Goal: Contribute content: Contribute content

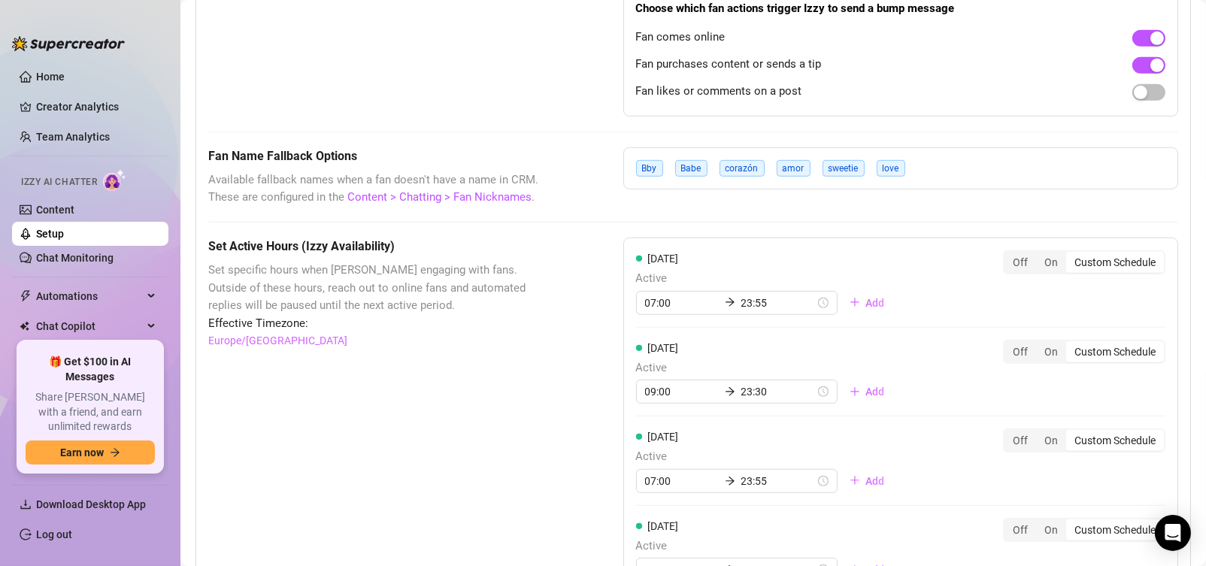
scroll to position [1353, 0]
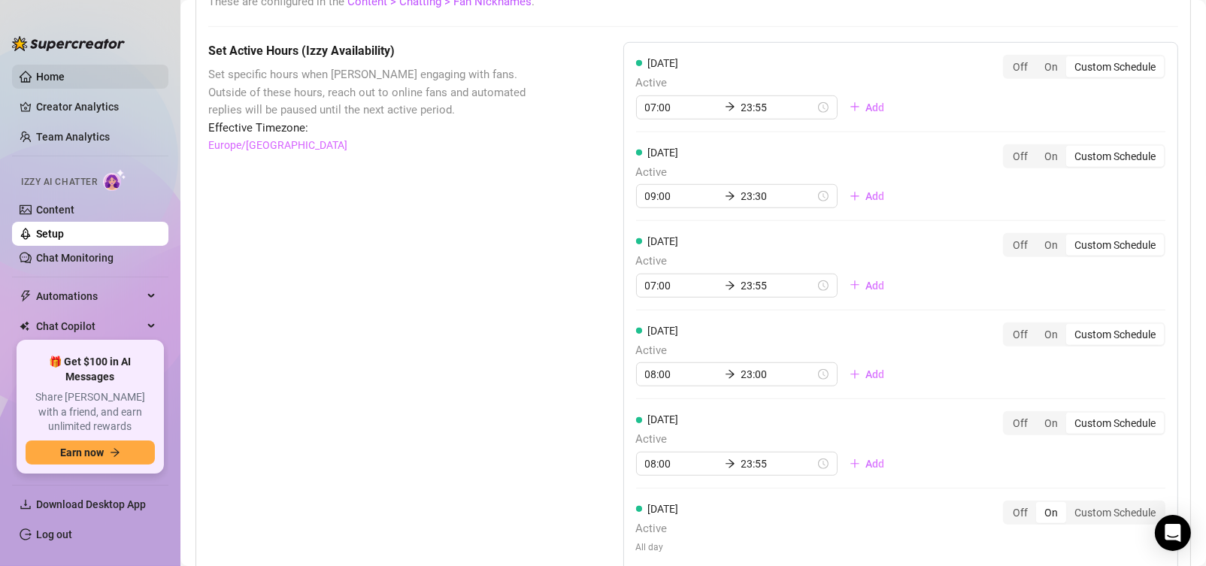
click at [56, 76] on link "Home" at bounding box center [50, 77] width 29 height 12
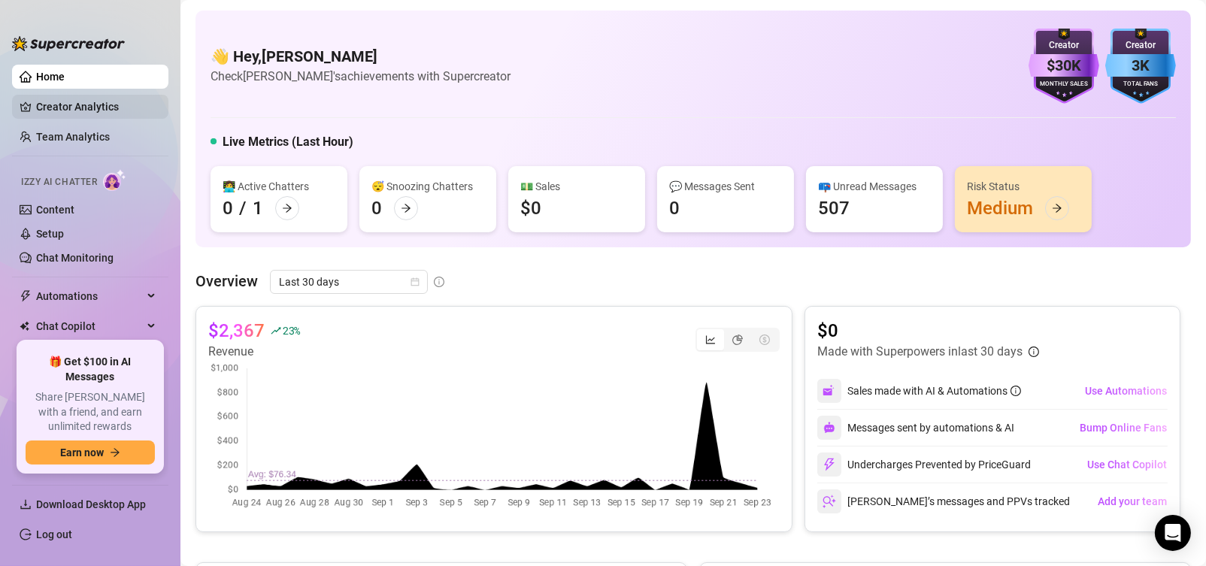
click at [86, 108] on link "Creator Analytics" at bounding box center [96, 107] width 120 height 24
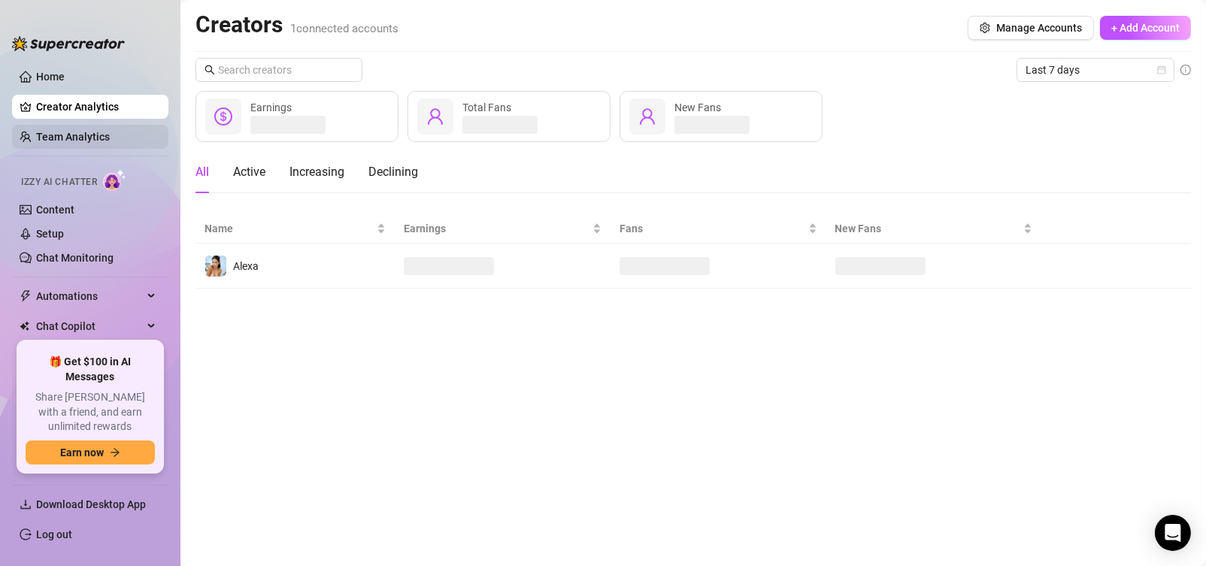
click at [80, 142] on link "Team Analytics" at bounding box center [73, 137] width 74 height 12
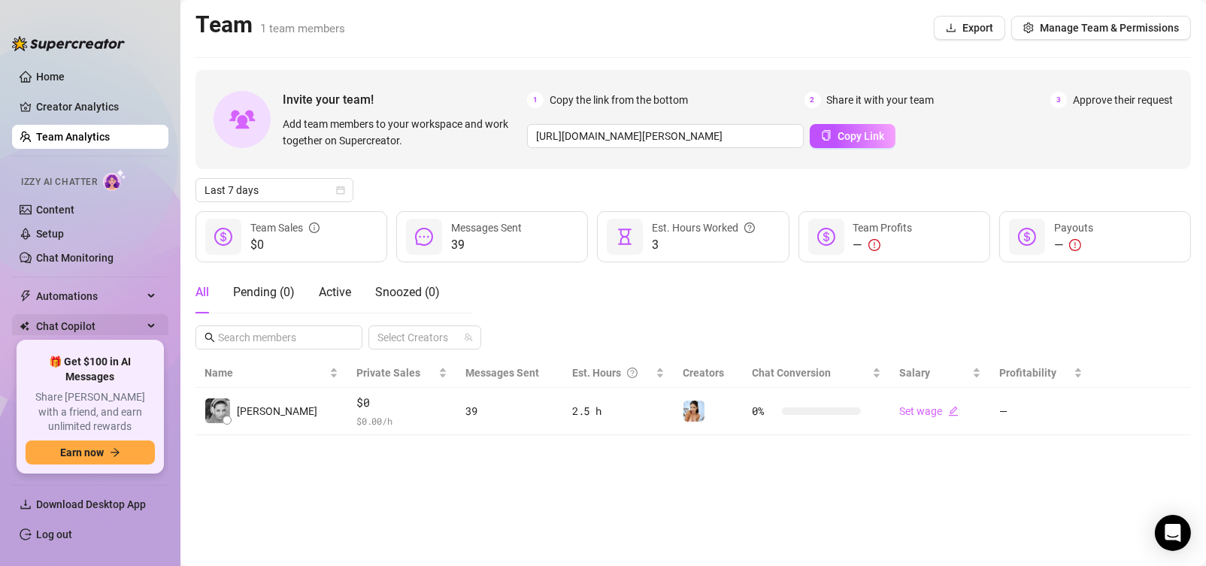
click at [117, 320] on span "Chat Copilot" at bounding box center [89, 326] width 107 height 24
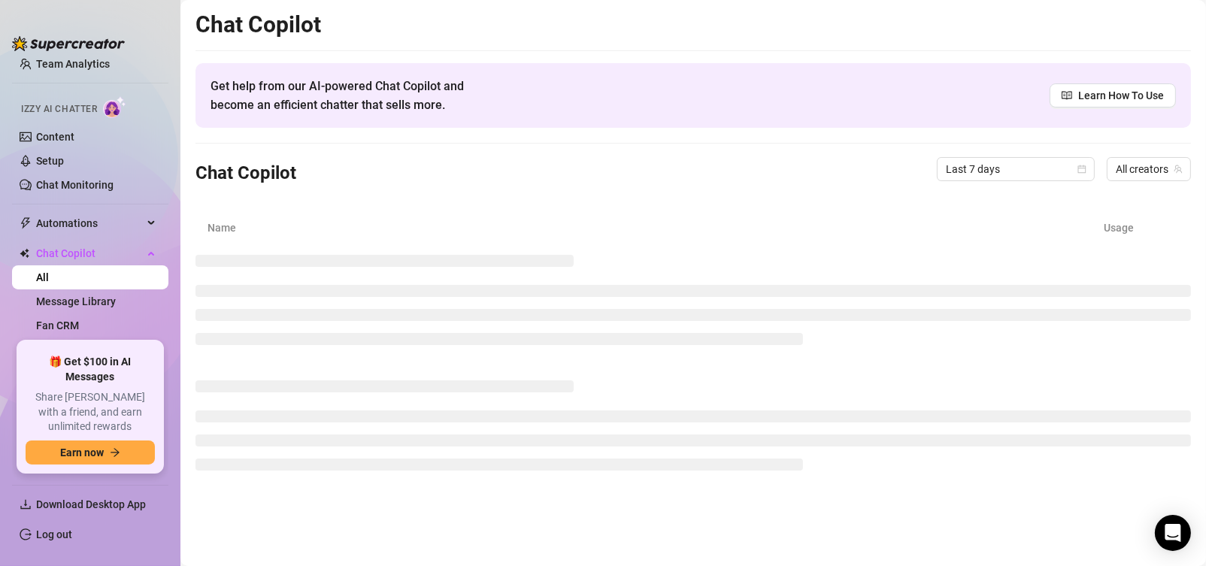
scroll to position [134, 0]
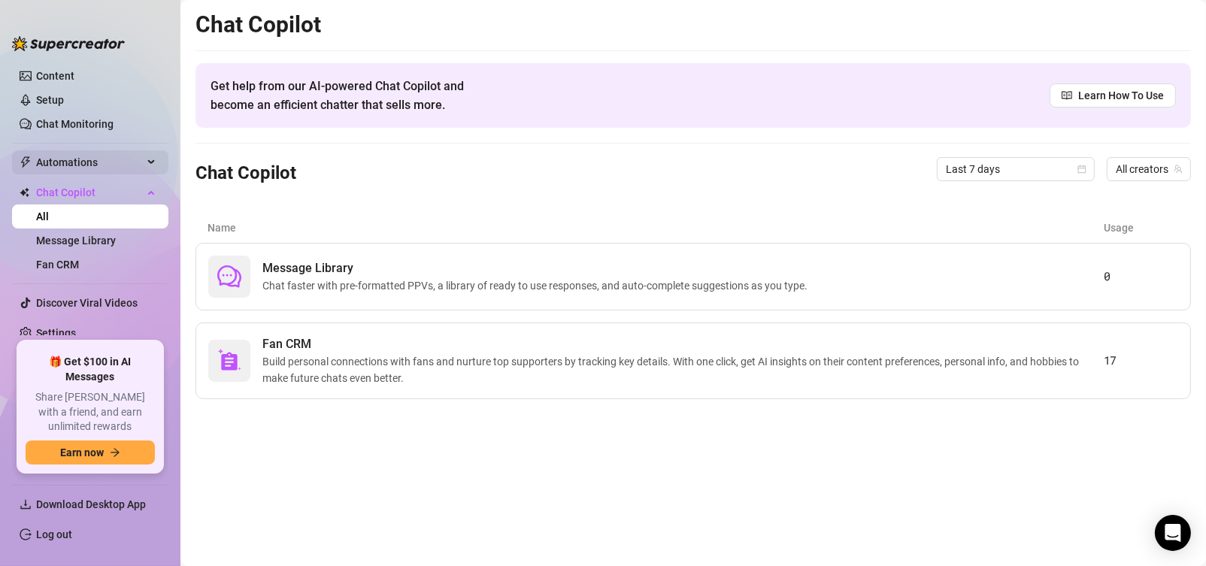
click at [117, 158] on span "Automations" at bounding box center [89, 162] width 107 height 24
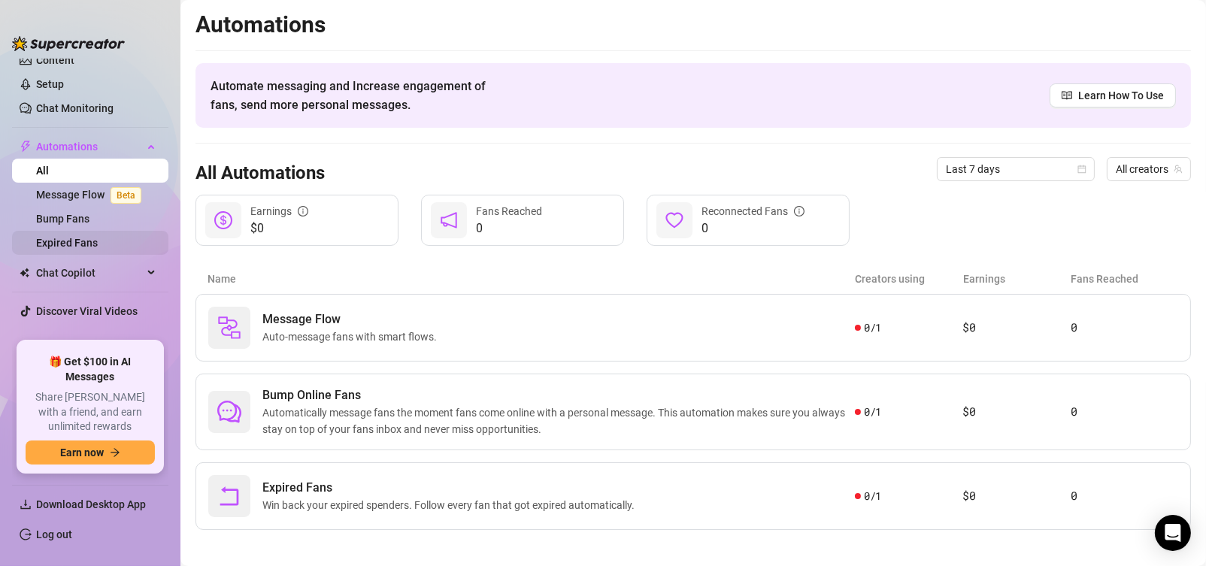
scroll to position [158, 0]
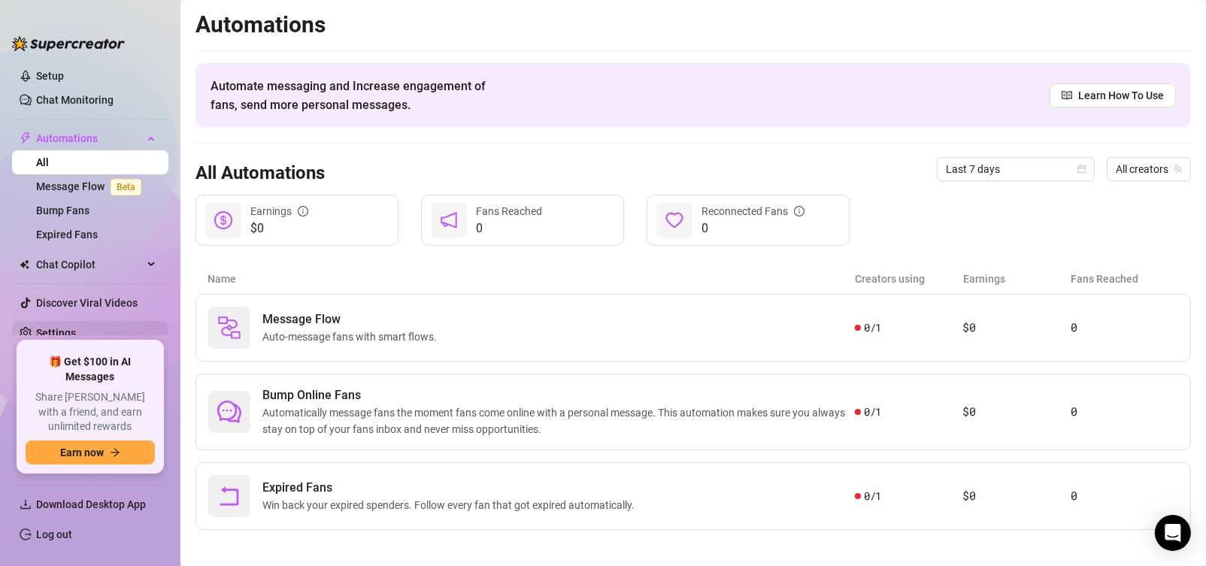
click at [76, 327] on link "Settings" at bounding box center [56, 333] width 40 height 12
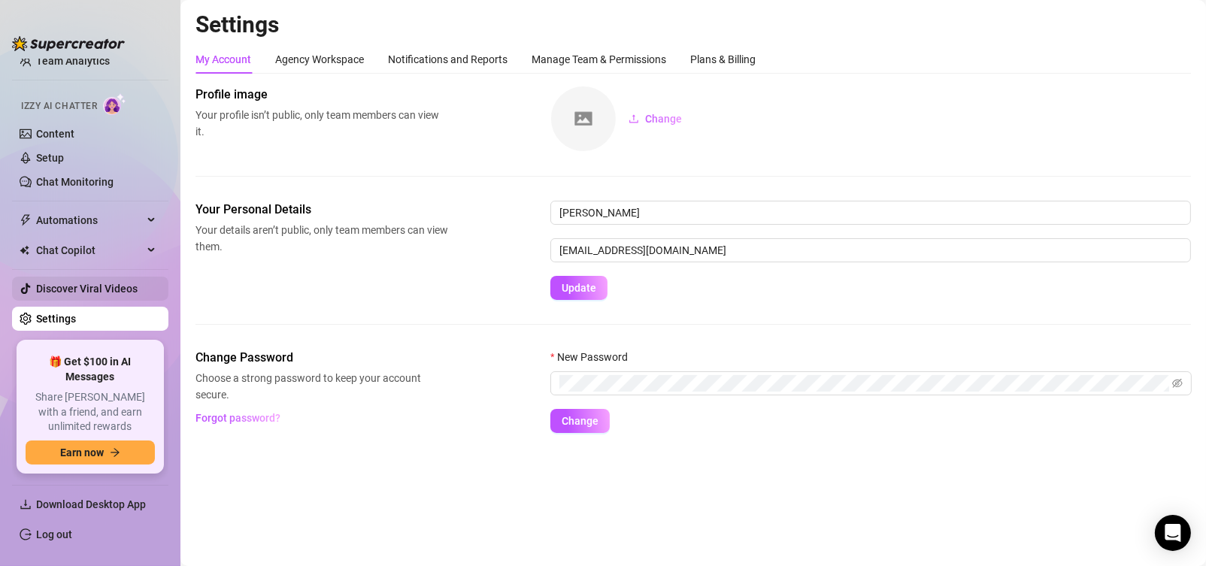
scroll to position [62, 0]
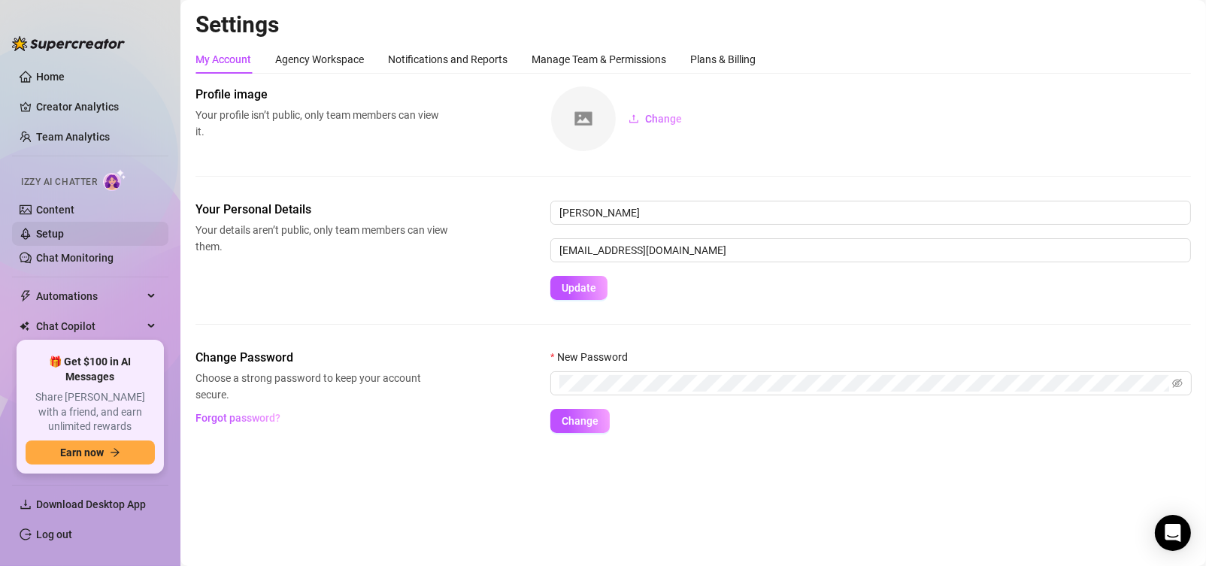
click at [64, 228] on link "Setup" at bounding box center [50, 234] width 28 height 12
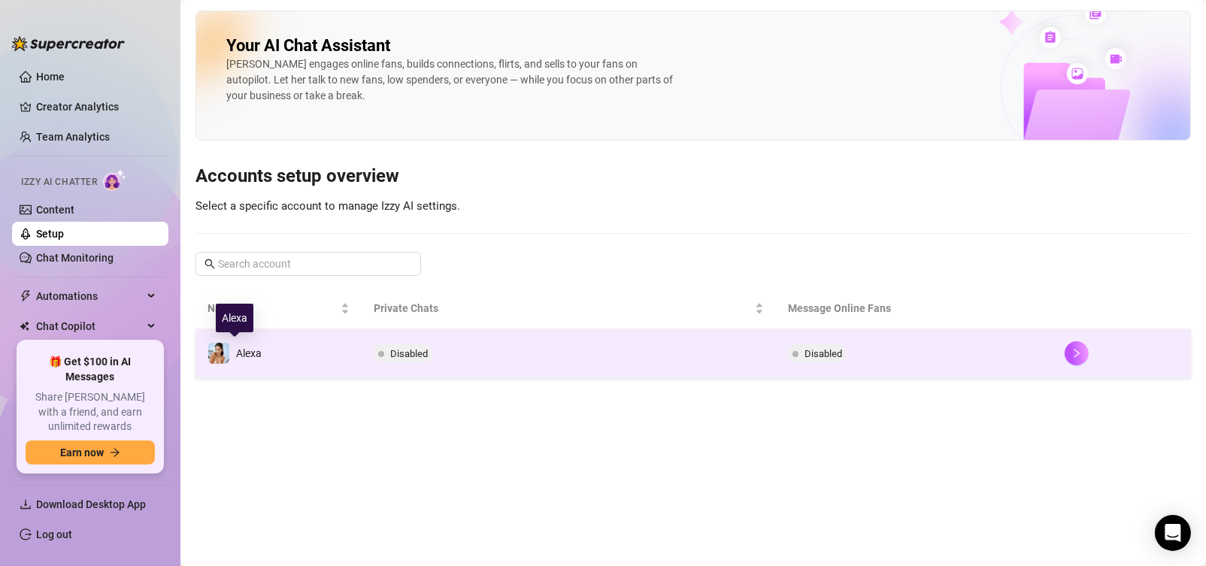
click at [244, 353] on span "Alexa" at bounding box center [249, 353] width 26 height 12
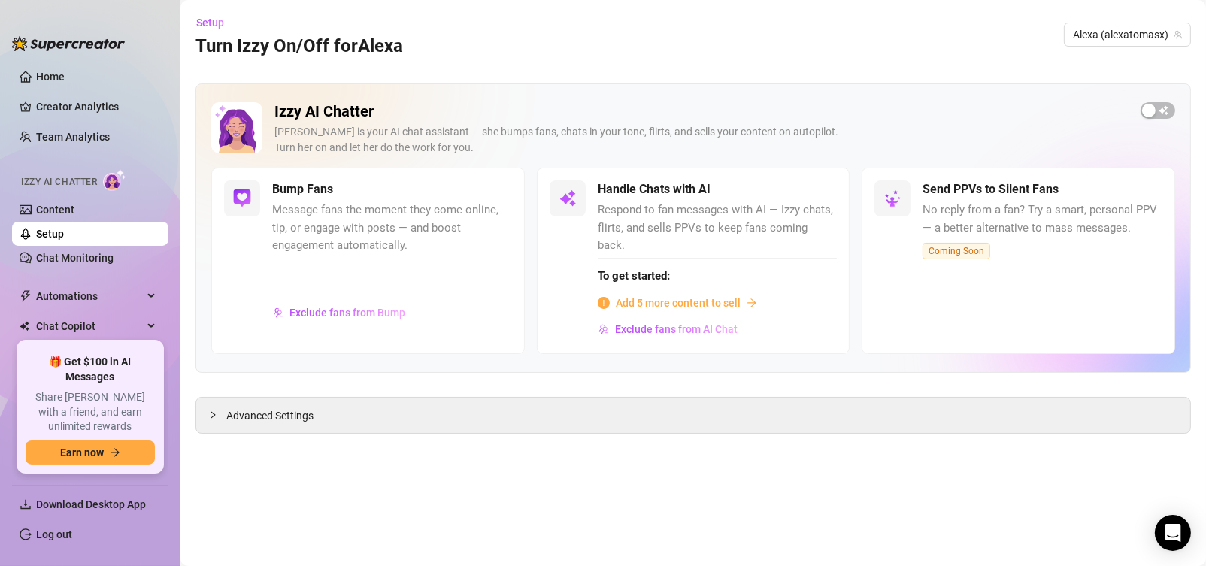
click at [671, 295] on span "Add 5 more content to sell" at bounding box center [678, 303] width 125 height 17
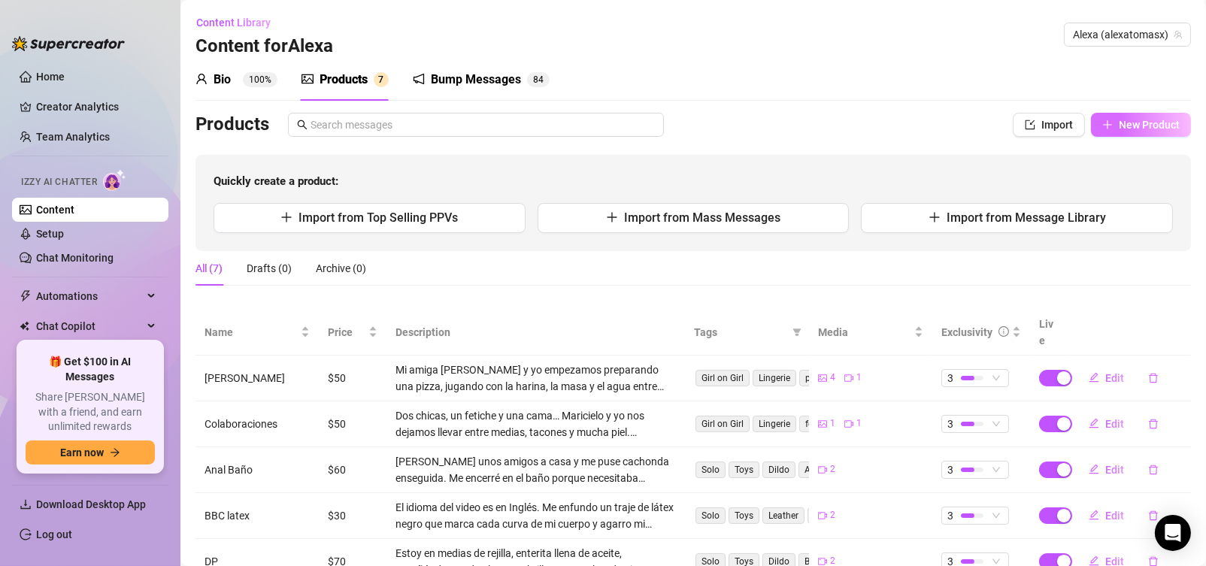
click at [1136, 131] on span "New Product" at bounding box center [1149, 125] width 61 height 12
type textarea "Type your message here..."
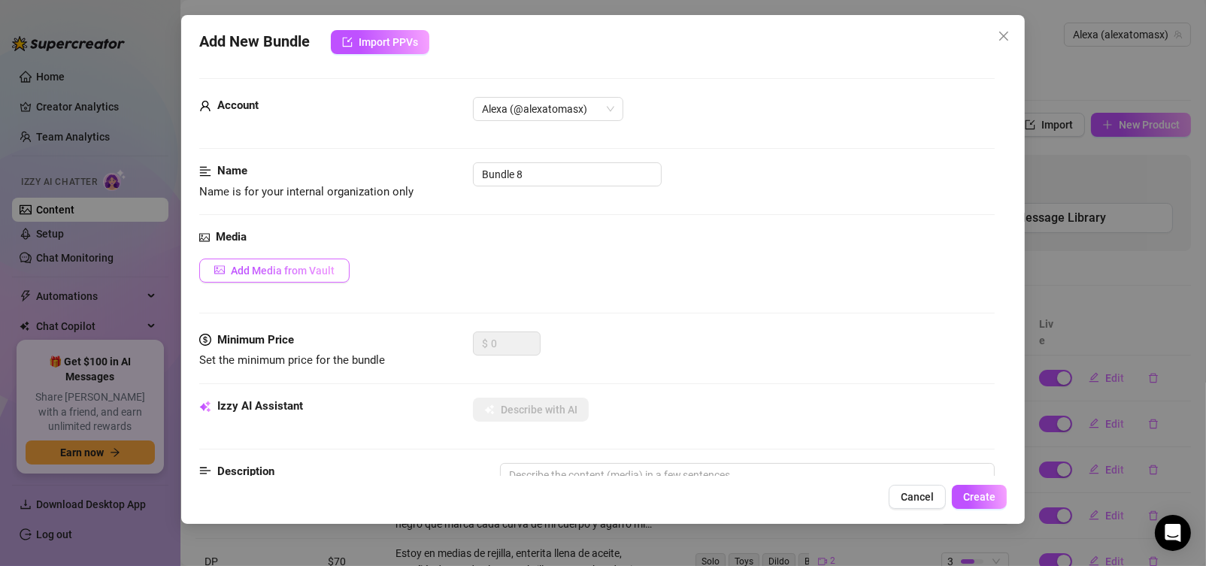
click at [320, 273] on span "Add Media from Vault" at bounding box center [283, 271] width 104 height 12
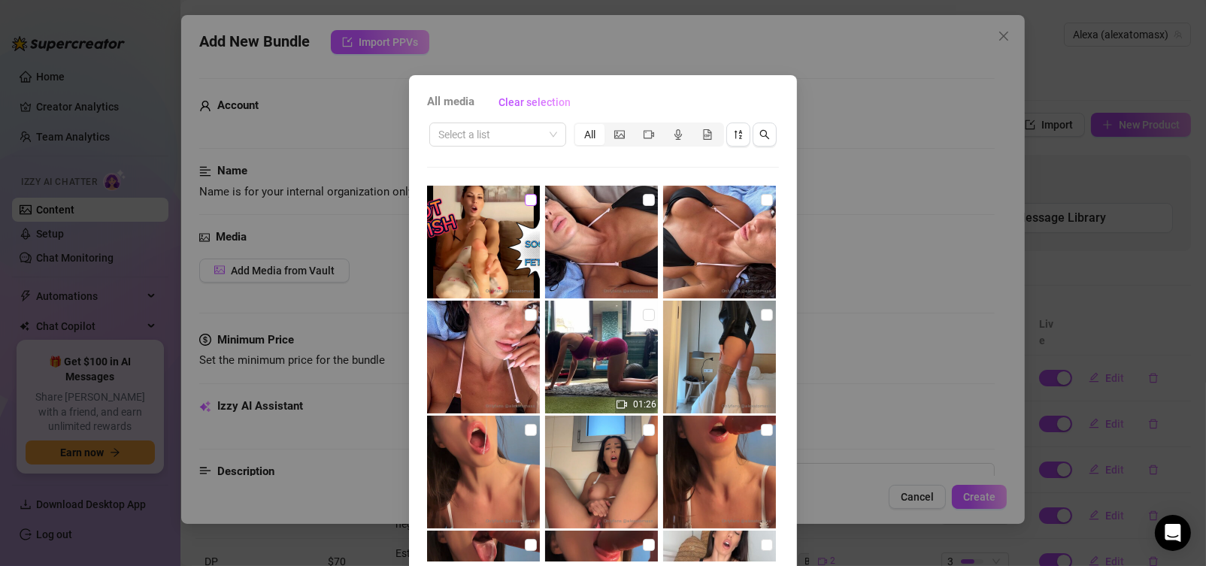
click at [525, 202] on input "checkbox" at bounding box center [531, 200] width 12 height 12
checkbox input "true"
click at [543, 135] on span at bounding box center [497, 134] width 119 height 23
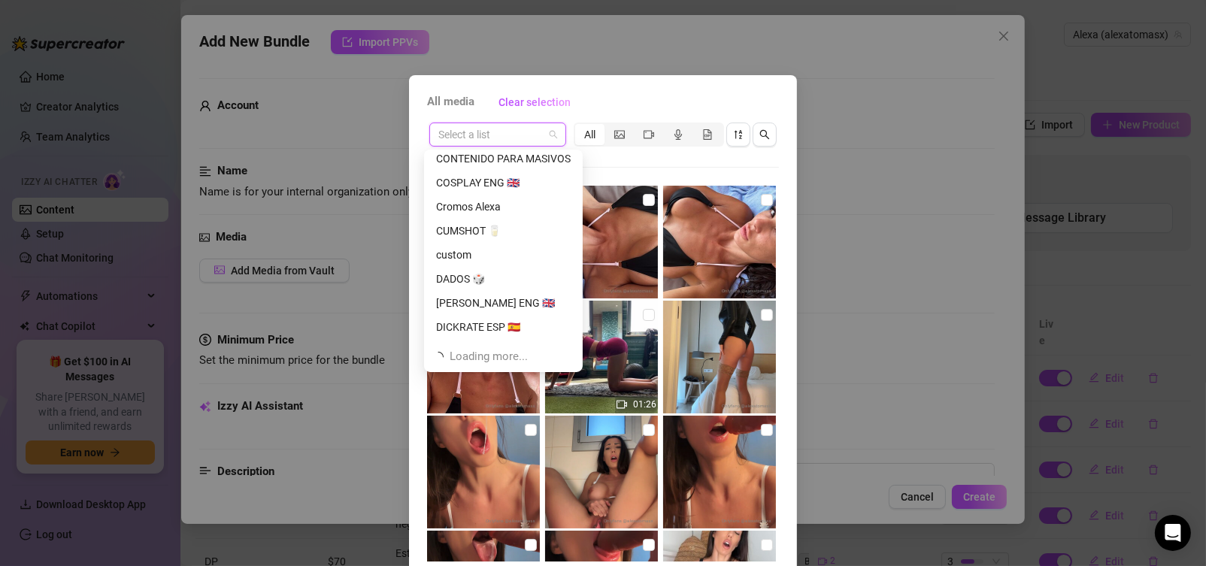
scroll to position [288, 0]
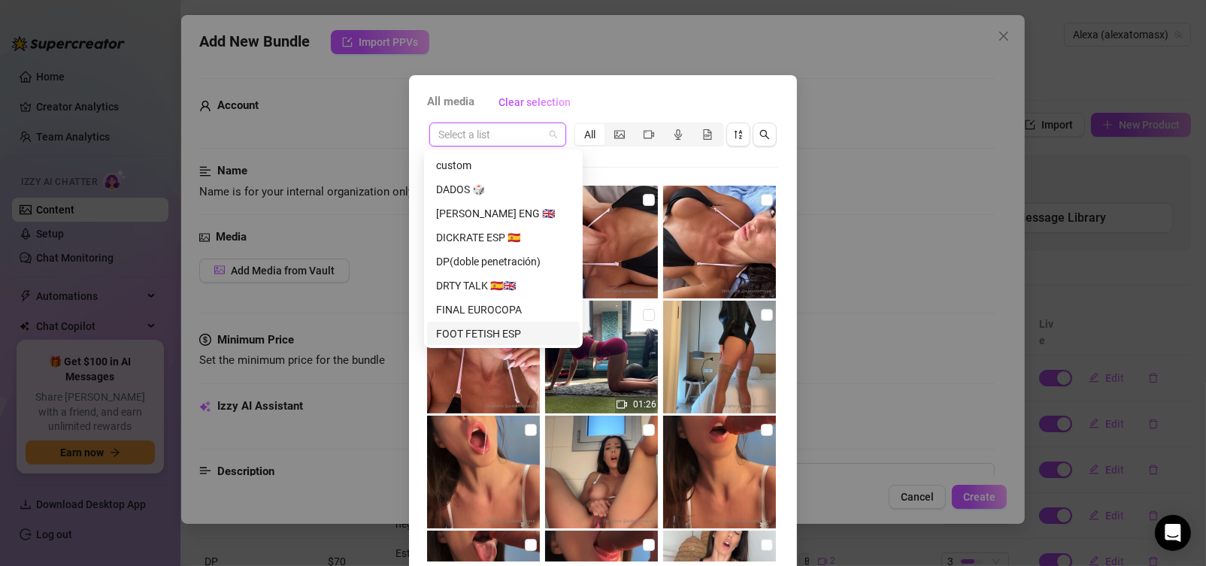
click at [487, 330] on div "FOOT FETISH ESP" at bounding box center [503, 334] width 135 height 17
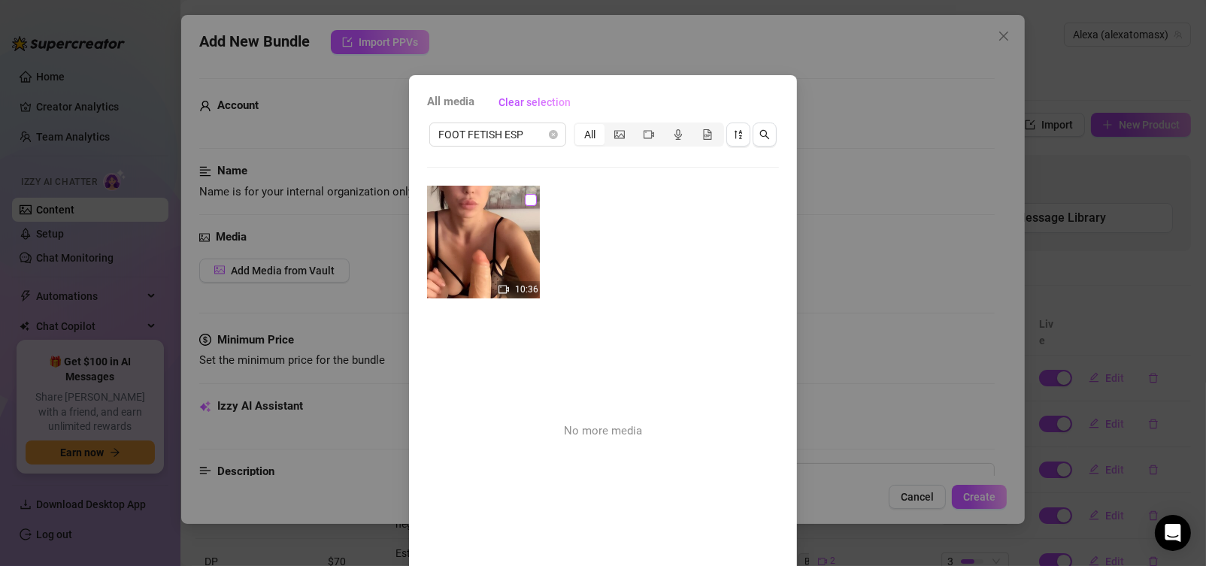
click at [525, 195] on input "checkbox" at bounding box center [531, 200] width 12 height 12
checkbox input "true"
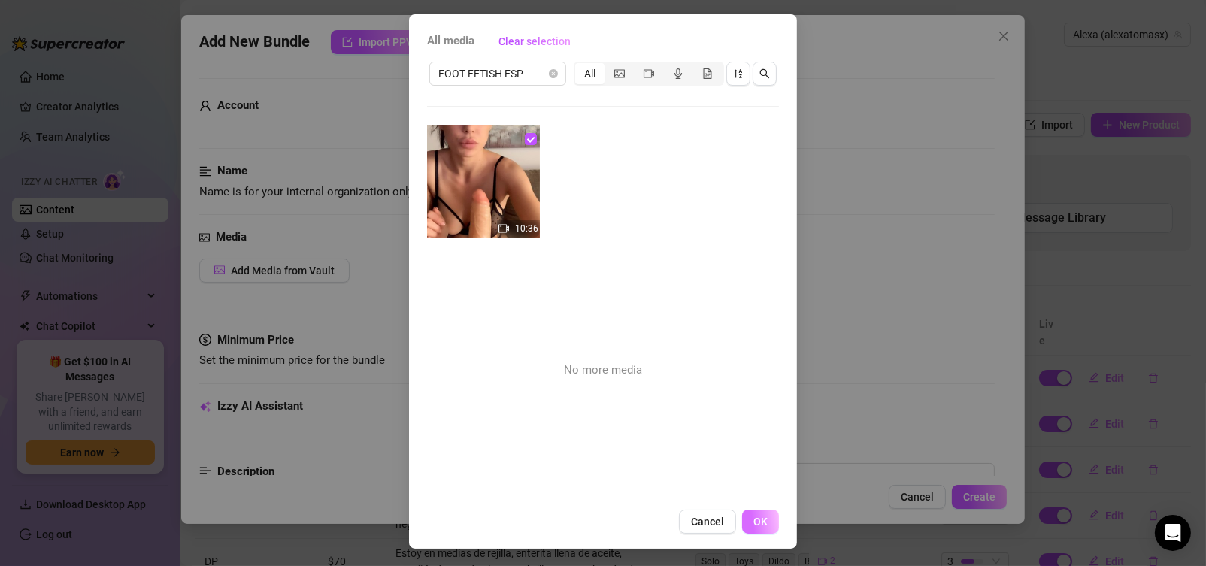
click at [763, 523] on button "OK" at bounding box center [760, 522] width 37 height 24
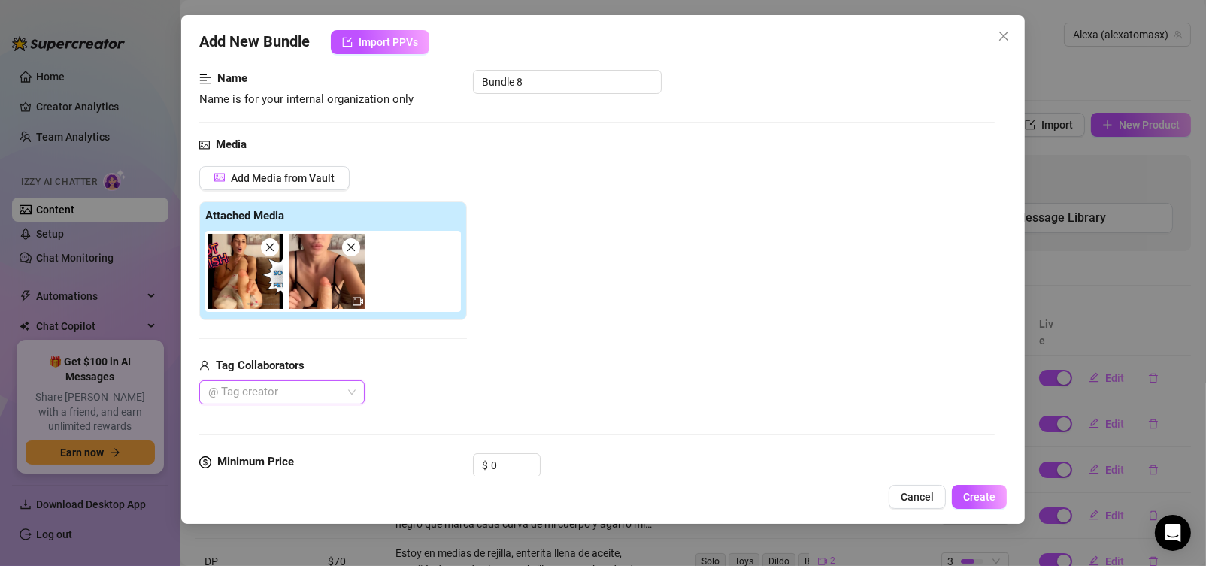
scroll to position [156, 0]
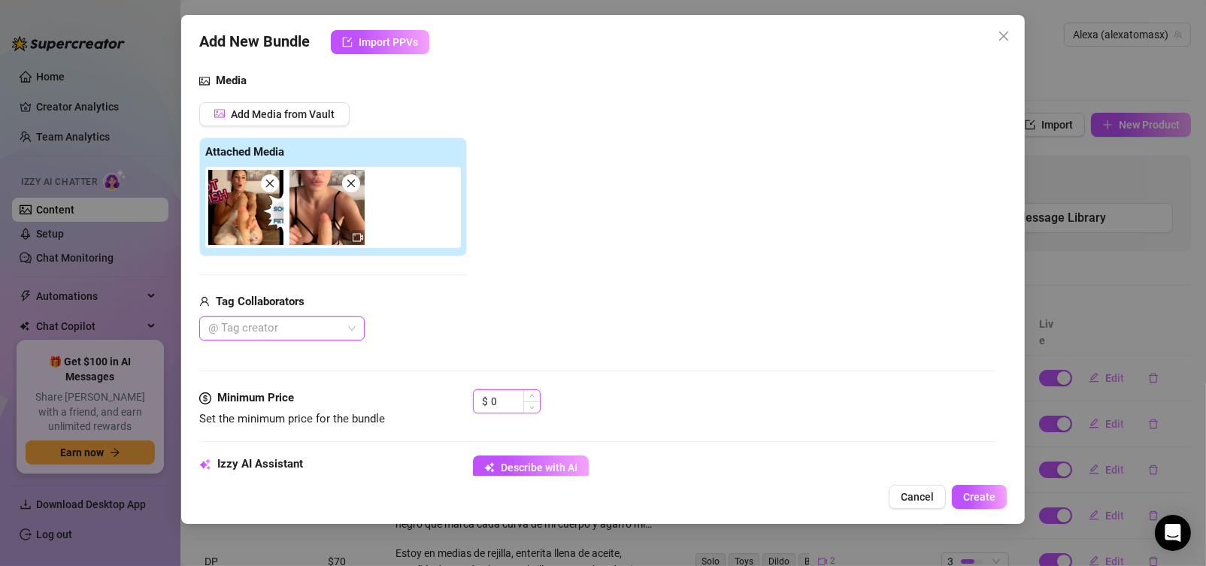
click at [514, 402] on input "0" at bounding box center [515, 401] width 49 height 23
drag, startPoint x: 501, startPoint y: 390, endPoint x: 474, endPoint y: 399, distance: 27.6
click at [474, 399] on div "$ 0" at bounding box center [507, 402] width 68 height 24
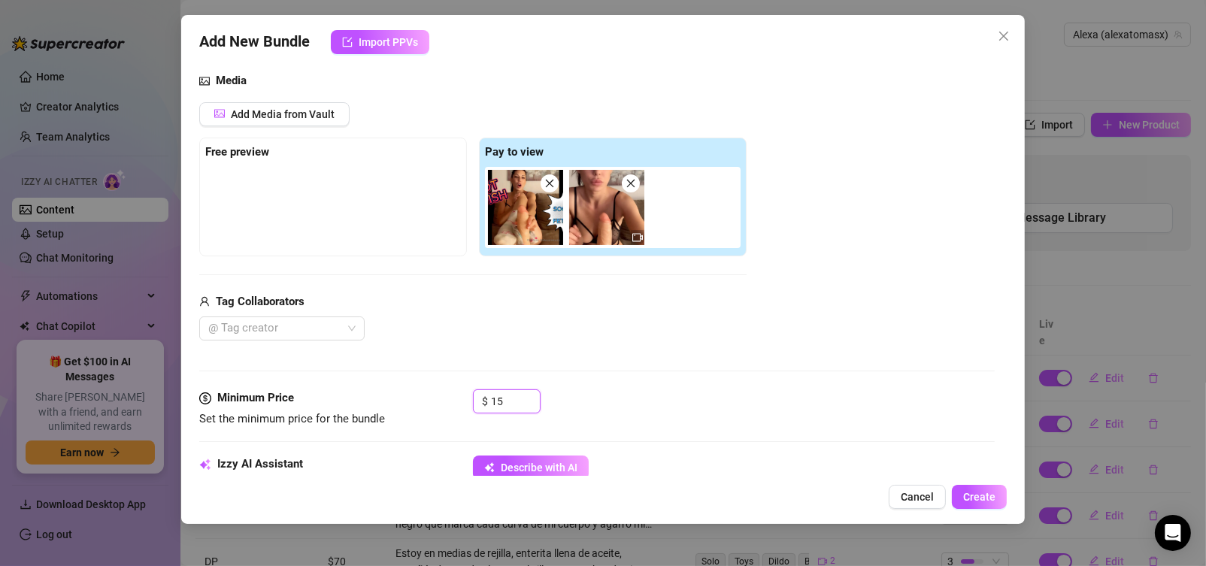
type input "15"
click at [563, 331] on div "@ Tag creator" at bounding box center [472, 329] width 547 height 24
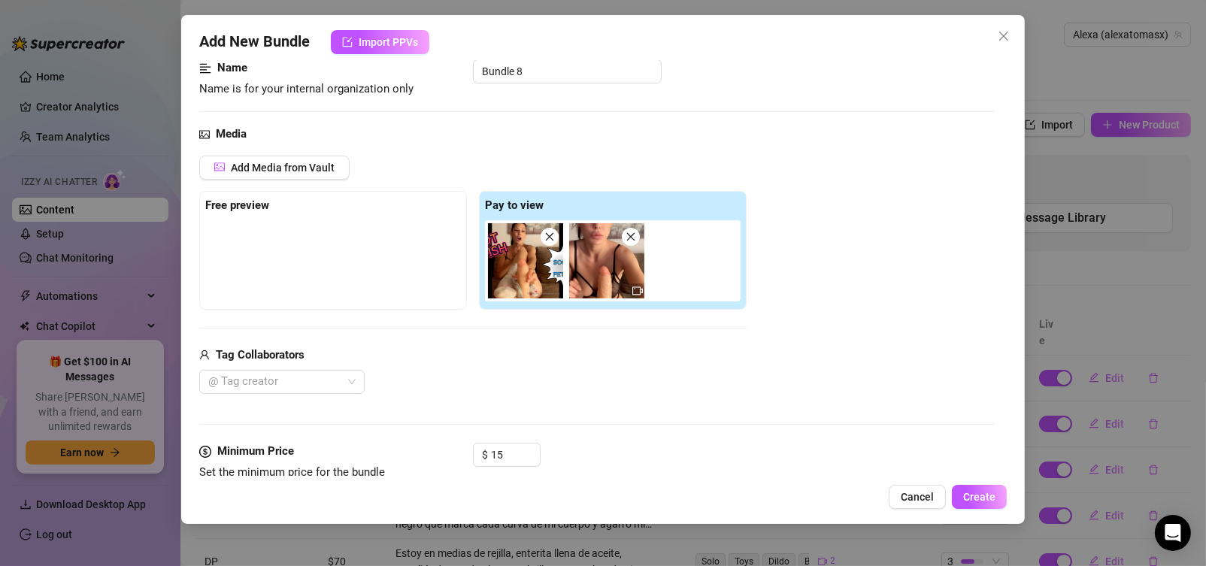
scroll to position [6, 0]
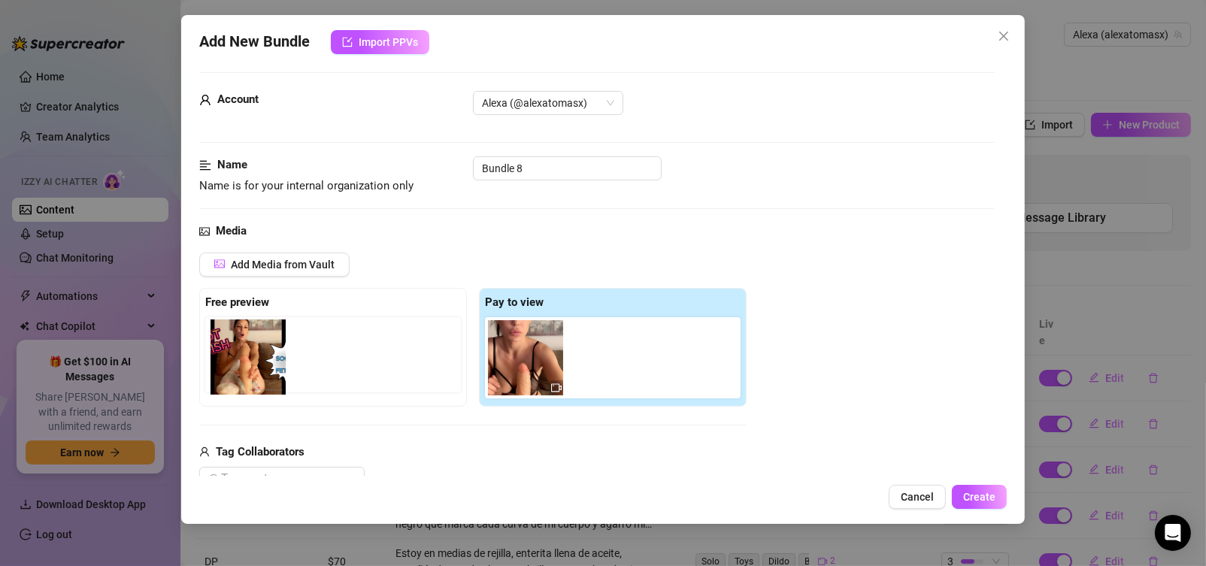
drag, startPoint x: 510, startPoint y: 357, endPoint x: 228, endPoint y: 356, distance: 282.0
click at [229, 356] on div "Free preview Pay to view" at bounding box center [472, 347] width 547 height 119
drag, startPoint x: 530, startPoint y: 171, endPoint x: 471, endPoint y: 174, distance: 59.5
click at [471, 174] on div "Name Name is for your internal organization only Bundle 8" at bounding box center [597, 175] width 796 height 38
type input "Foot fetish 1"
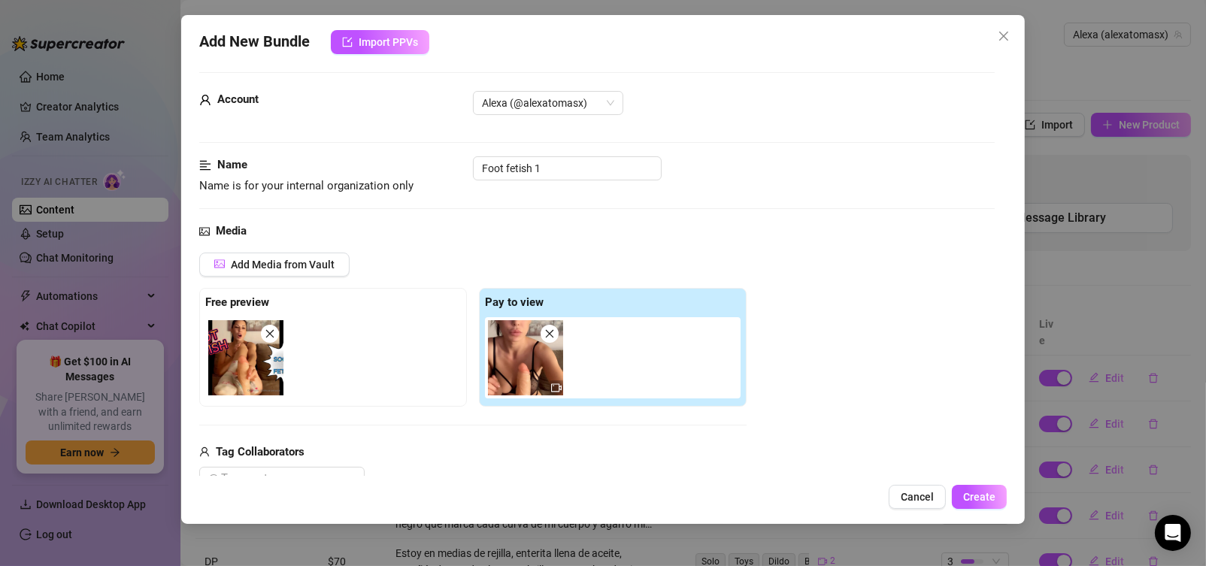
drag, startPoint x: 424, startPoint y: 259, endPoint x: 421, endPoint y: 274, distance: 14.6
click at [421, 274] on div "Add Media from Vault" at bounding box center [472, 270] width 547 height 35
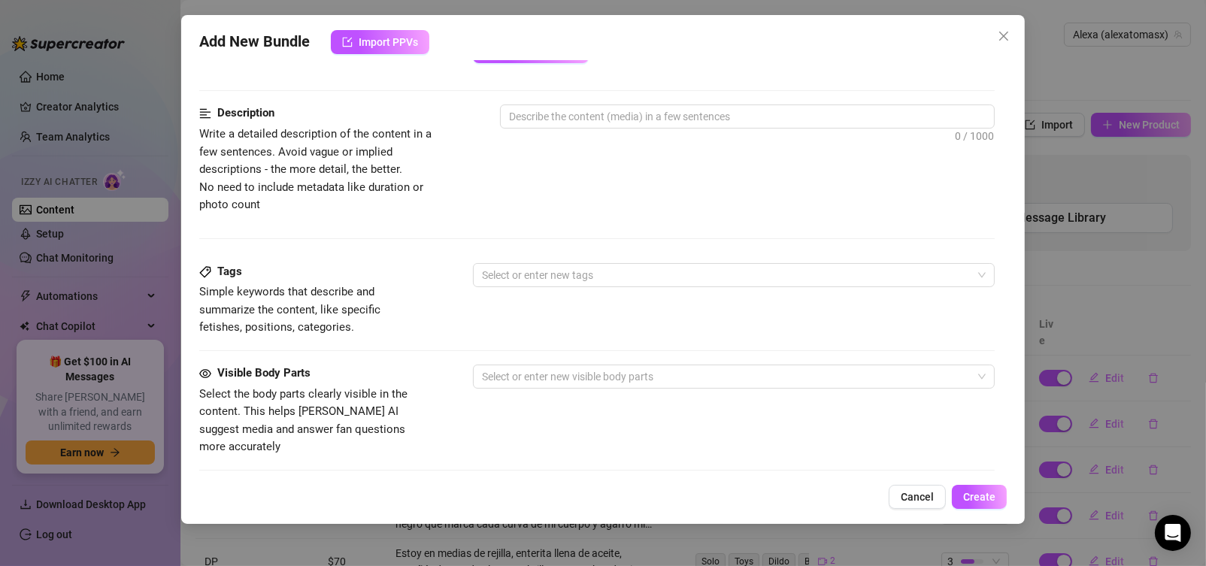
scroll to position [608, 0]
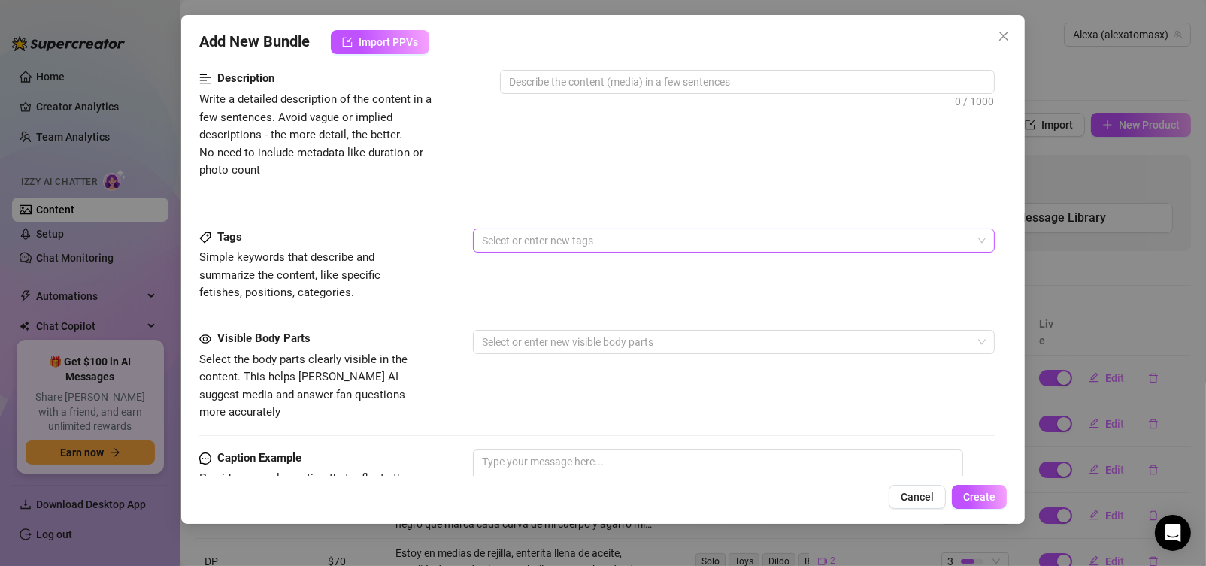
click at [536, 240] on div at bounding box center [726, 240] width 501 height 21
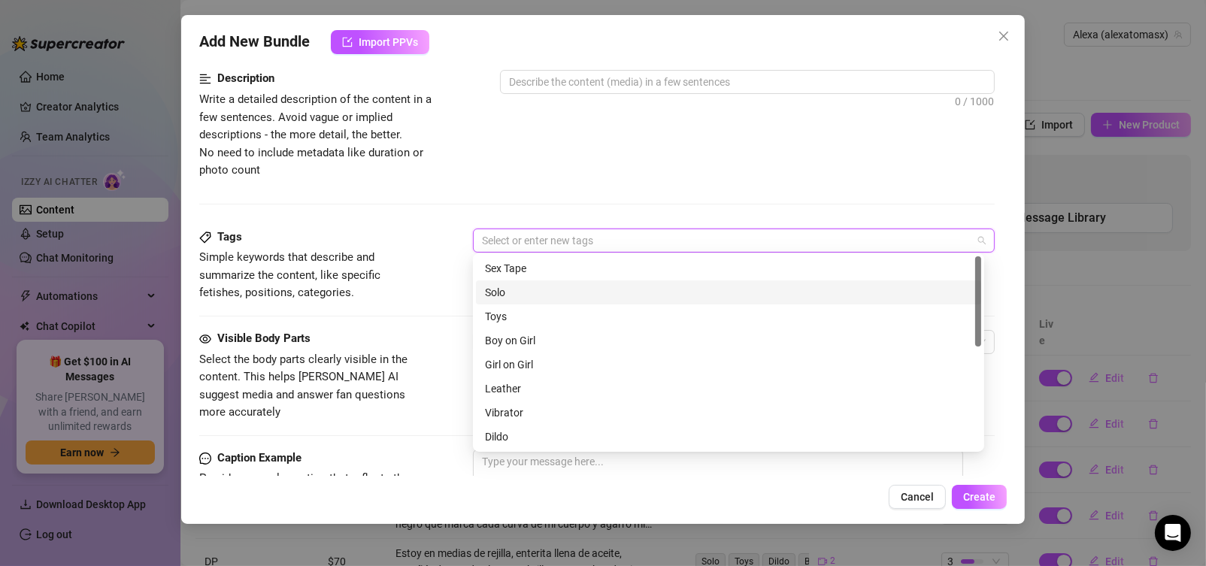
click at [505, 294] on div "Solo" at bounding box center [728, 292] width 487 height 17
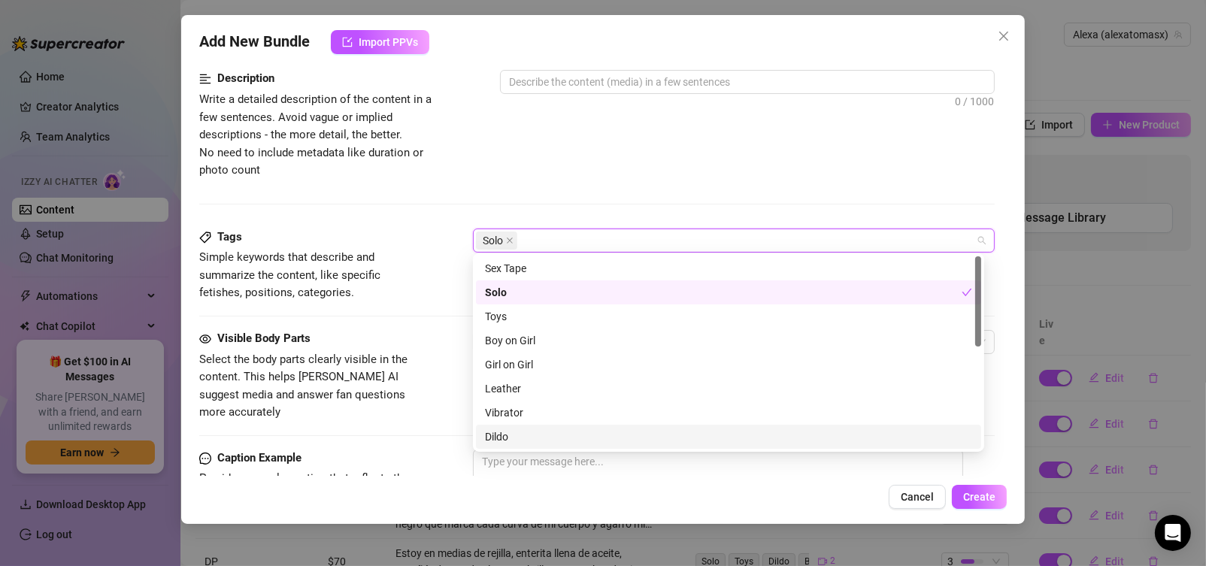
click at [498, 436] on div "Dildo" at bounding box center [728, 437] width 487 height 17
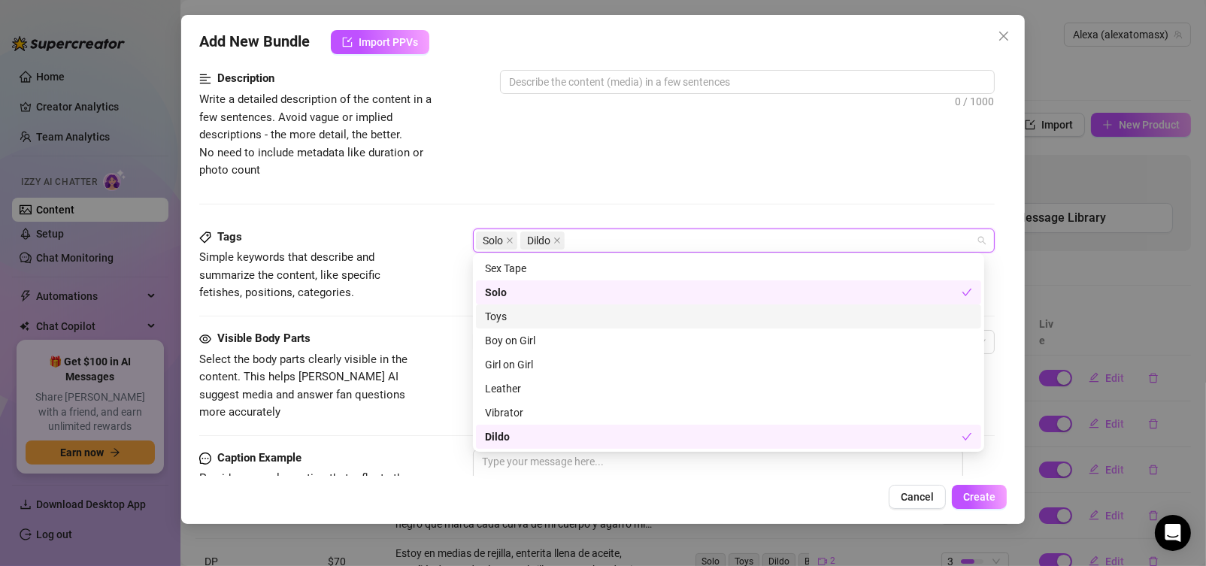
click at [508, 316] on div "Toys" at bounding box center [728, 316] width 487 height 17
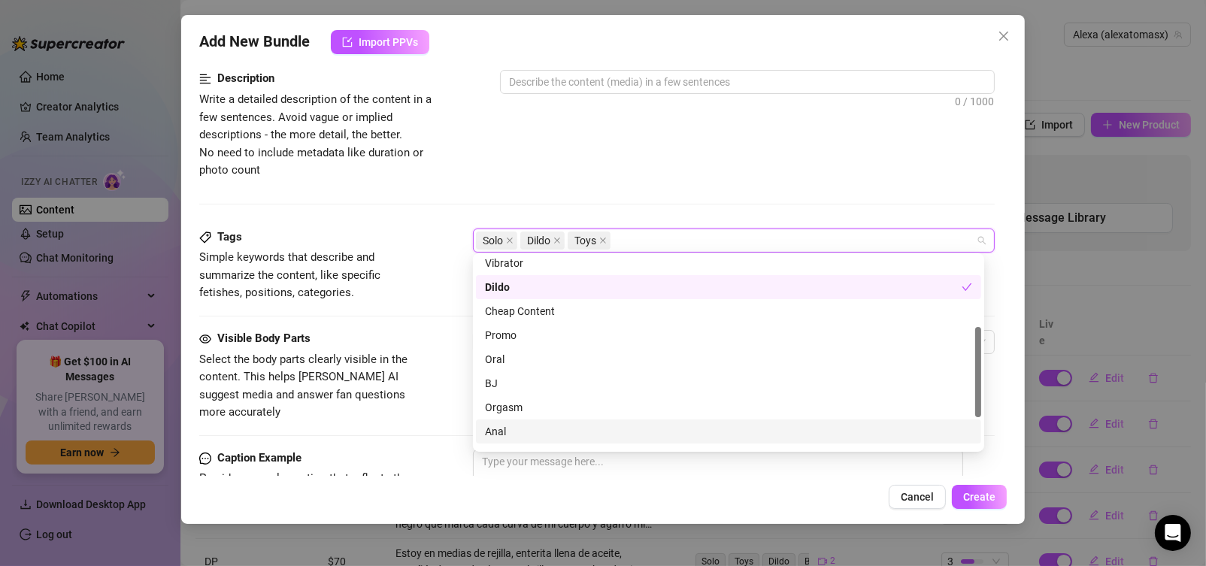
scroll to position [217, 0]
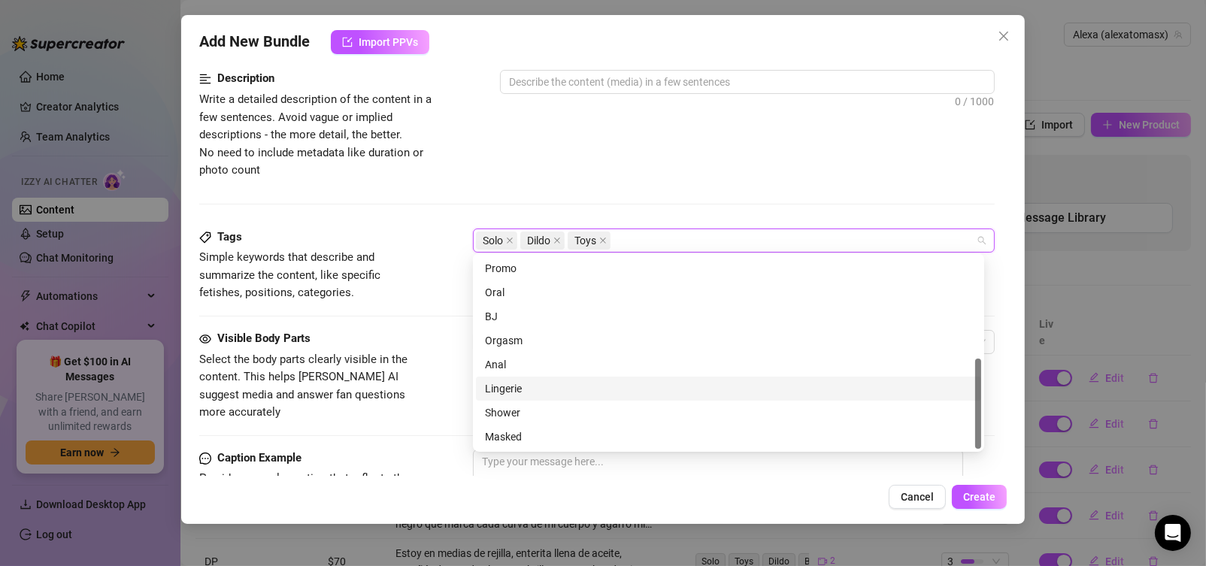
click at [507, 389] on div "Lingerie" at bounding box center [728, 389] width 487 height 17
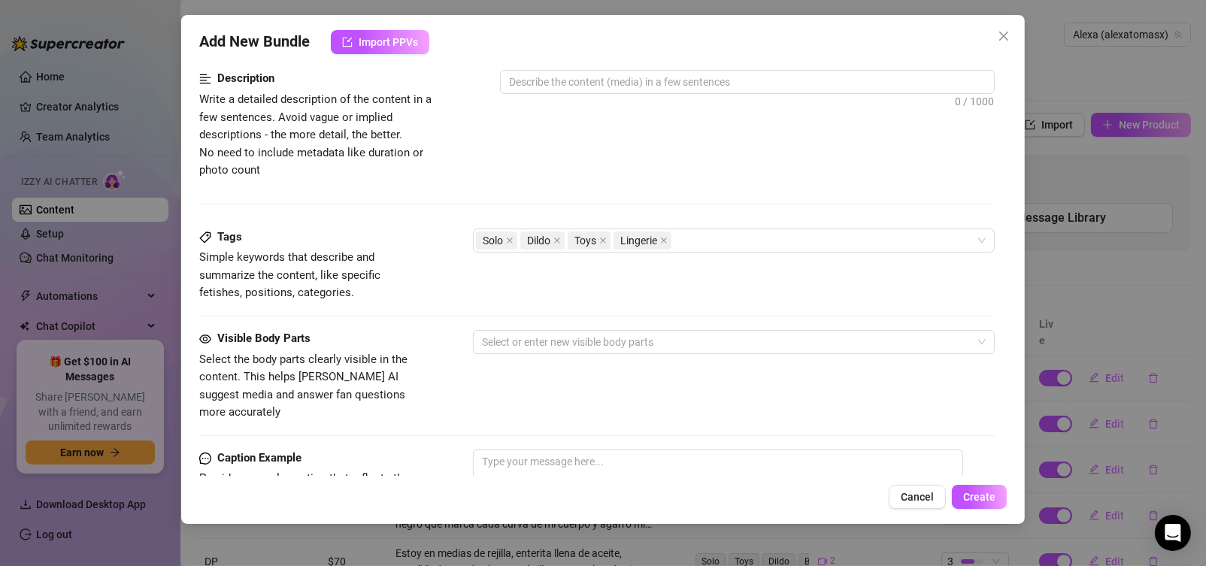
click at [429, 223] on div "Description Write a detailed description of the content in a few sentences. Avo…" at bounding box center [597, 149] width 796 height 158
click at [708, 240] on div "Solo Dildo Toys Lingerie" at bounding box center [726, 240] width 501 height 21
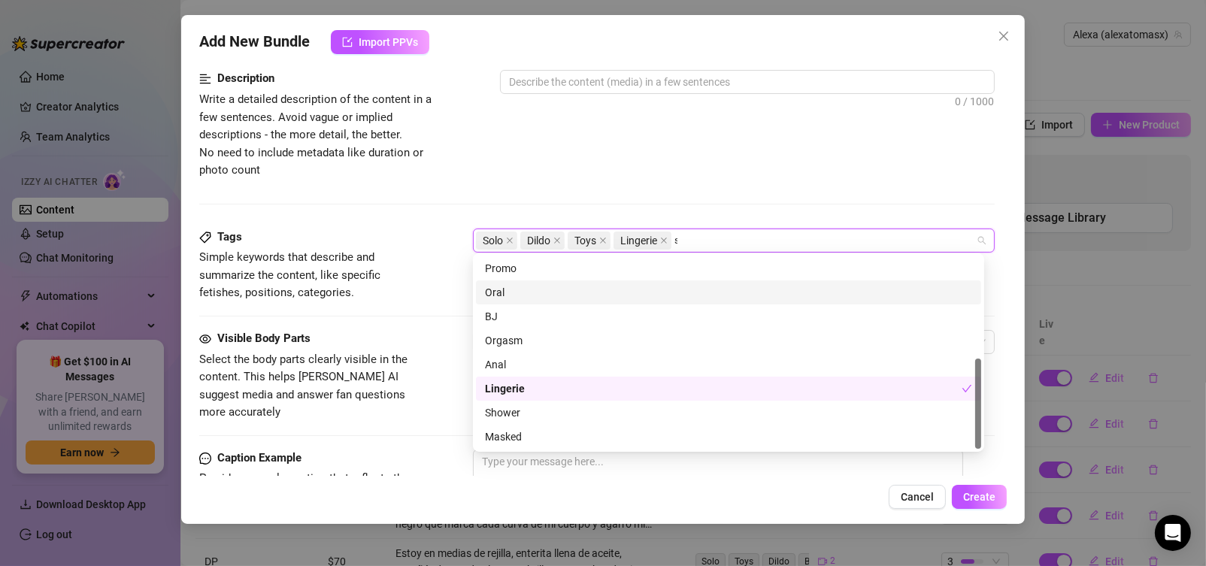
scroll to position [0, 0]
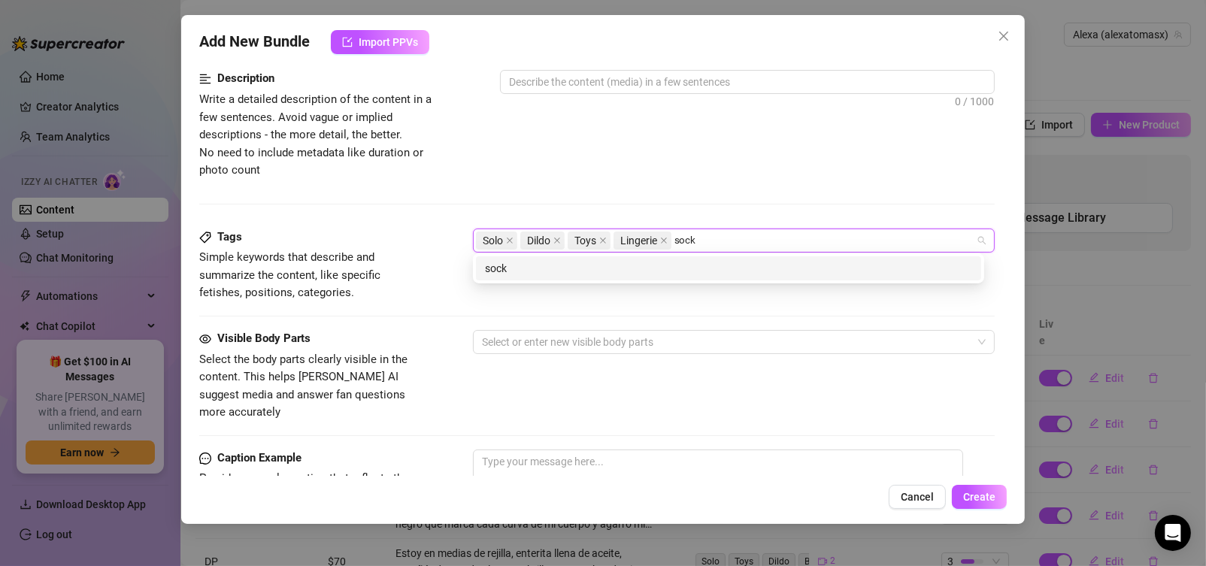
type input "socks"
type input "foot"
type input "feet"
type input "fetish"
type input "tongue"
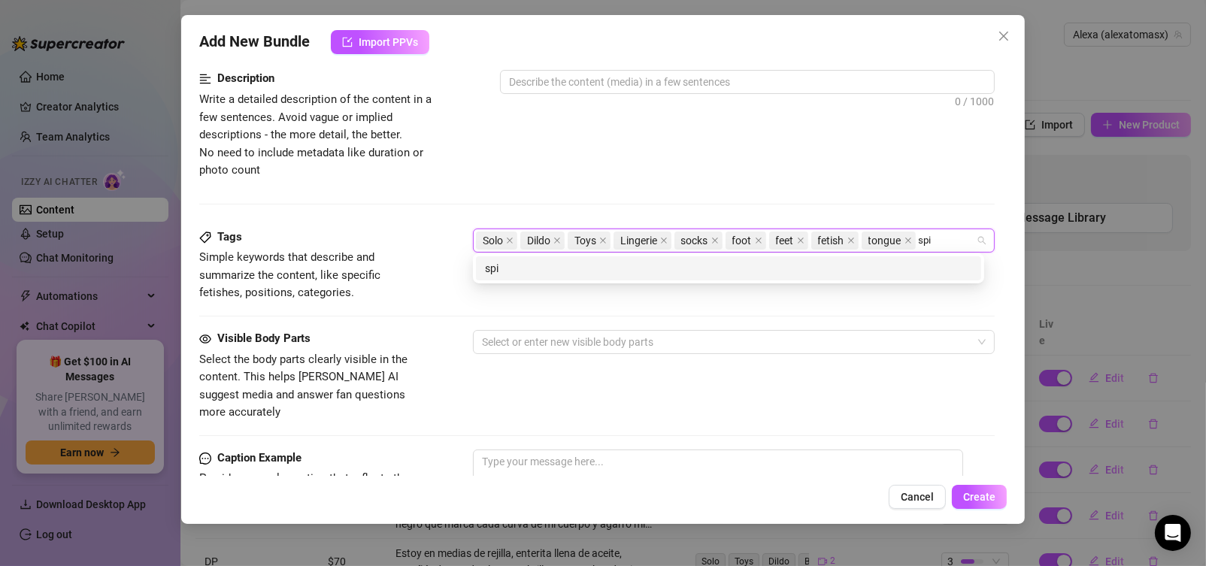
type input "spit"
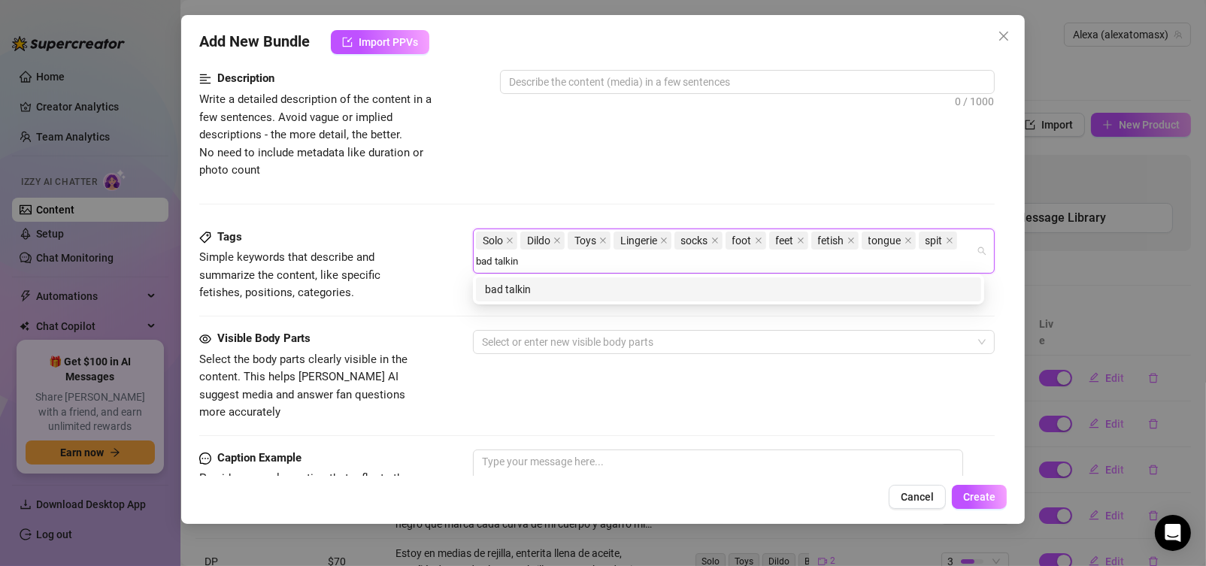
type input "bad talking"
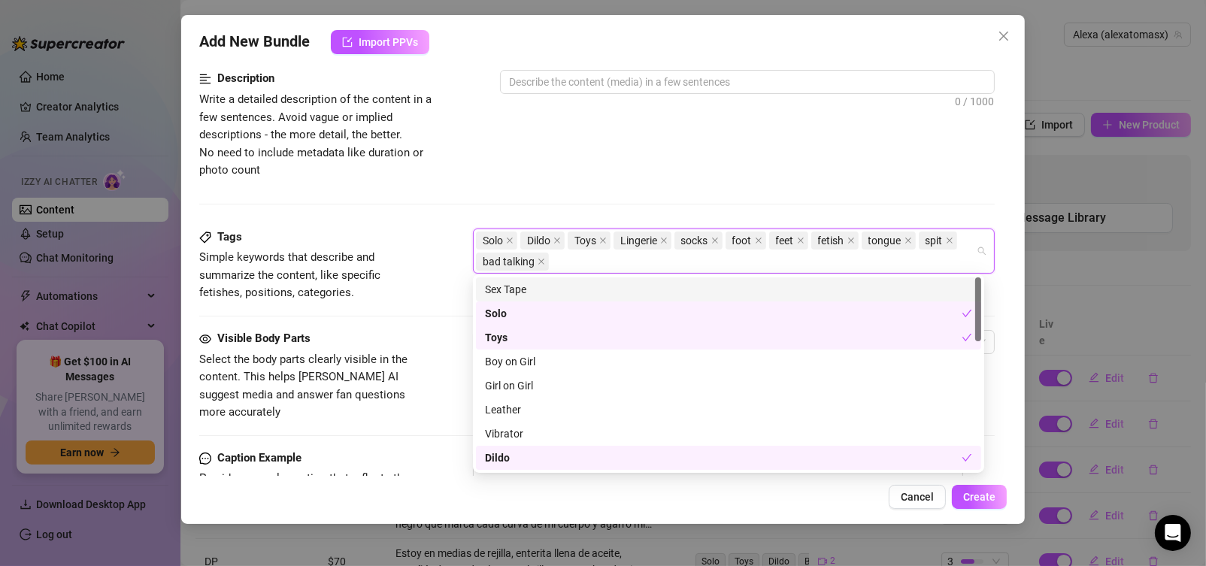
click at [529, 184] on div "Description Write a detailed description of the content in a few sentences. Avo…" at bounding box center [597, 149] width 796 height 158
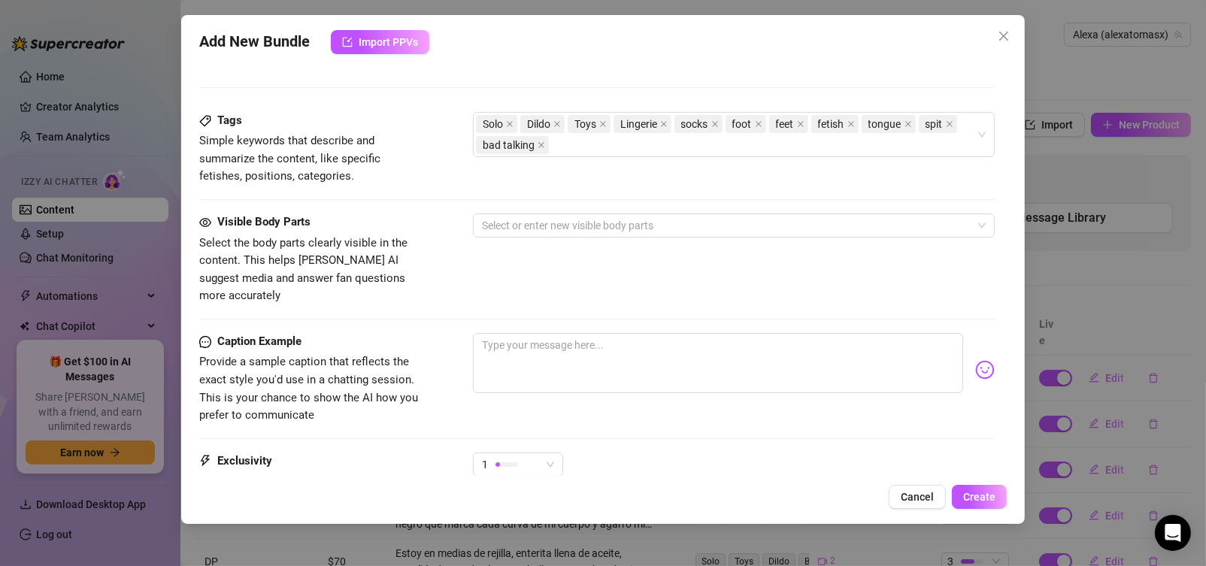
scroll to position [758, 0]
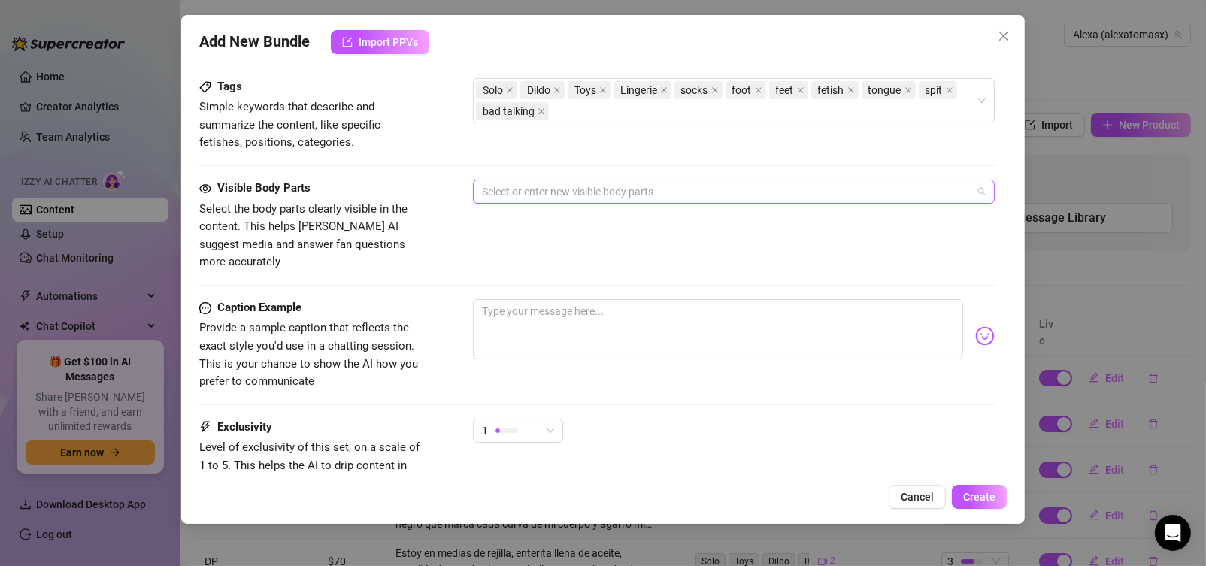
click at [541, 189] on div at bounding box center [726, 191] width 501 height 21
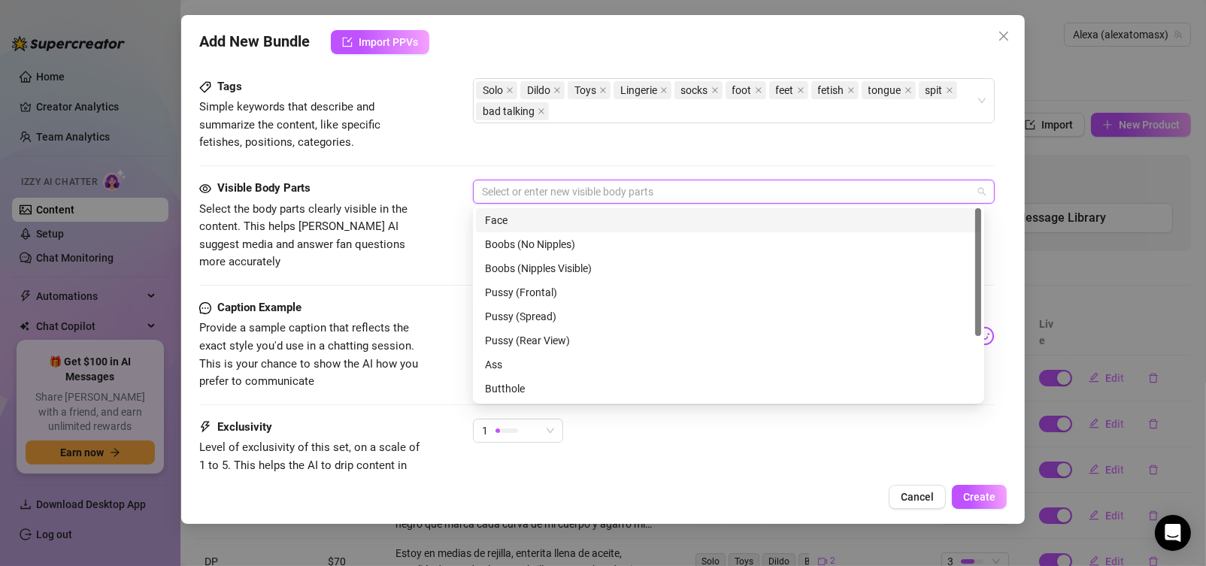
click at [503, 220] on div "Face" at bounding box center [728, 220] width 487 height 17
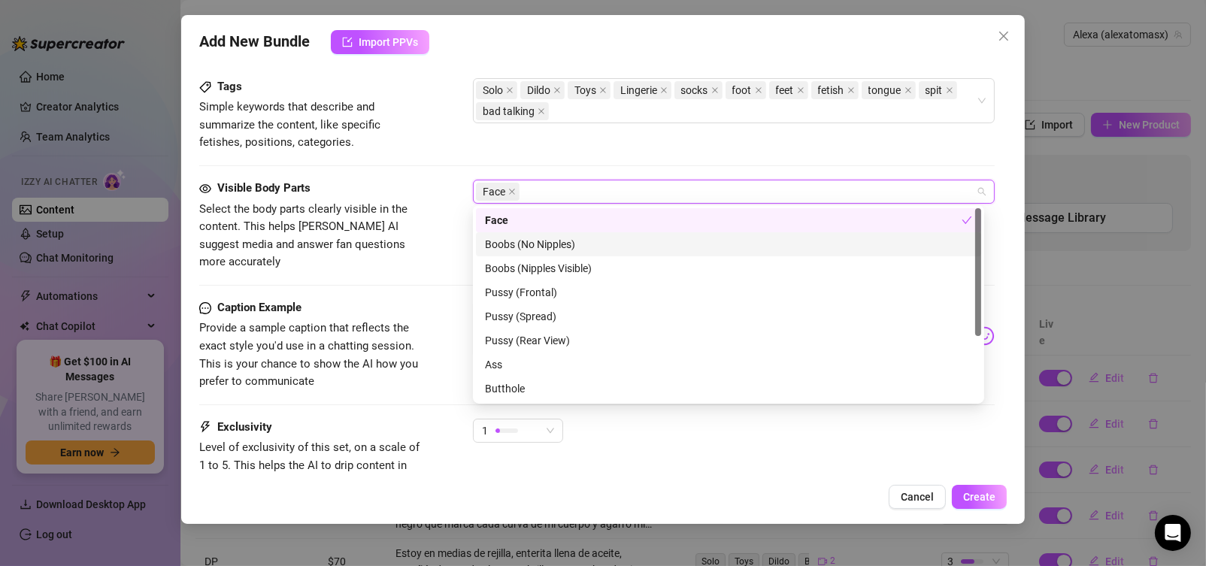
click at [523, 244] on div "Boobs (No Nipples)" at bounding box center [728, 244] width 487 height 17
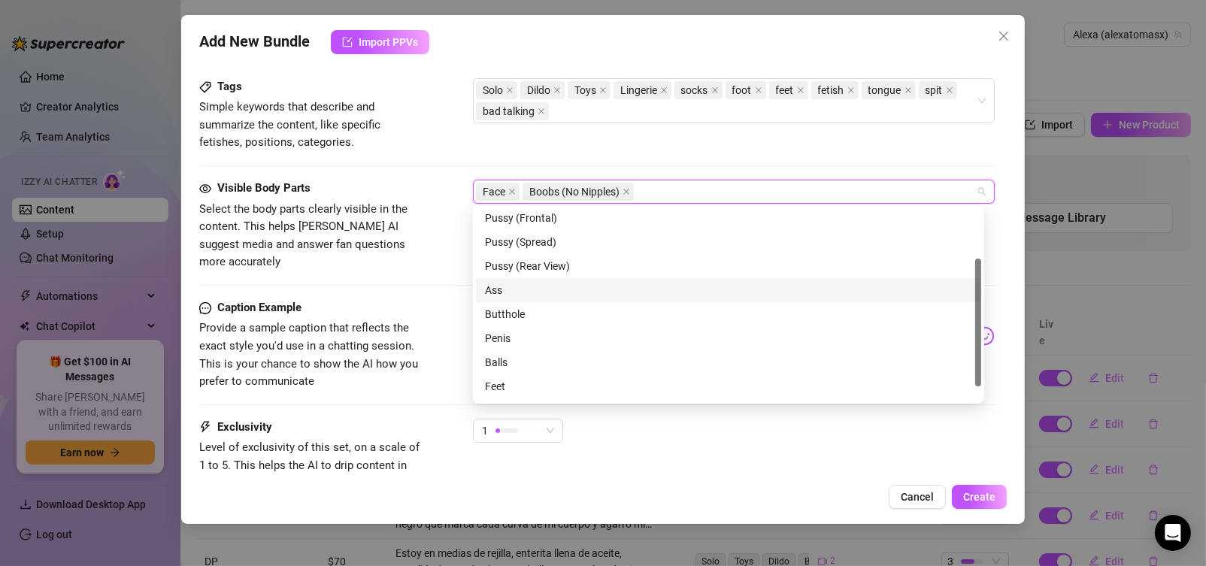
scroll to position [96, 0]
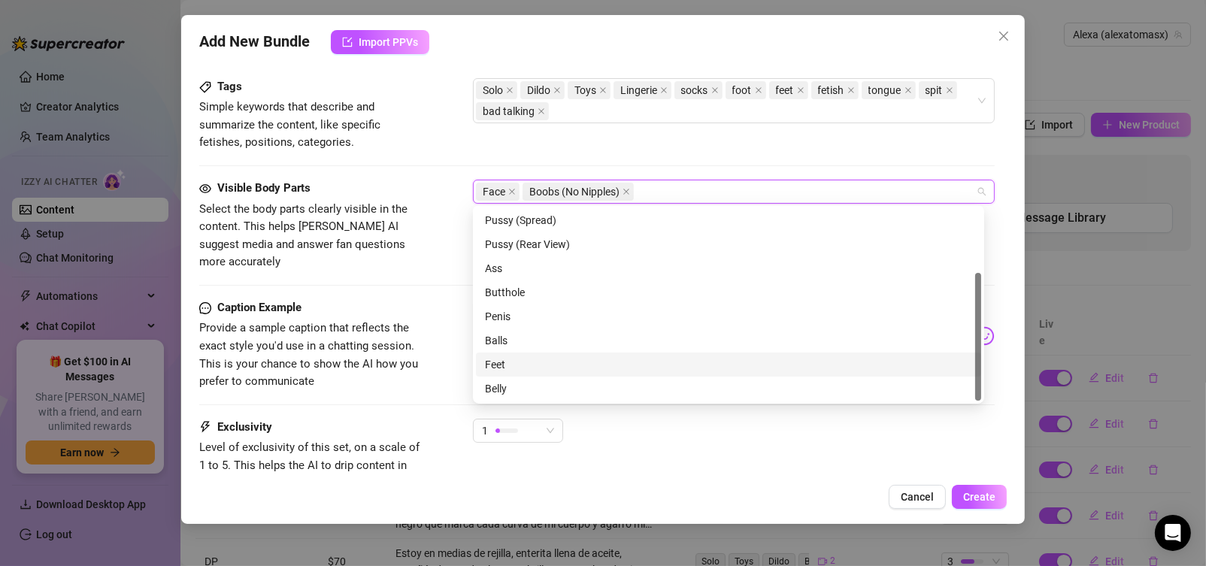
click at [496, 363] on div "Feet" at bounding box center [728, 364] width 487 height 17
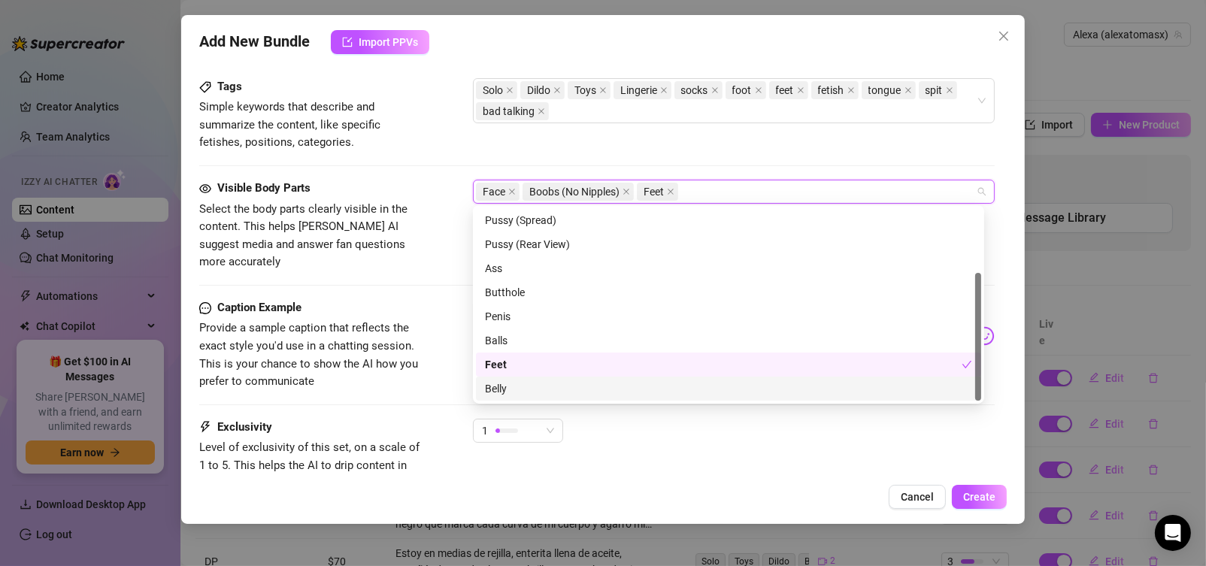
click at [498, 390] on div "Belly" at bounding box center [728, 389] width 487 height 17
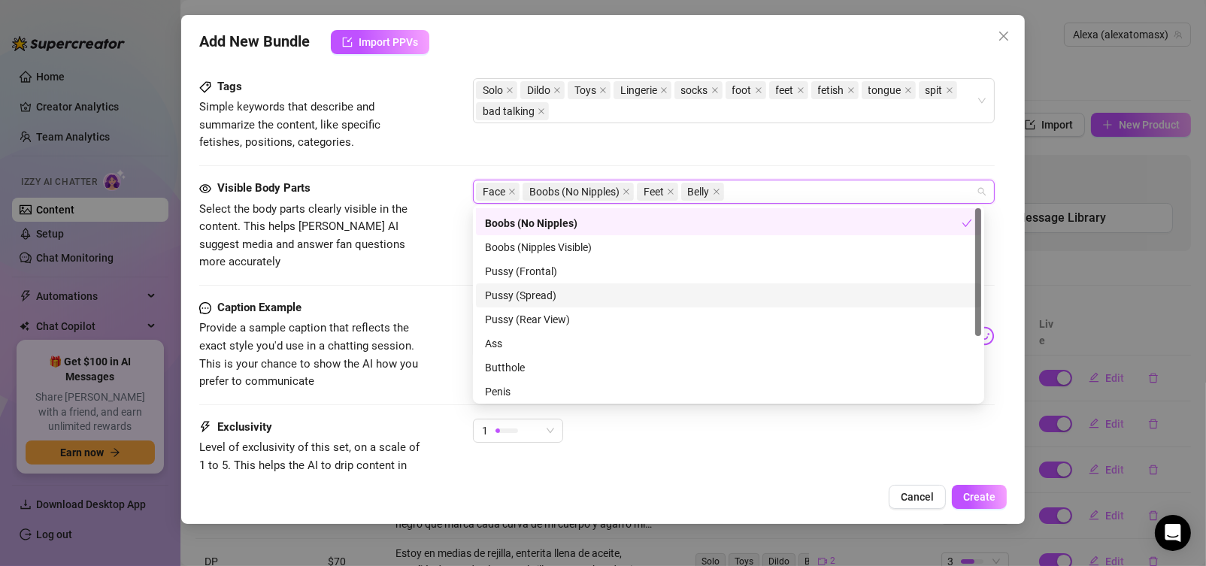
scroll to position [0, 0]
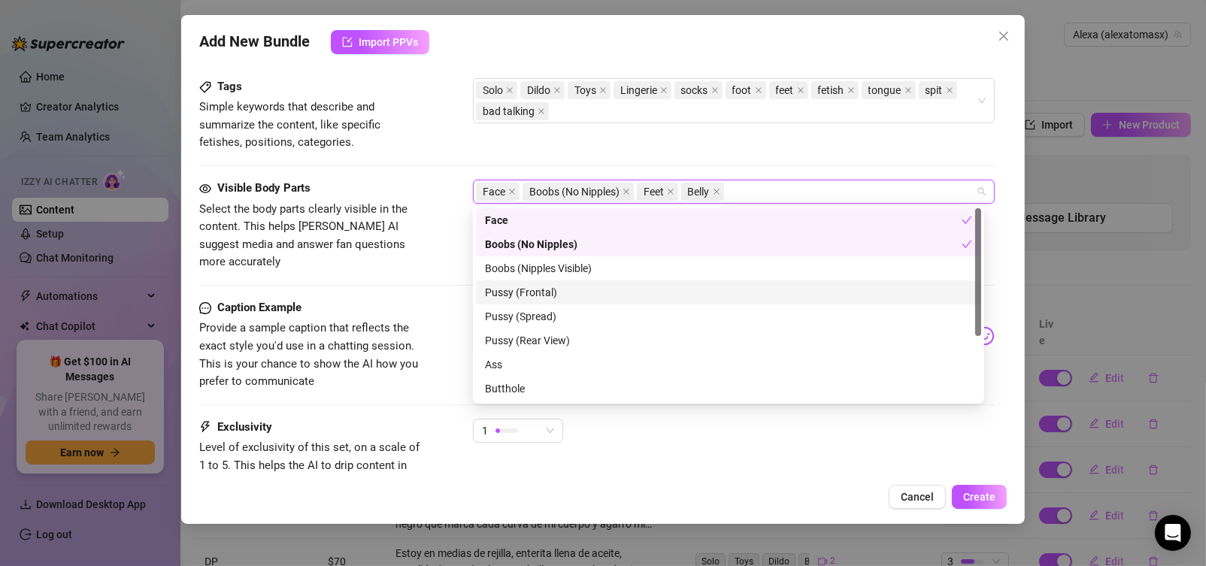
click at [440, 259] on div "Visible Body Parts Select the body parts clearly visible in the content. This h…" at bounding box center [597, 240] width 796 height 120
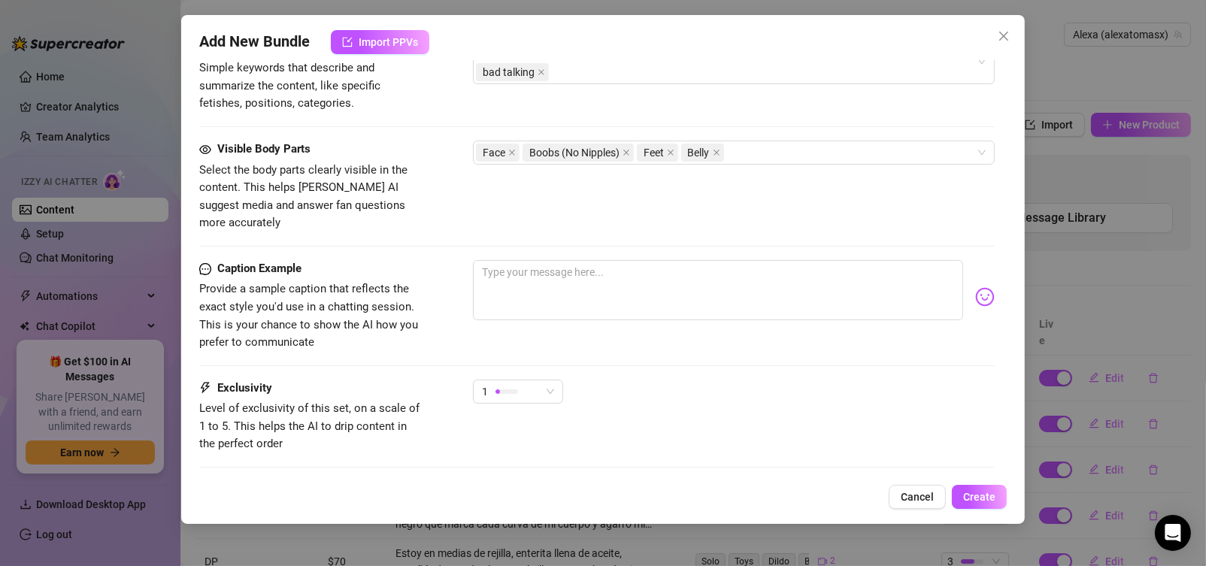
scroll to position [866, 0]
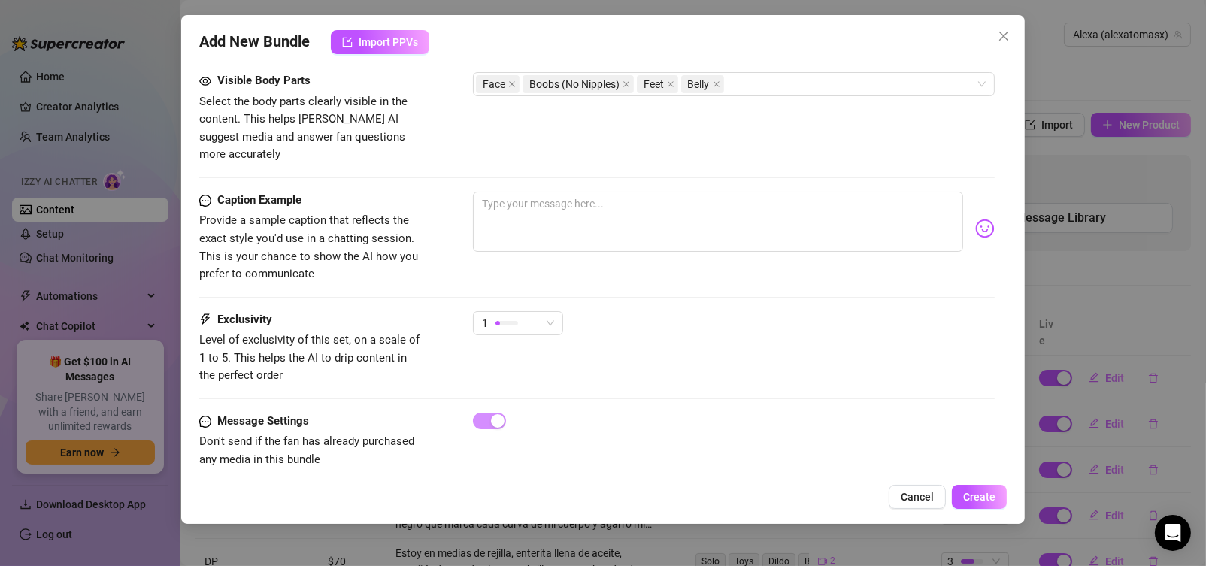
click at [436, 297] on div at bounding box center [597, 297] width 796 height 1
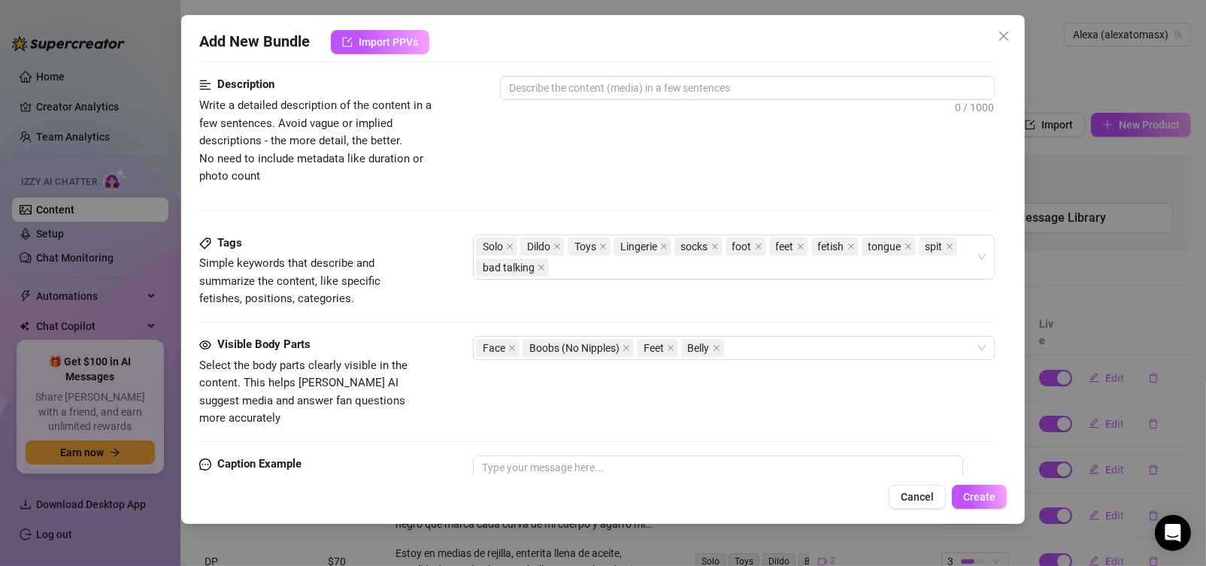
scroll to position [526, 0]
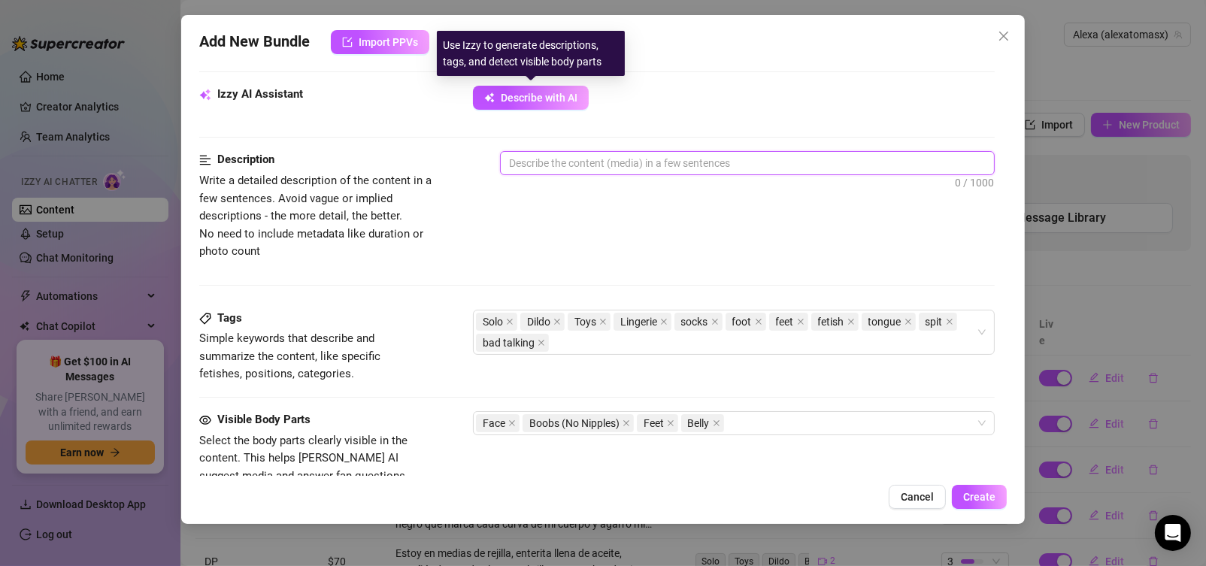
click at [530, 161] on textarea at bounding box center [748, 163] width 494 height 23
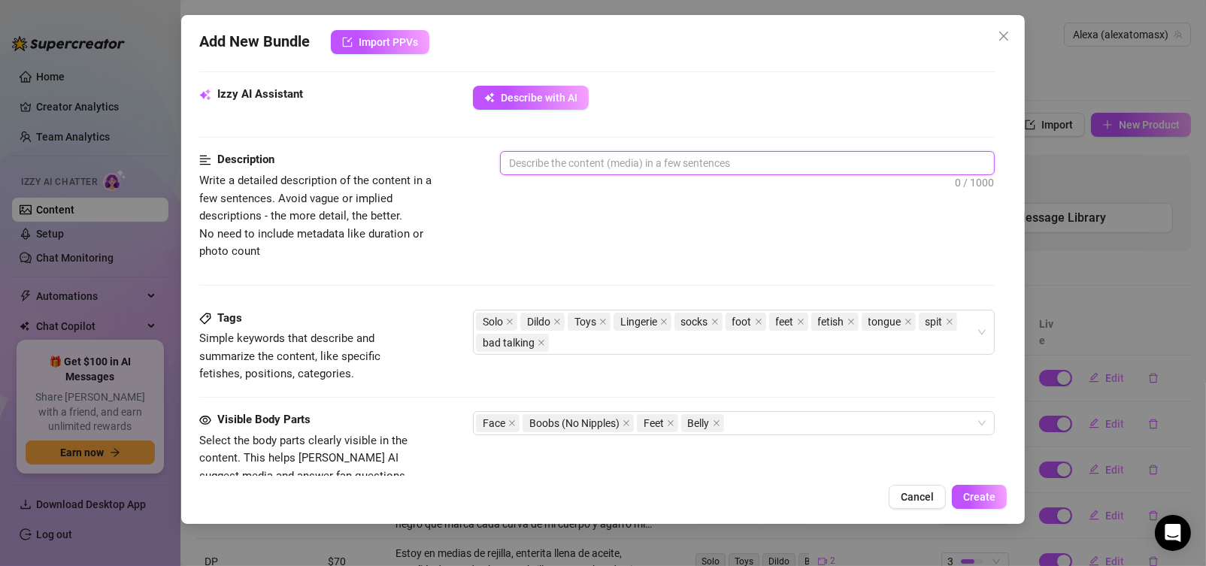
paste textarea "Juego sensual con mis calcetines y mis pies… los chupo, los mojo con saliva, pa…"
type textarea "Juego sensual con mis calcetines y mis pies… los chupo, los mojo con saliva, pa…"
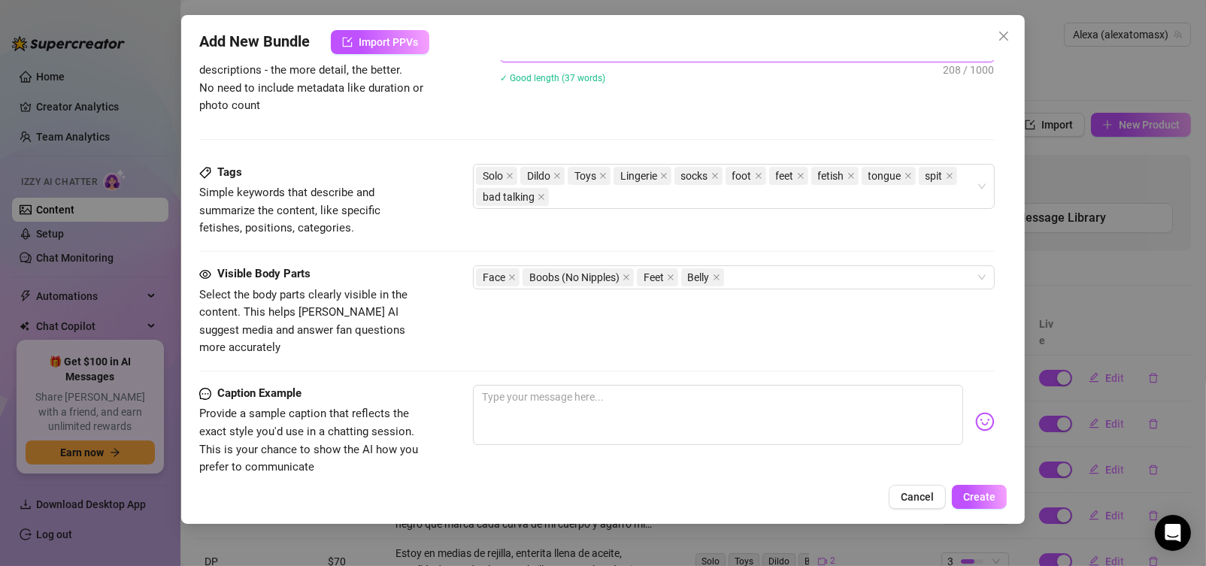
scroll to position [676, 0]
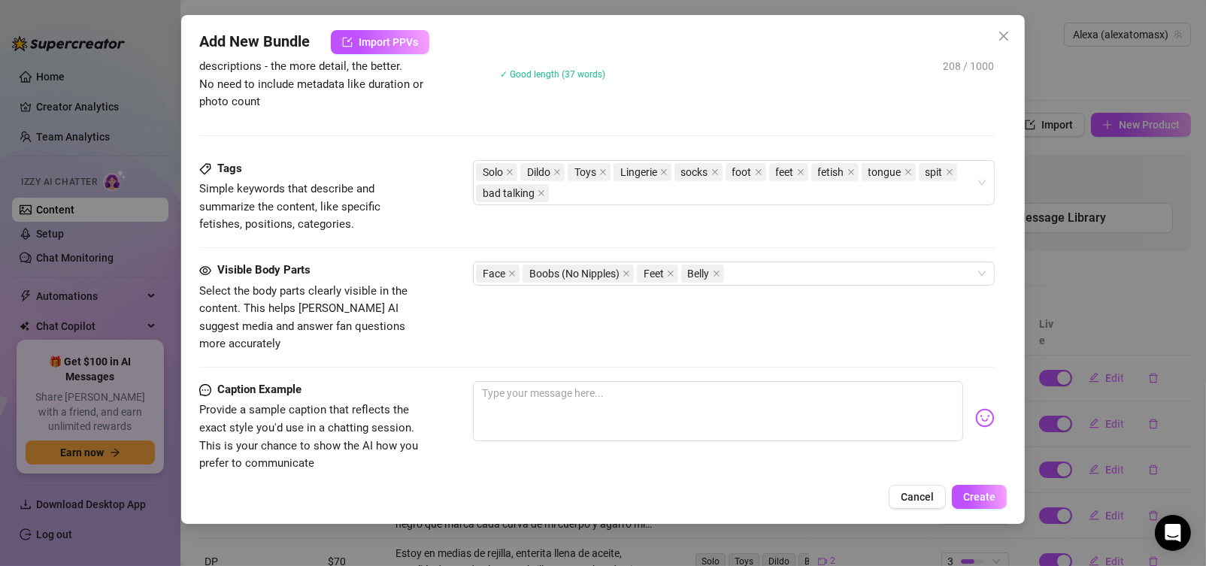
type textarea "Juego sensual con mis calcetines y mis pies… los chupo, los mojo con saliva, pa…"
click at [527, 387] on textarea at bounding box center [718, 411] width 491 height 60
paste textarea "Quieres ver cómo mojo mis calcetines con saliva y juego con mis pies? 👅🧦 Puro f…"
type textarea "Quieres ver cómo mojo mis calcetines con saliva y juego con mis pies? 👅🧦 Puro f…"
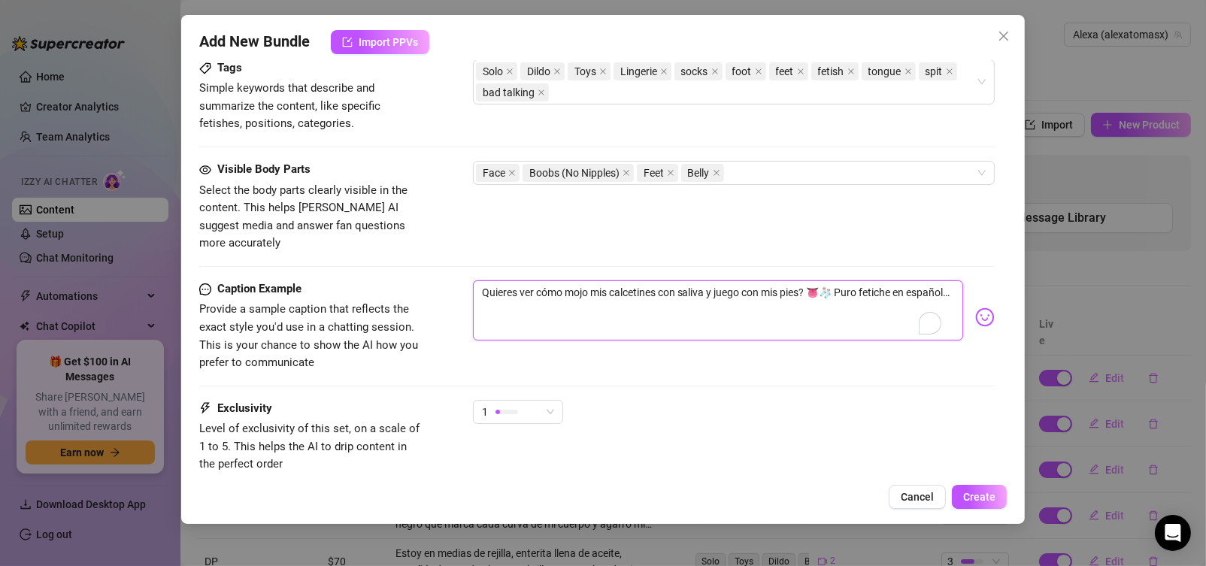
scroll to position [715, 0]
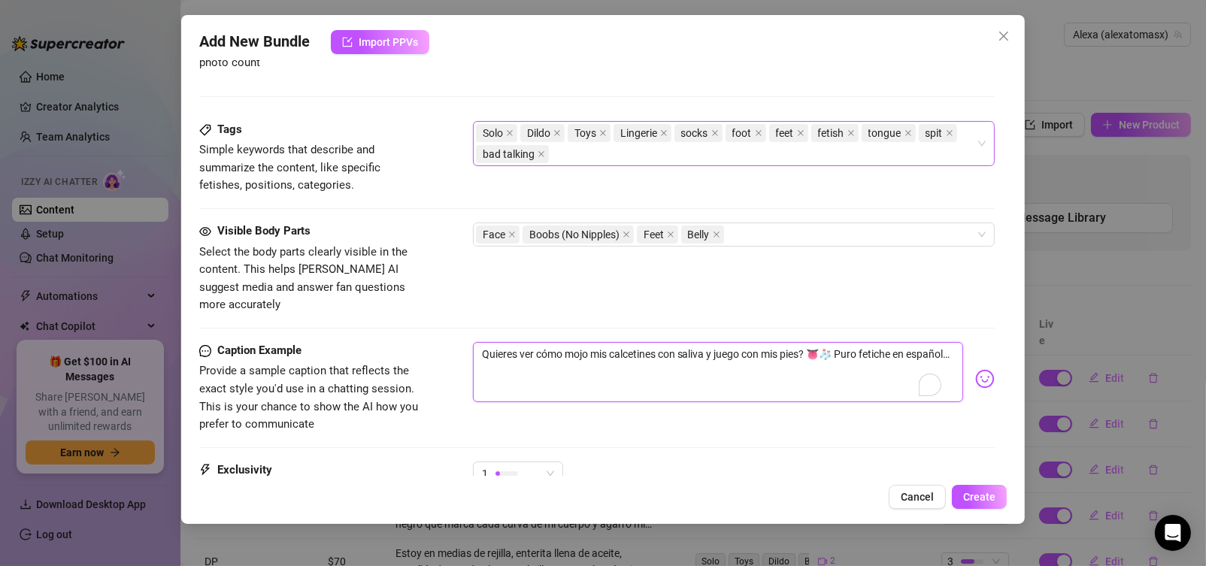
click at [615, 152] on div "Solo Dildo Toys Lingerie socks foot feet fetish tongue spit bad talking" at bounding box center [726, 144] width 501 height 42
type textarea "Quieres ver cómo mojo mis calcetines con saliva y juego con mis pies? 👅🧦 Puro f…"
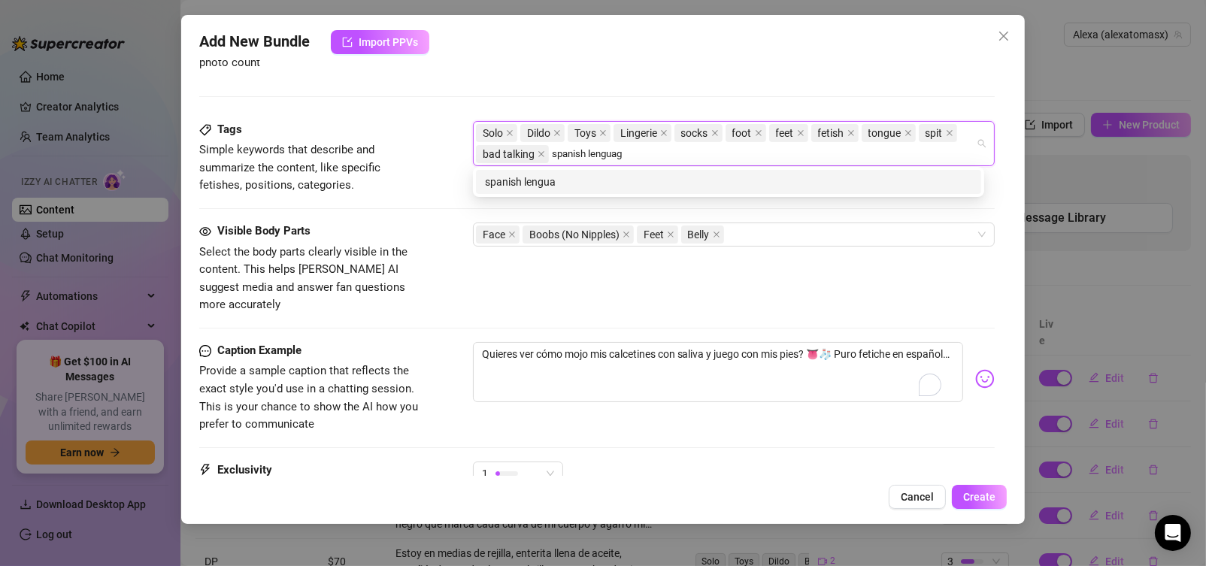
type input "spanish lenguage"
click at [520, 187] on div "spanish lenguage" at bounding box center [728, 182] width 487 height 17
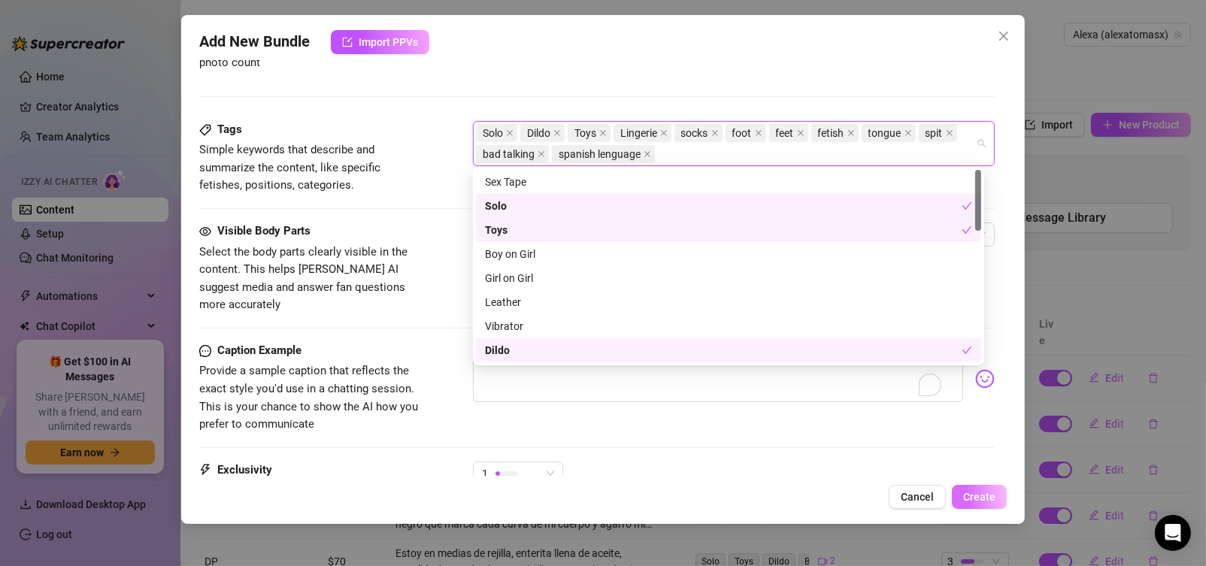
click at [982, 500] on span "Create" at bounding box center [979, 497] width 32 height 12
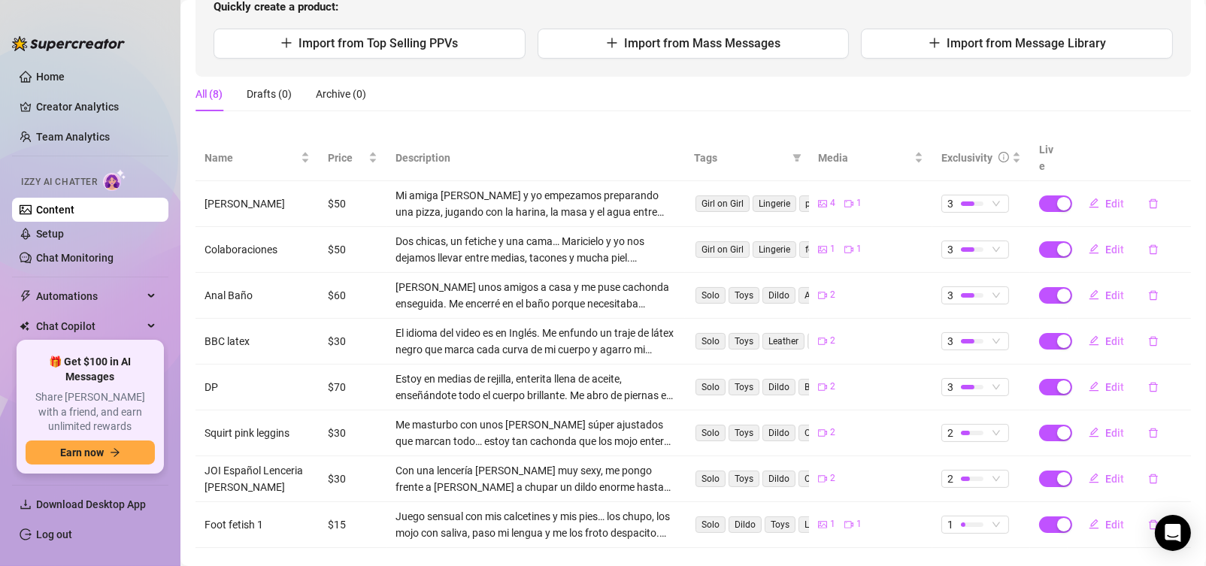
scroll to position [199, 0]
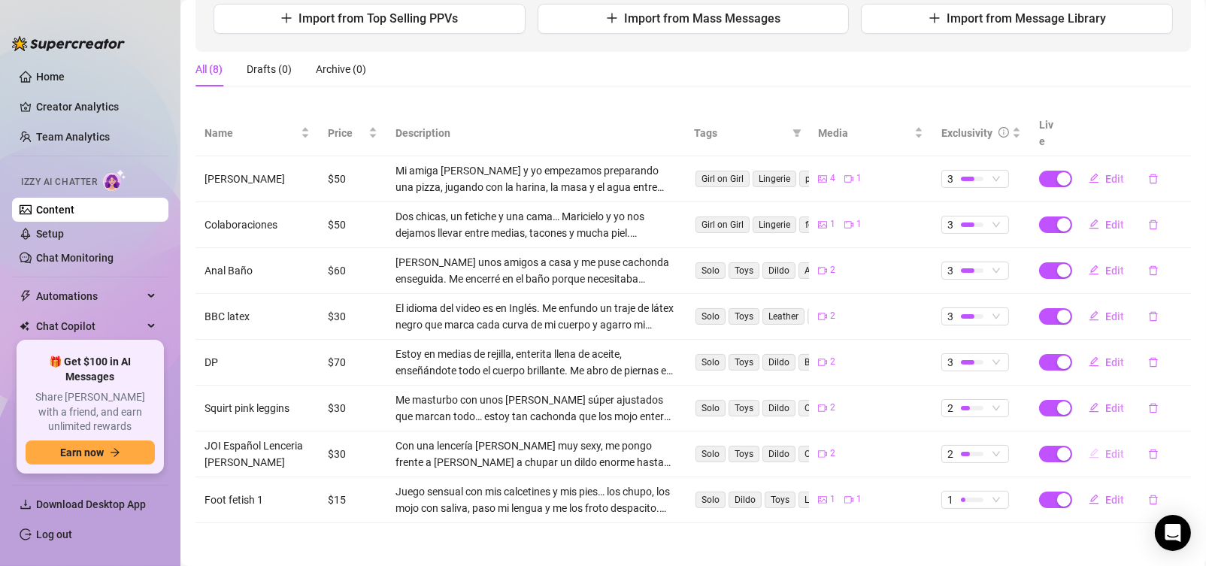
click at [1105, 451] on span "Edit" at bounding box center [1114, 454] width 19 height 12
type textarea "Lencería [PERSON_NAME], un dildo enorme y mi boca [PERSON_NAME]... [PERSON_NAME…"
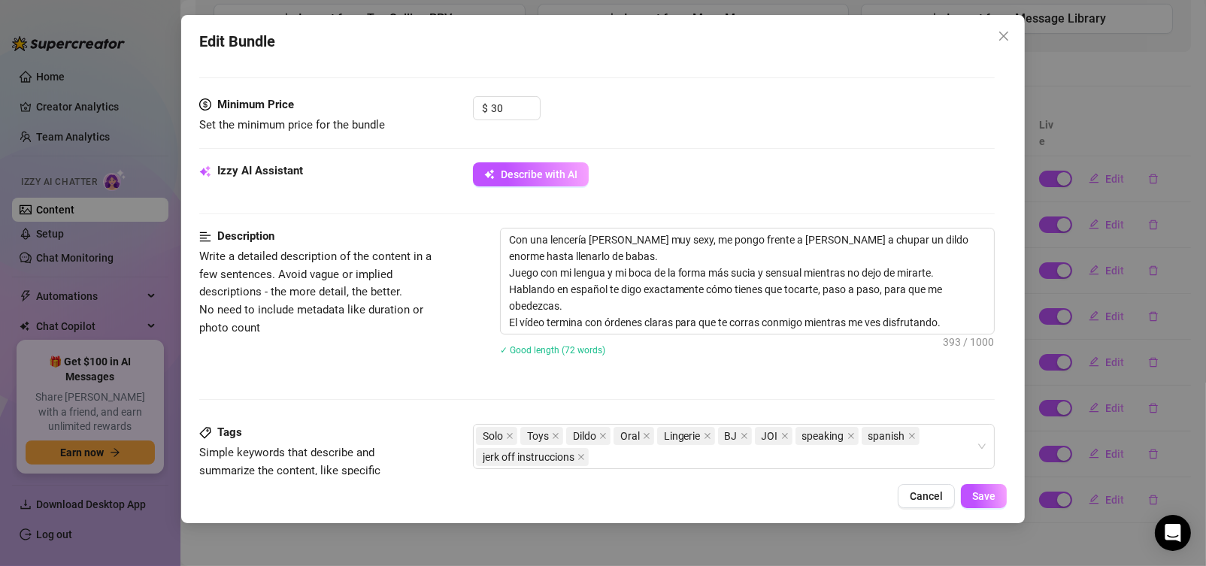
scroll to position [451, 0]
click at [922, 496] on span "Cancel" at bounding box center [926, 496] width 33 height 12
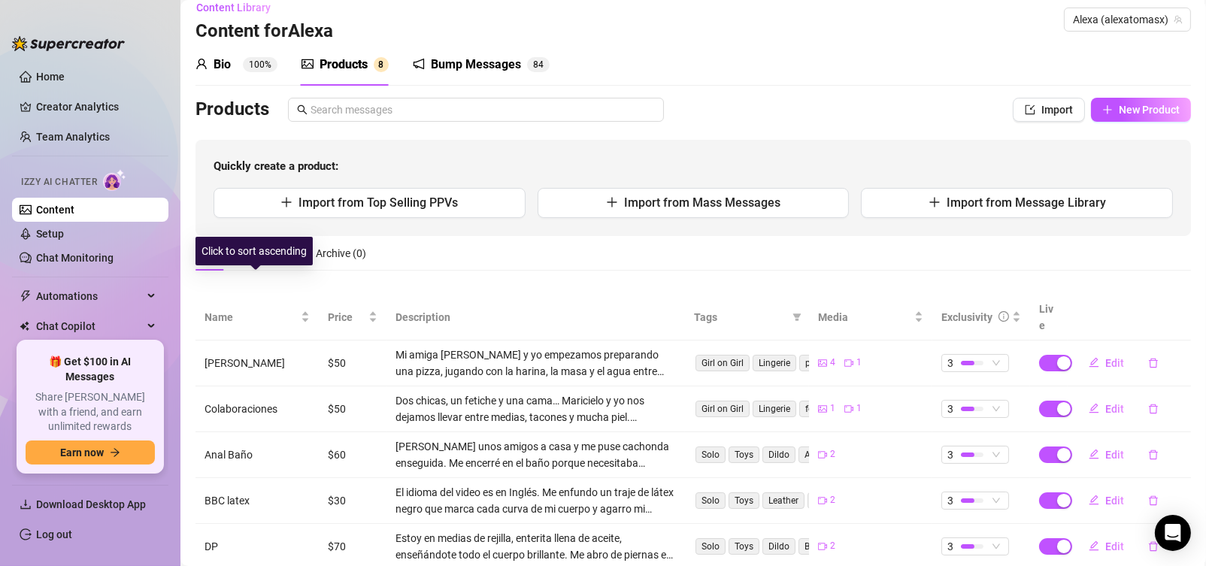
scroll to position [0, 0]
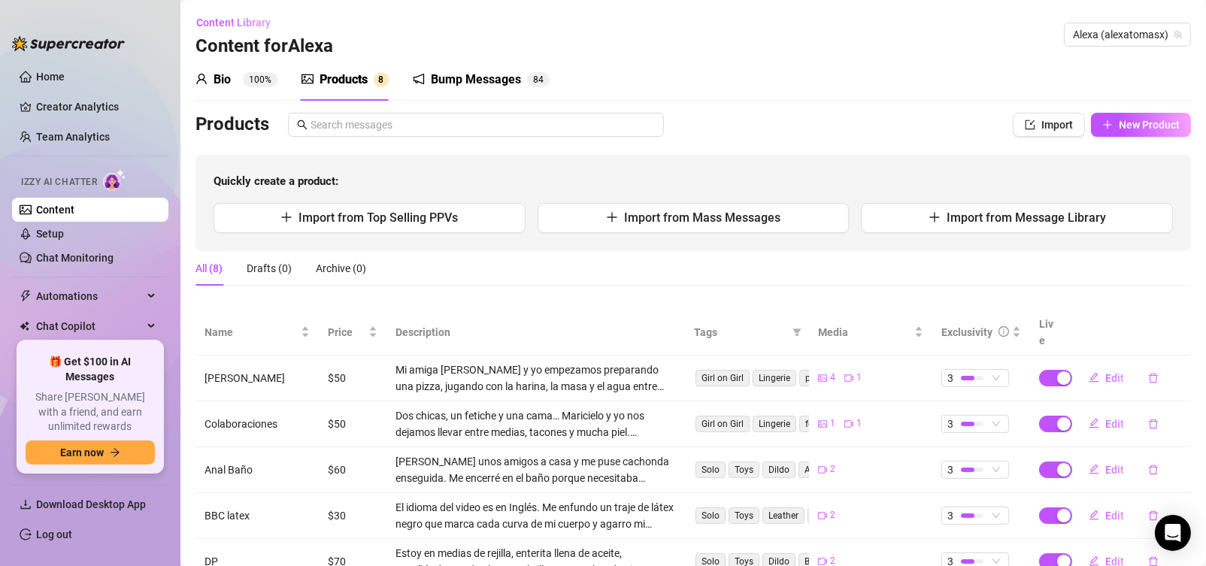
click at [218, 78] on div "Bio" at bounding box center [222, 80] width 17 height 18
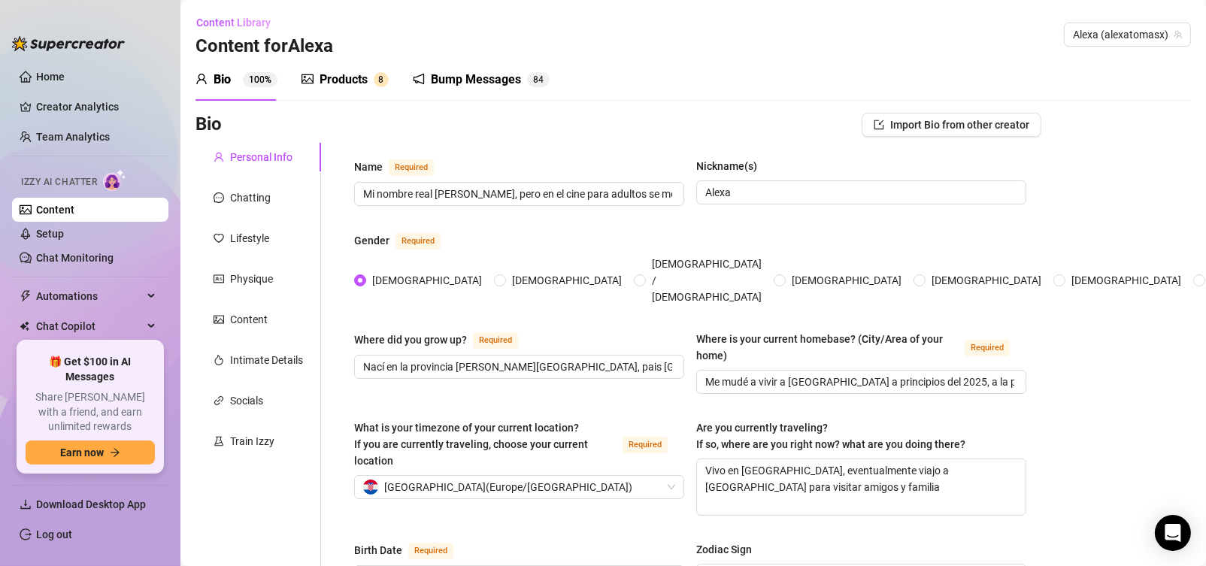
click at [229, 50] on h3 "Content for Alexa" at bounding box center [265, 47] width 138 height 24
click at [232, 17] on span "Content Library" at bounding box center [233, 23] width 74 height 12
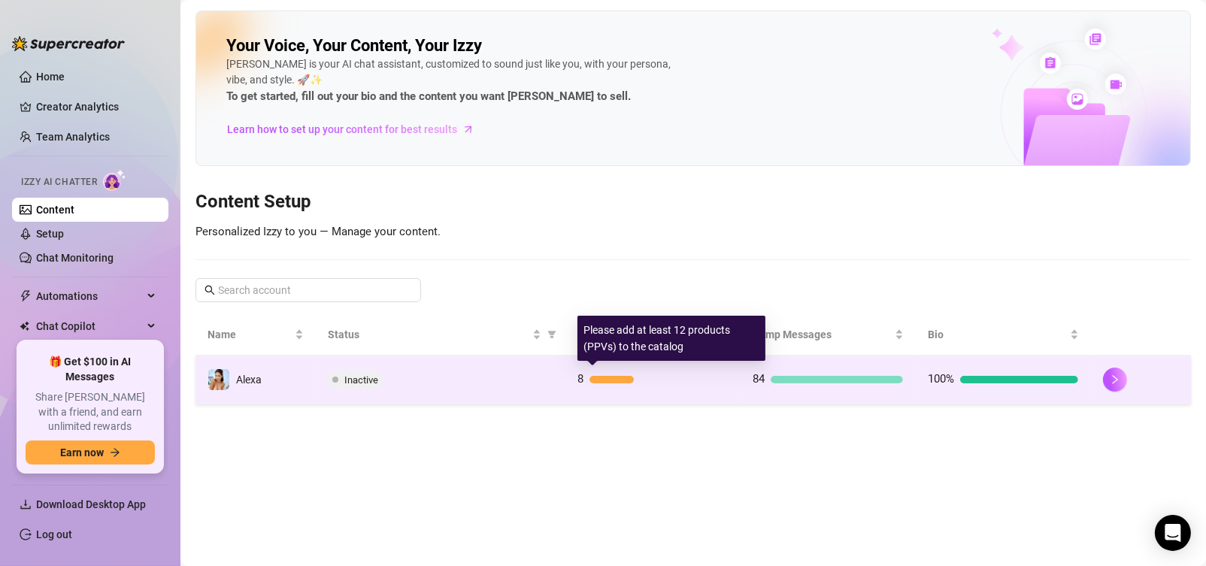
click at [601, 382] on div at bounding box center [612, 380] width 44 height 8
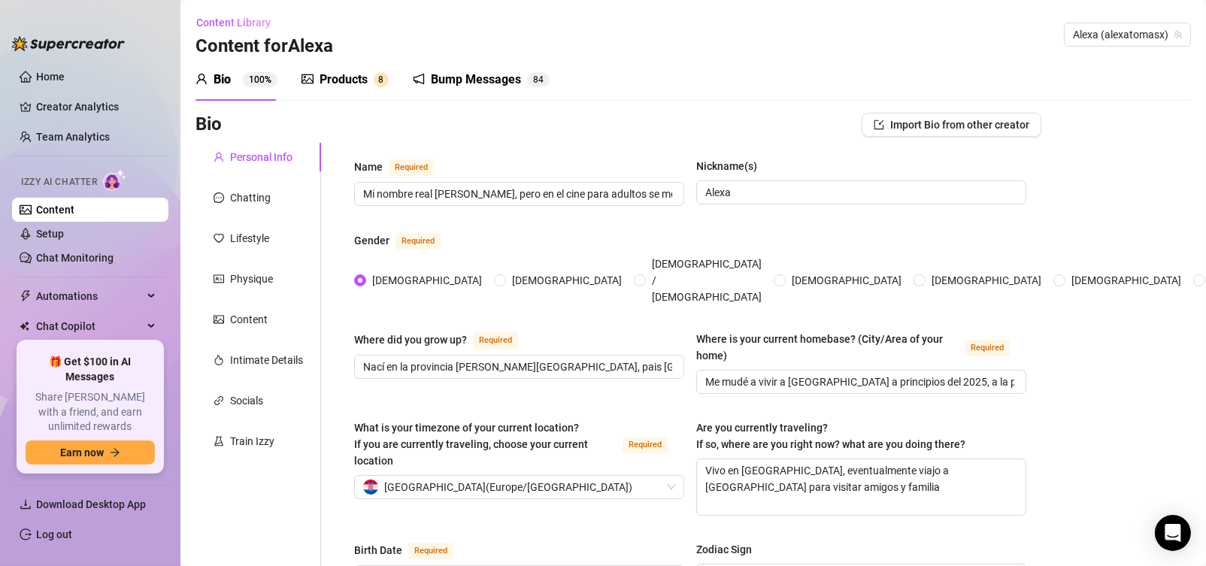
click at [362, 83] on div "Products" at bounding box center [344, 80] width 48 height 18
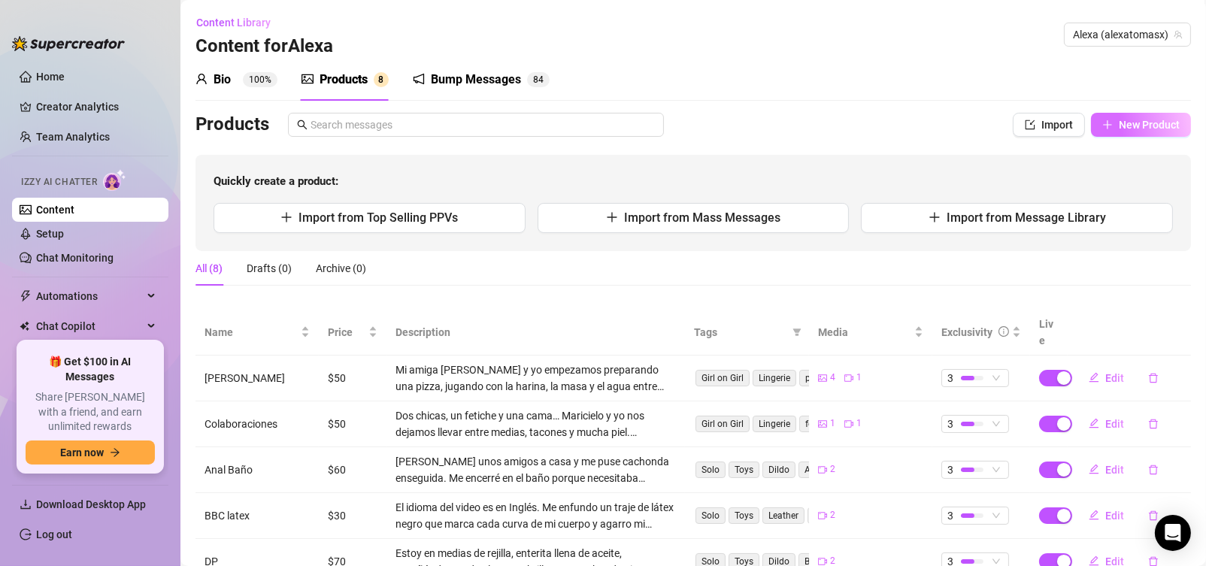
click at [1119, 128] on span "New Product" at bounding box center [1149, 125] width 61 height 12
type textarea "Type your message here..."
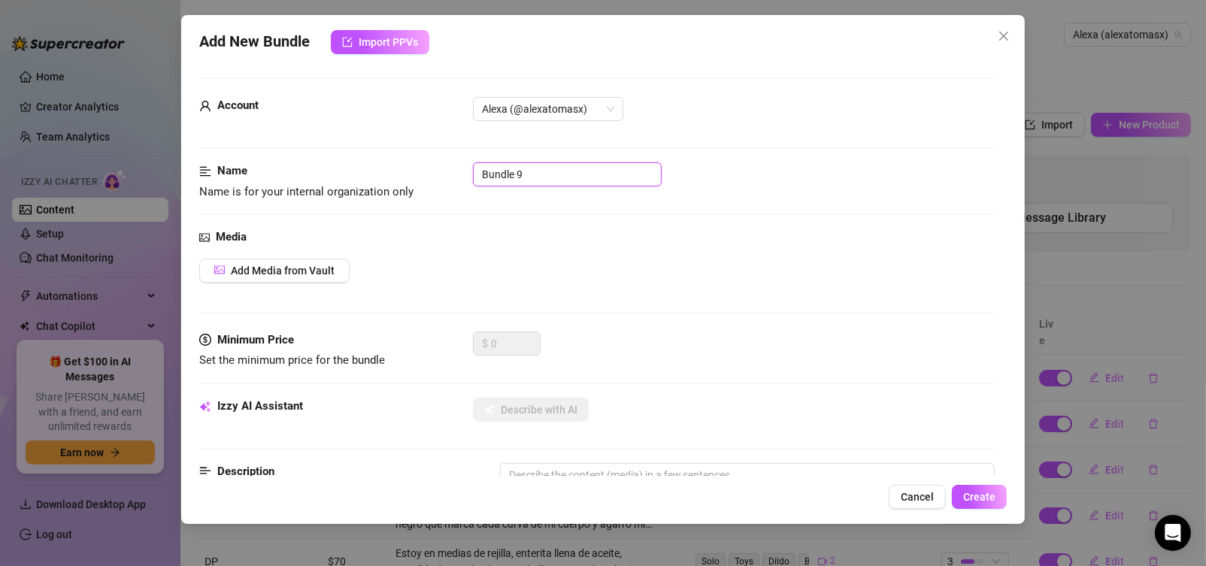
drag, startPoint x: 528, startPoint y: 174, endPoint x: 447, endPoint y: 179, distance: 80.6
click at [447, 179] on div "Name Name is for your internal organization only Bundle 9" at bounding box center [597, 181] width 796 height 38
click at [527, 172] on input "Foot fetics 2" at bounding box center [567, 174] width 189 height 24
click at [526, 171] on input "Foot fetis 2" at bounding box center [567, 174] width 189 height 24
type input "Foot fetish 2"
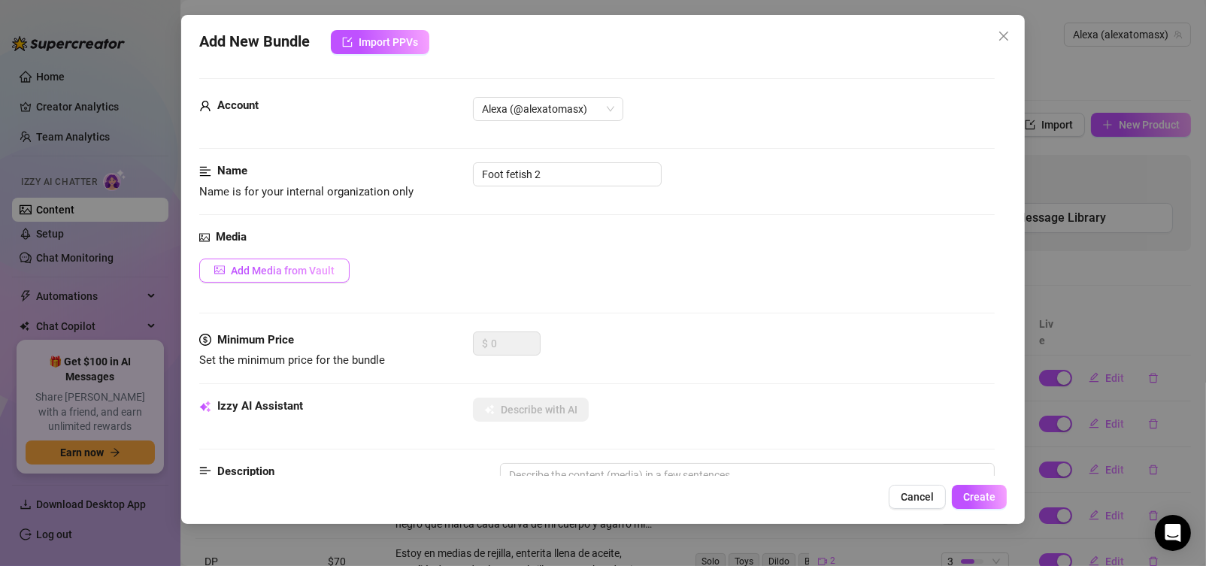
click at [322, 268] on span "Add Media from Vault" at bounding box center [283, 271] width 104 height 12
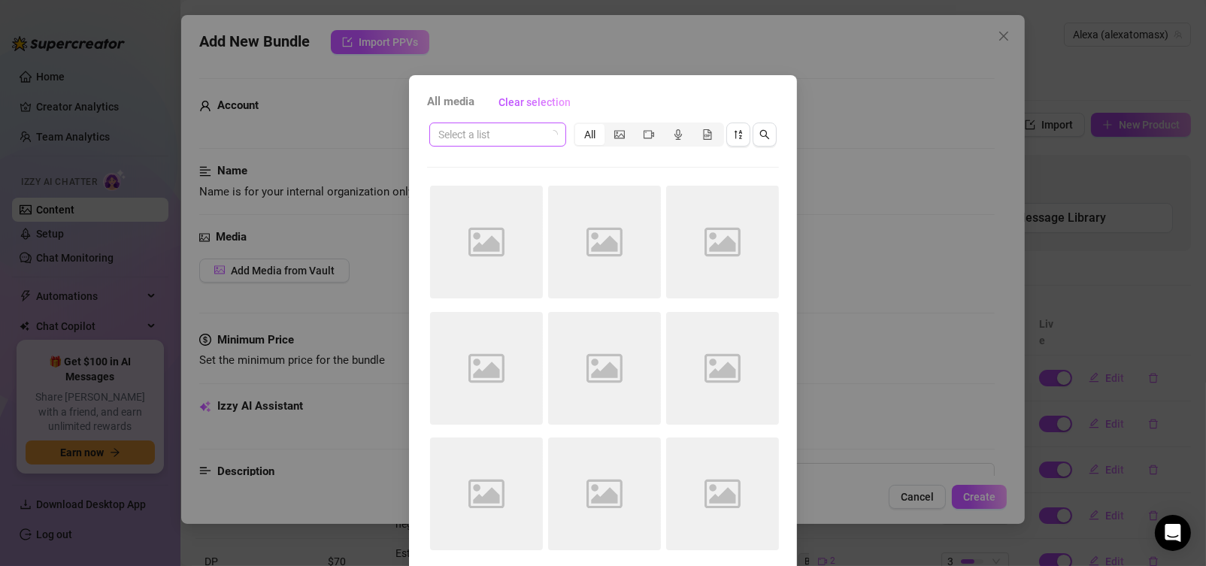
click at [508, 141] on input "search" at bounding box center [490, 134] width 105 height 23
click at [528, 131] on input "search" at bounding box center [490, 134] width 105 height 23
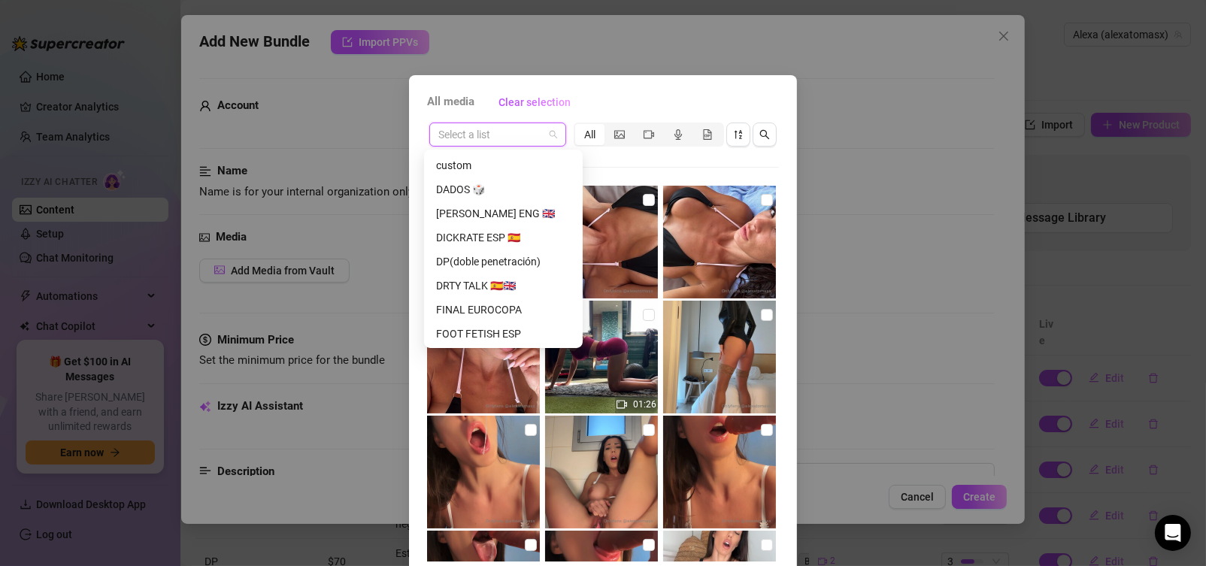
scroll to position [363, 0]
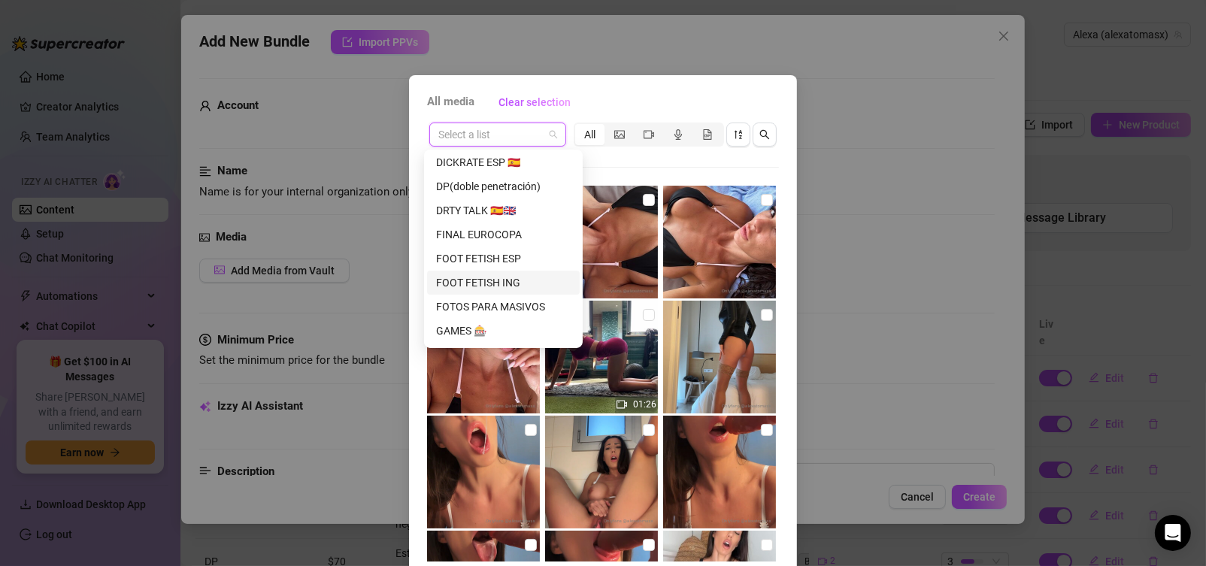
click at [507, 288] on div "FOOT FETISH ING" at bounding box center [503, 282] width 135 height 17
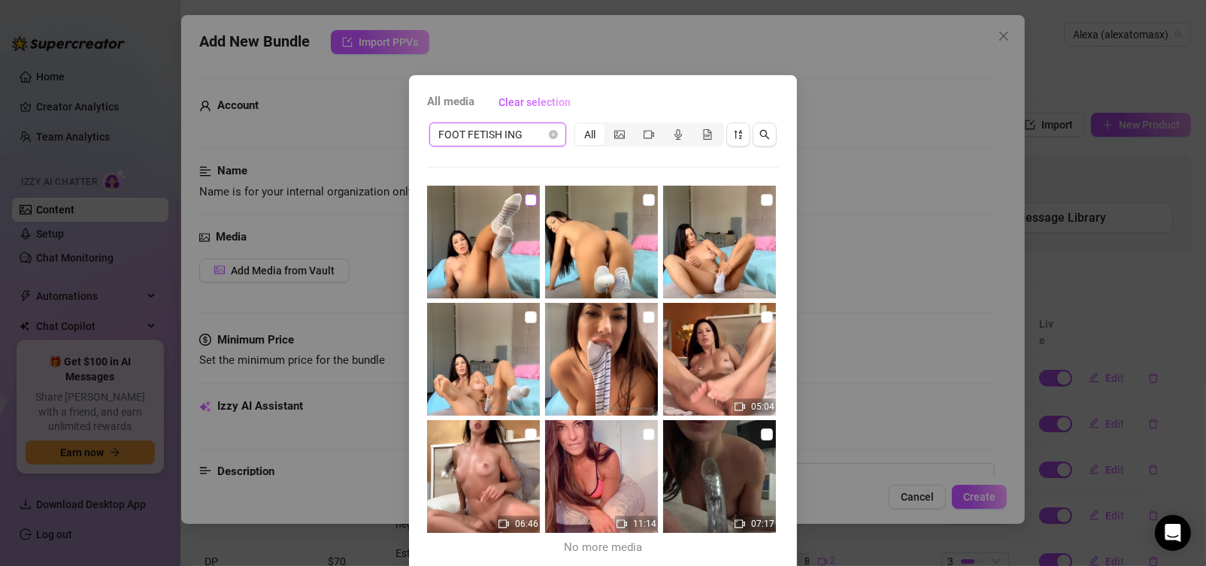
click at [525, 196] on input "checkbox" at bounding box center [531, 200] width 12 height 12
checkbox input "true"
click at [761, 196] on input "checkbox" at bounding box center [767, 200] width 12 height 12
checkbox input "true"
click at [525, 319] on input "checkbox" at bounding box center [531, 317] width 12 height 12
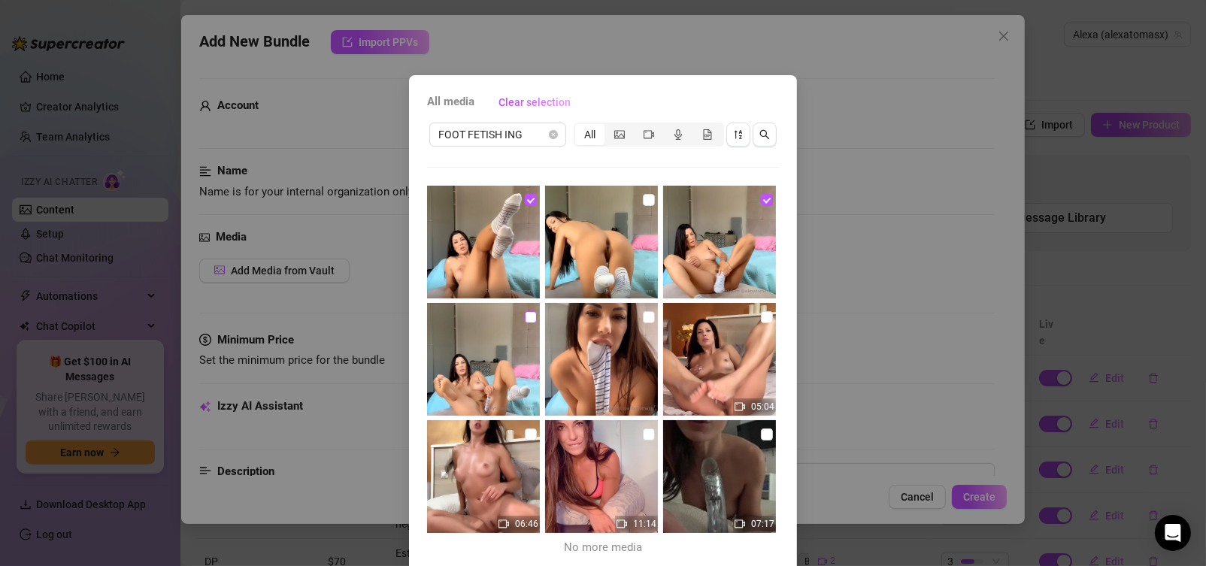
checkbox input "true"
click at [643, 202] on input "checkbox" at bounding box center [649, 200] width 12 height 12
checkbox input "true"
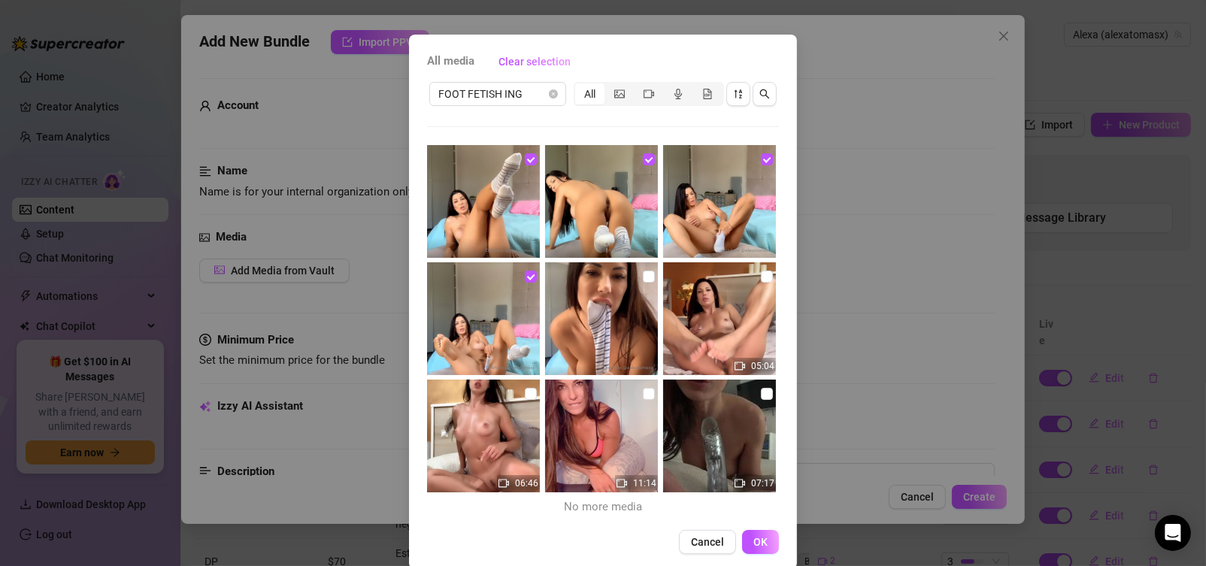
scroll to position [61, 0]
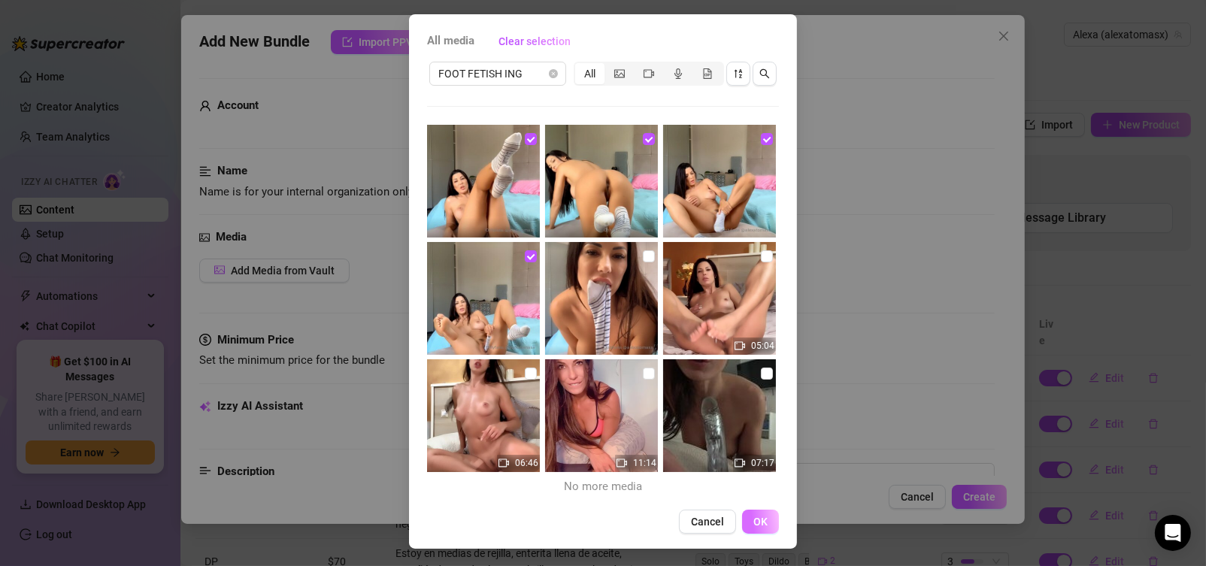
click at [753, 518] on span "OK" at bounding box center [760, 522] width 14 height 12
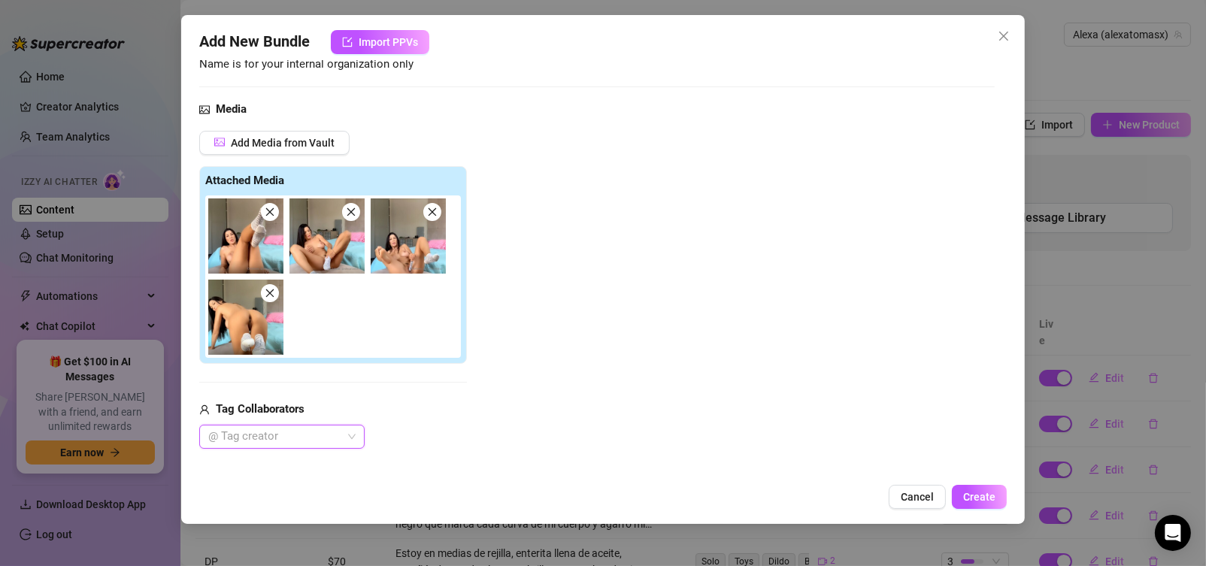
scroll to position [232, 0]
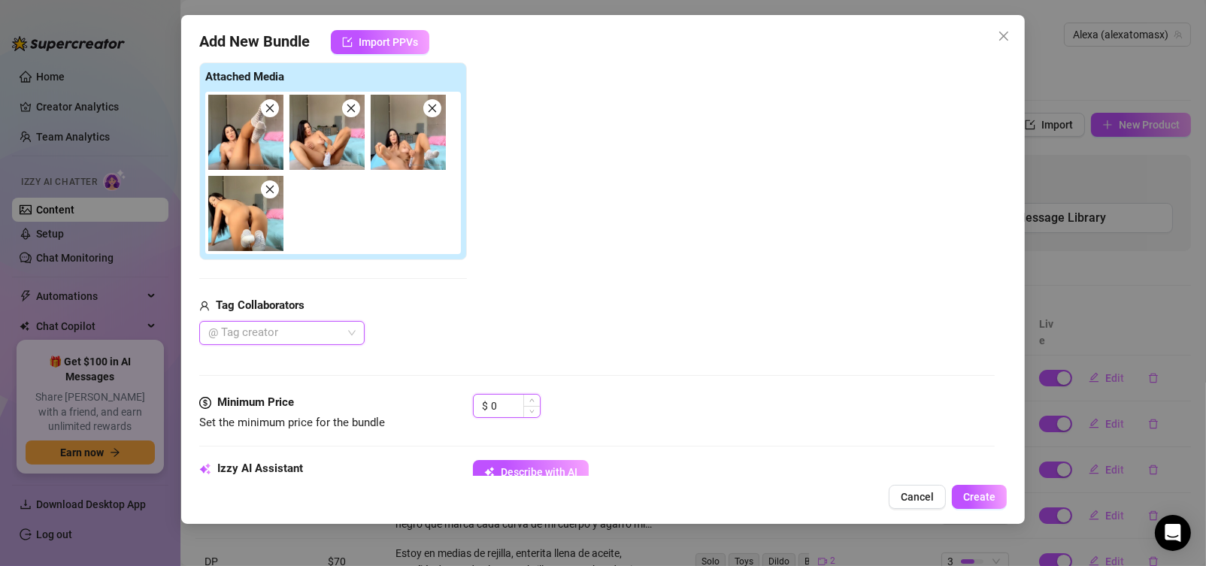
click at [496, 402] on input "0" at bounding box center [515, 406] width 49 height 23
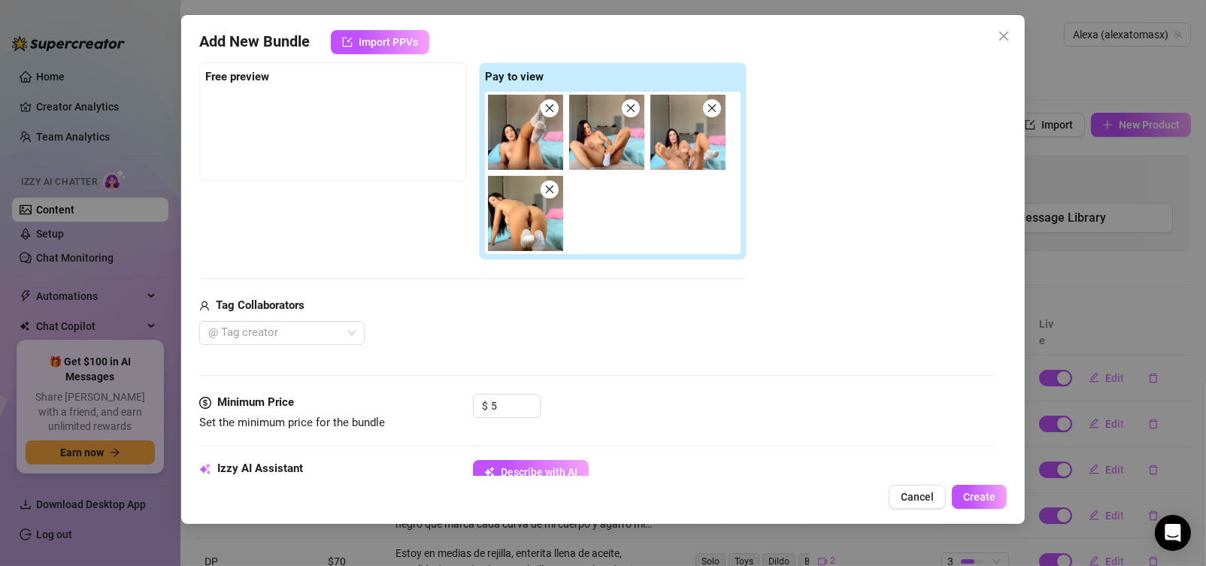
click at [497, 326] on div "@ Tag creator" at bounding box center [472, 333] width 547 height 24
click at [489, 405] on div "$ 5" at bounding box center [507, 406] width 68 height 24
type input "1"
type input "10"
click at [503, 347] on div "Media Add Media from Vault Free preview Pay to view Tag Collaborators @ Tag cre…" at bounding box center [597, 195] width 796 height 397
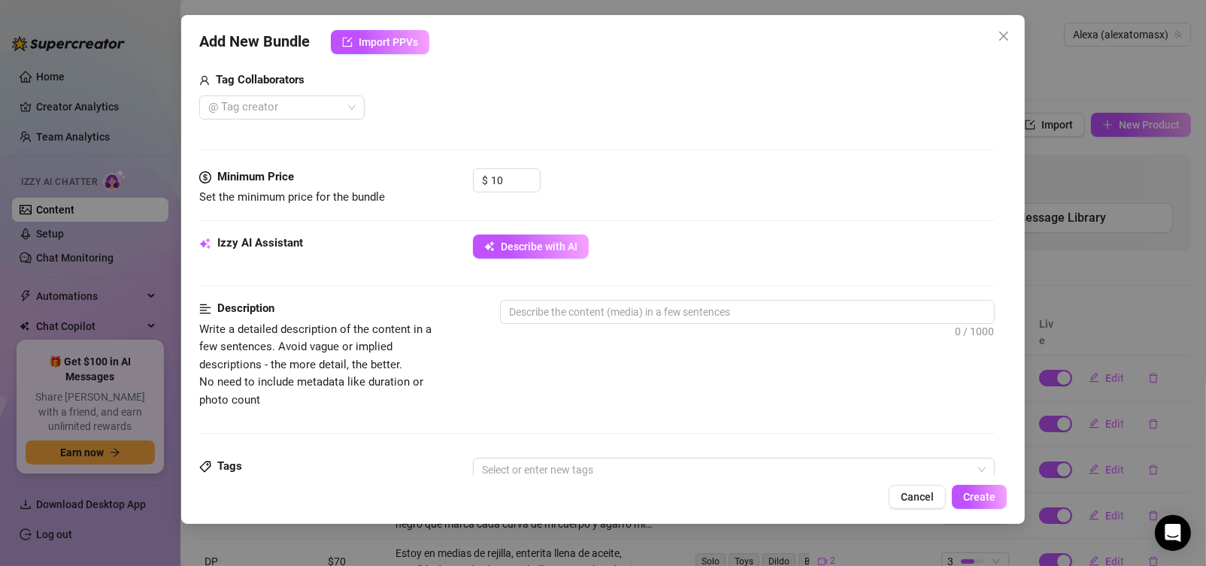
scroll to position [608, 0]
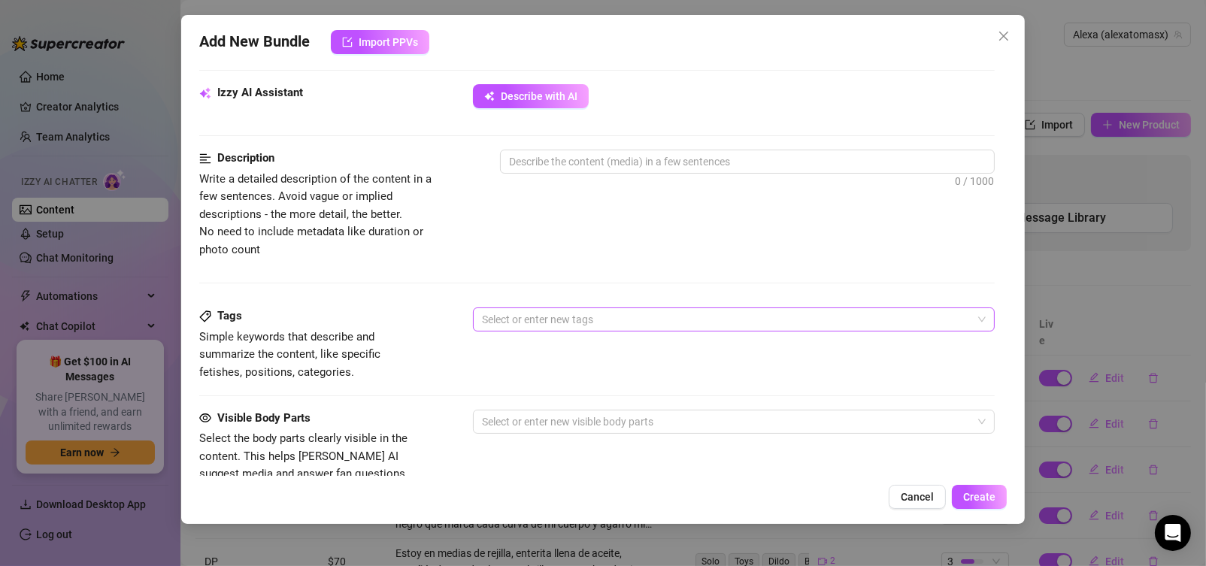
click at [526, 317] on div at bounding box center [726, 319] width 501 height 21
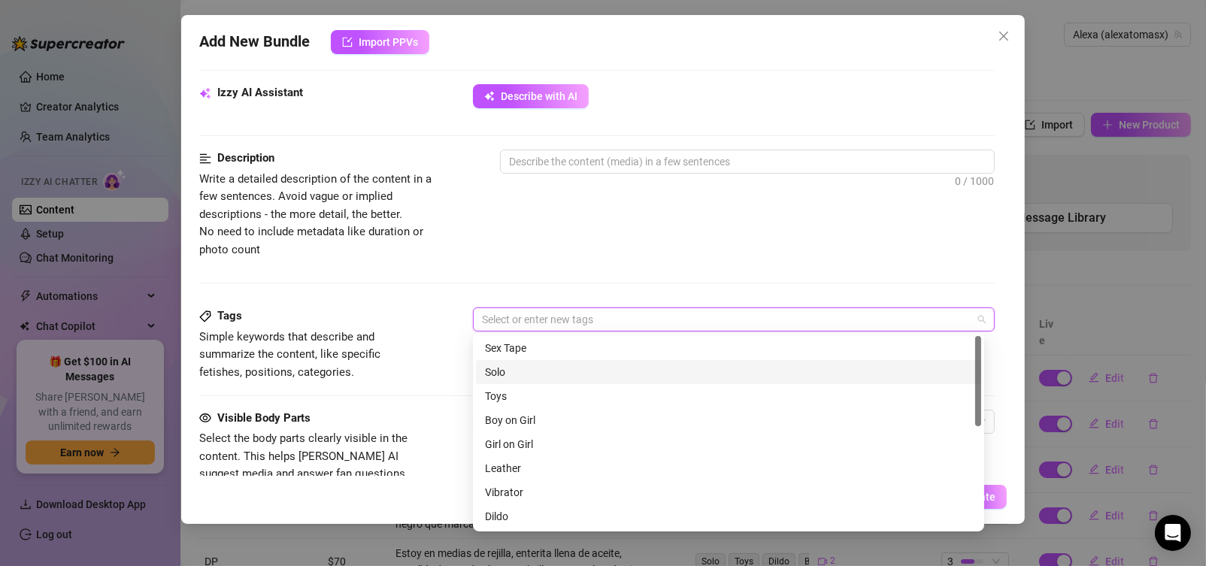
click at [502, 368] on div "Solo" at bounding box center [728, 372] width 487 height 17
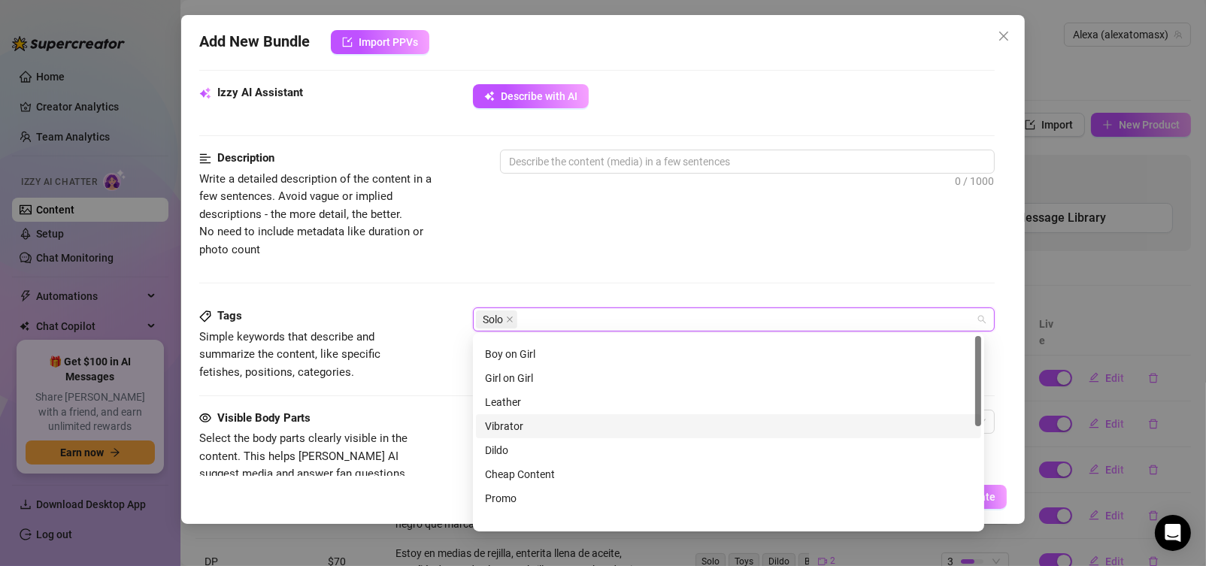
scroll to position [0, 0]
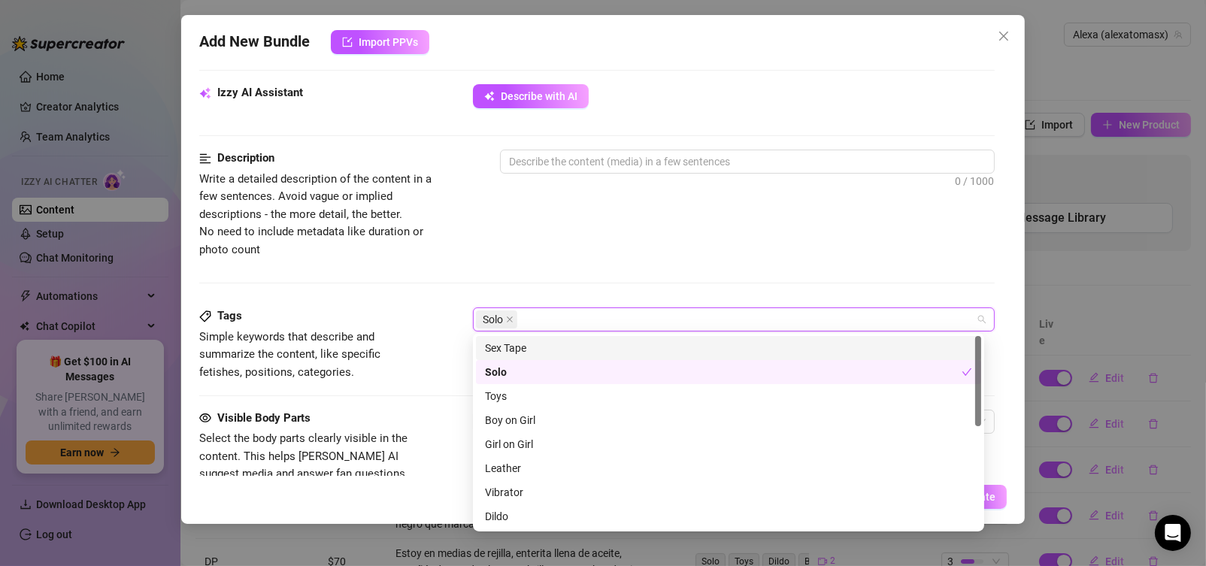
click at [541, 319] on div "Solo" at bounding box center [726, 319] width 501 height 21
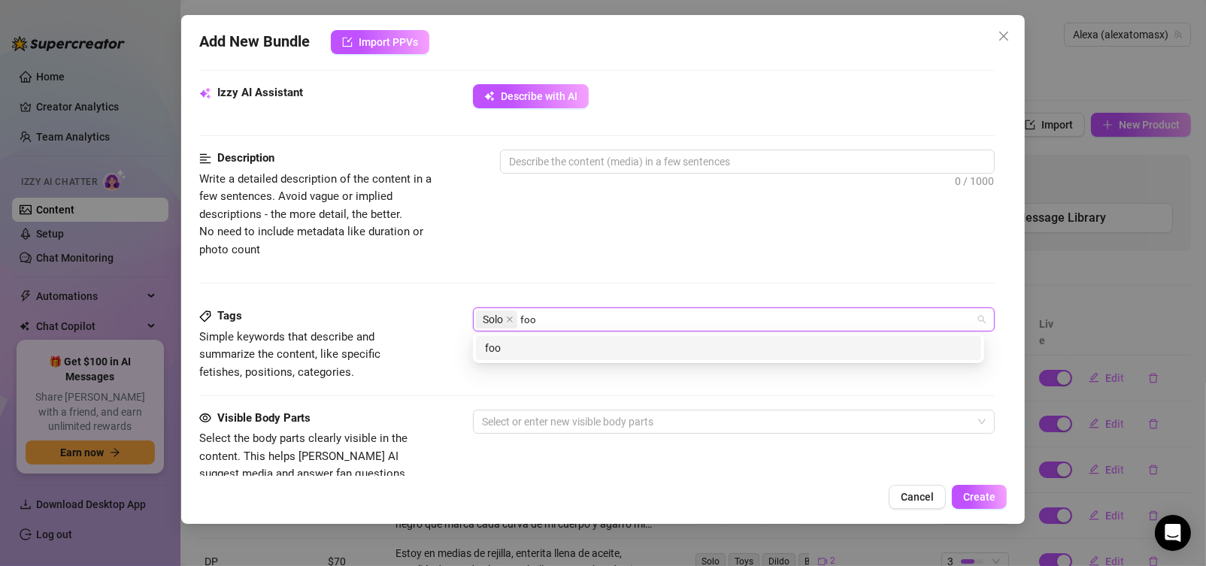
type input "foot"
type input "feet"
type input "socks"
type input "nude"
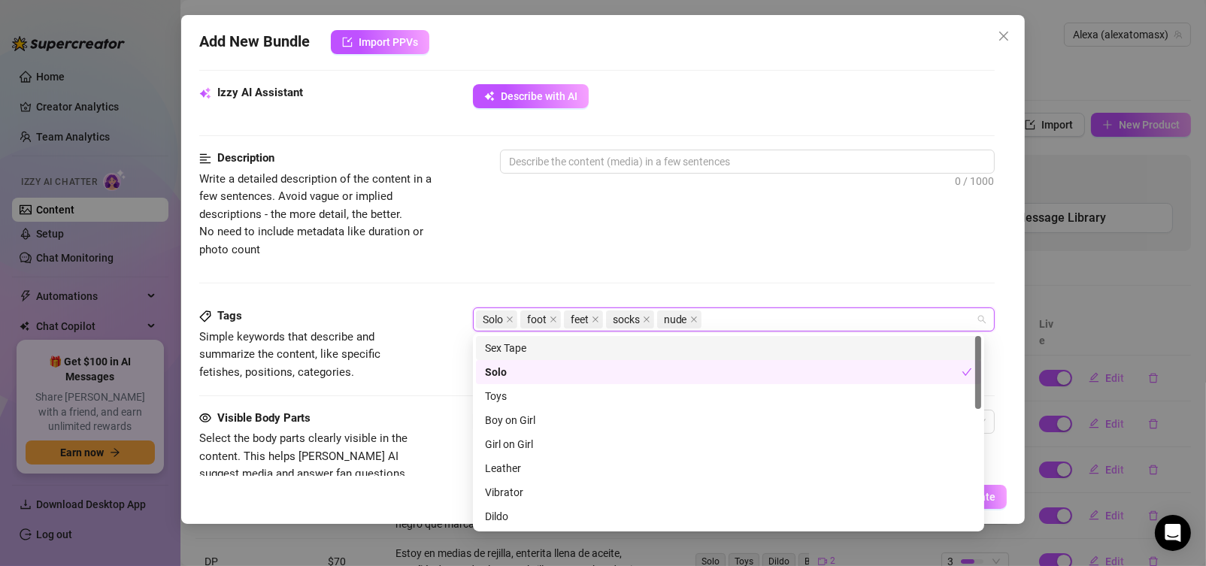
click at [326, 282] on div "Description Write a detailed description of the content in a few sentences. Avo…" at bounding box center [597, 229] width 796 height 158
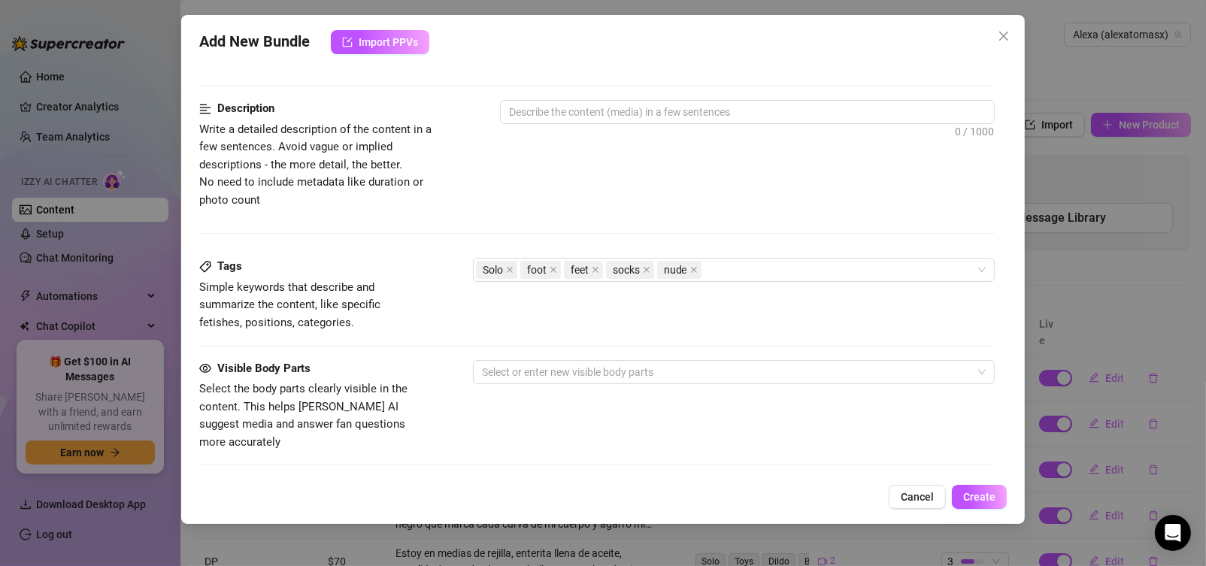
scroll to position [683, 0]
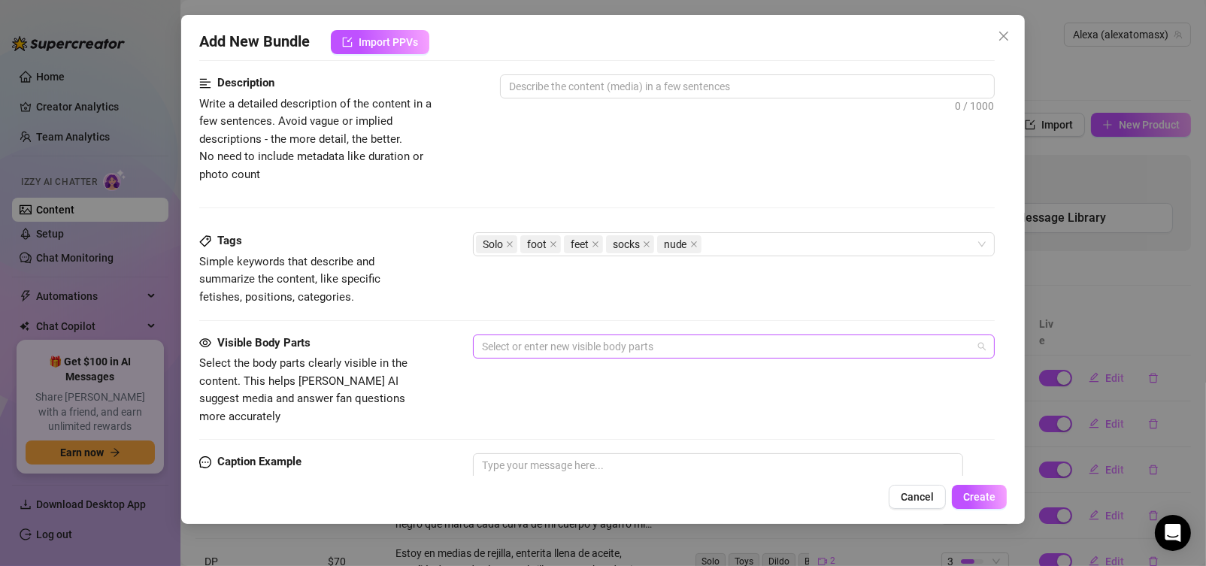
click at [536, 350] on div at bounding box center [726, 346] width 501 height 21
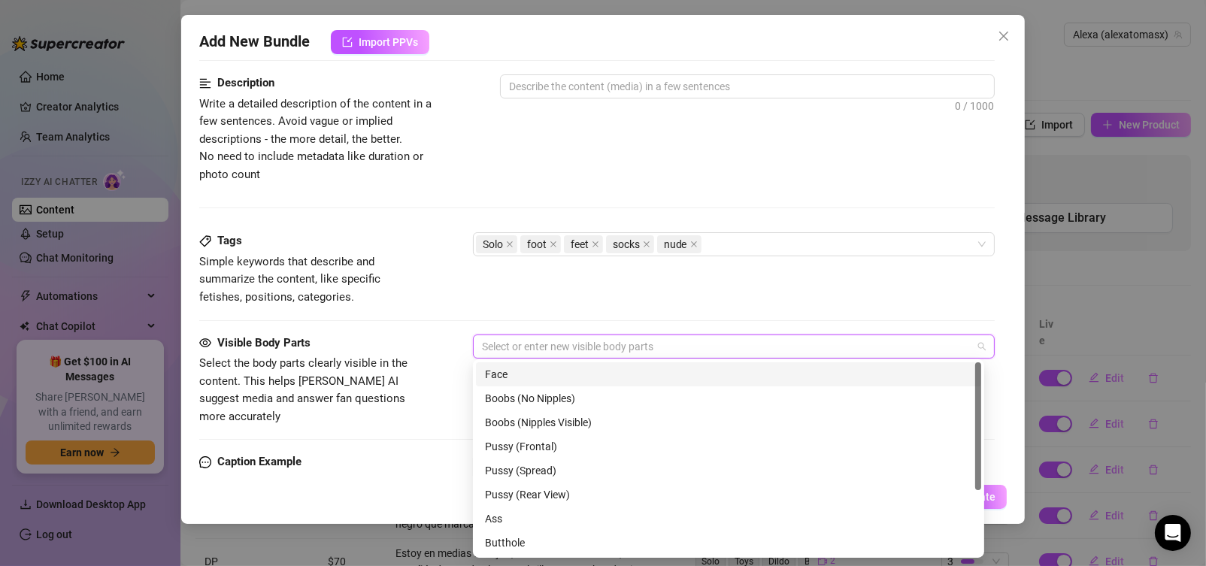
click at [523, 376] on div "Face" at bounding box center [728, 374] width 487 height 17
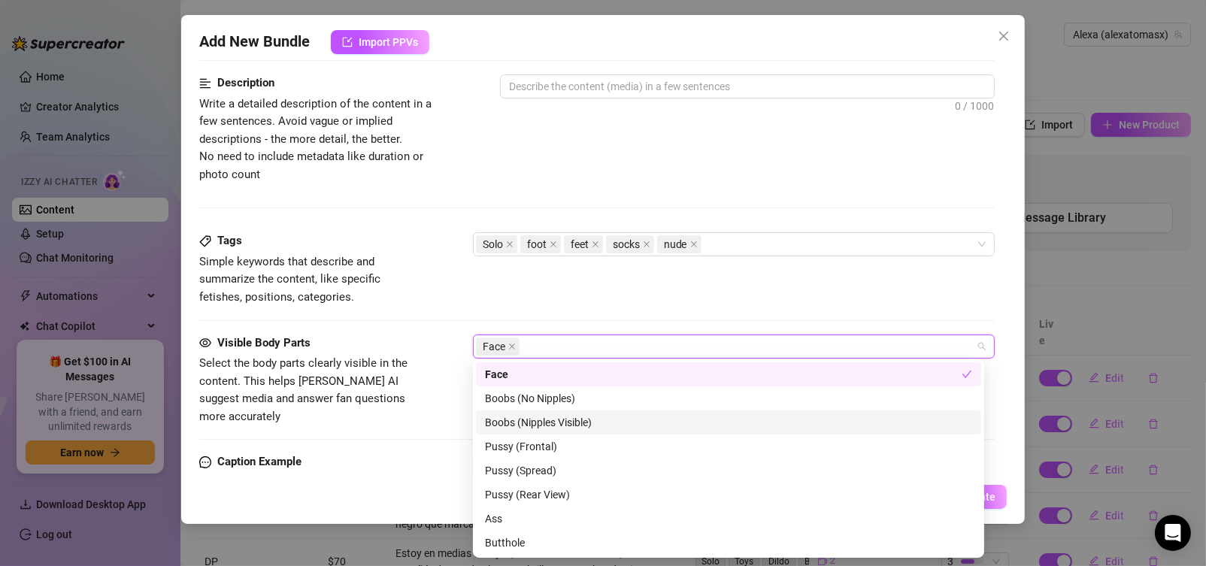
click at [538, 423] on div "Boobs (Nipples Visible)" at bounding box center [728, 422] width 487 height 17
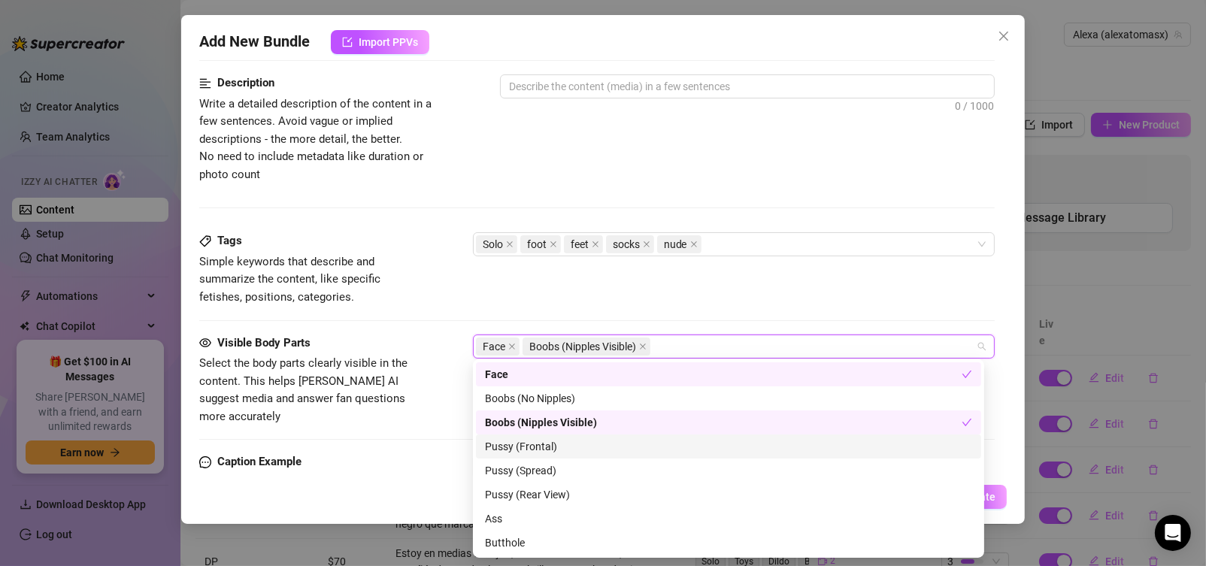
click at [534, 446] on div "Pussy (Frontal)" at bounding box center [728, 446] width 487 height 17
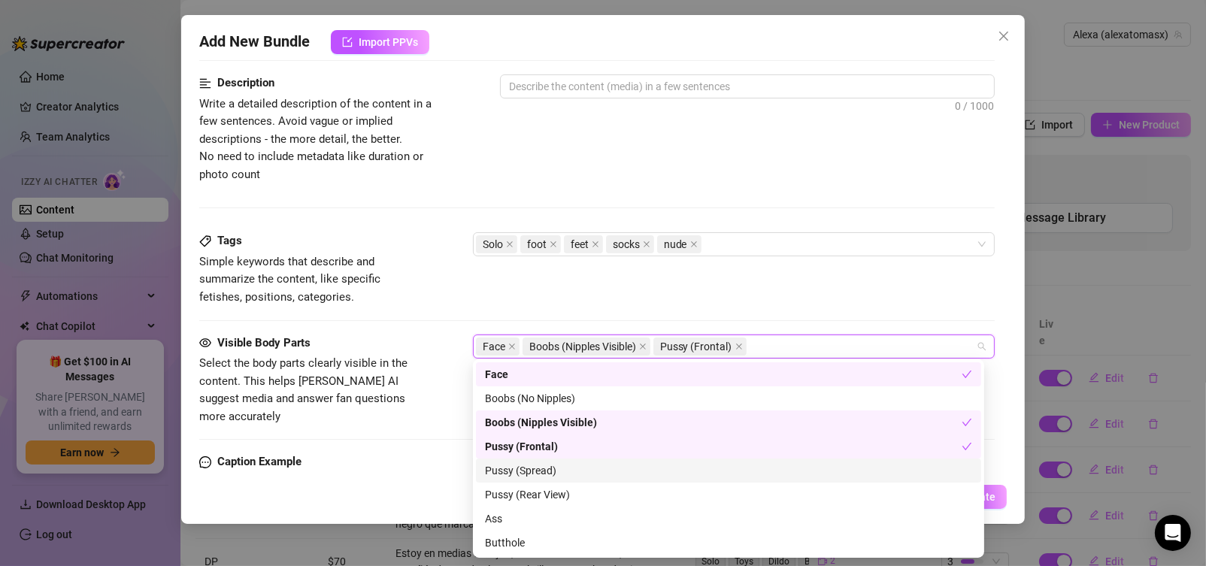
click at [529, 472] on div "Pussy (Spread)" at bounding box center [728, 470] width 487 height 17
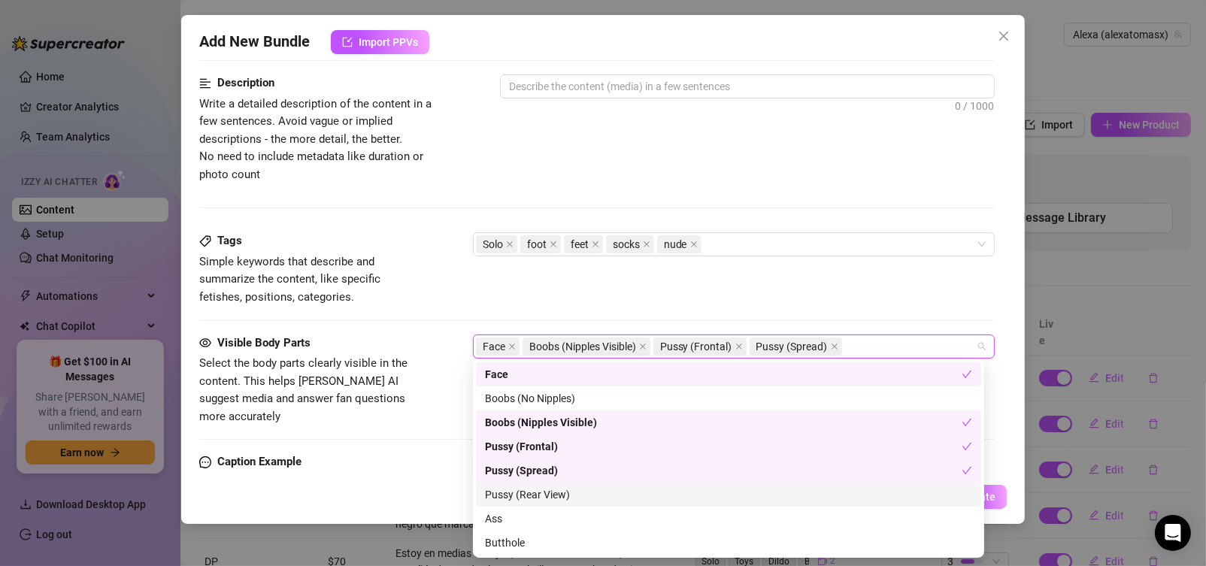
click at [532, 493] on div "Pussy (Rear View)" at bounding box center [728, 495] width 487 height 17
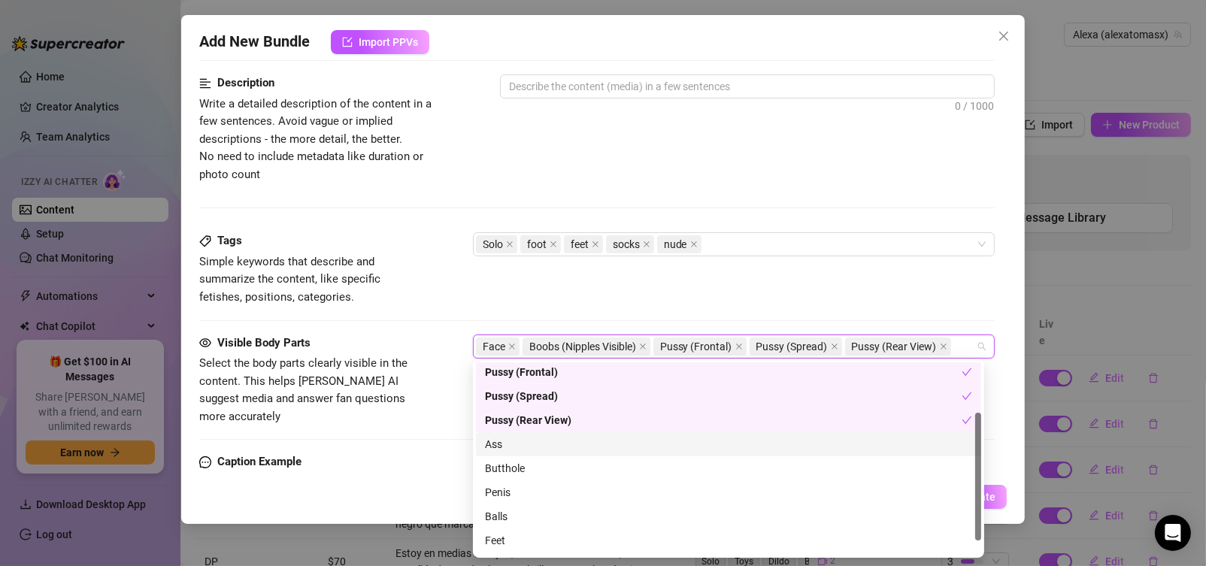
click at [492, 443] on div "Ass" at bounding box center [728, 444] width 487 height 17
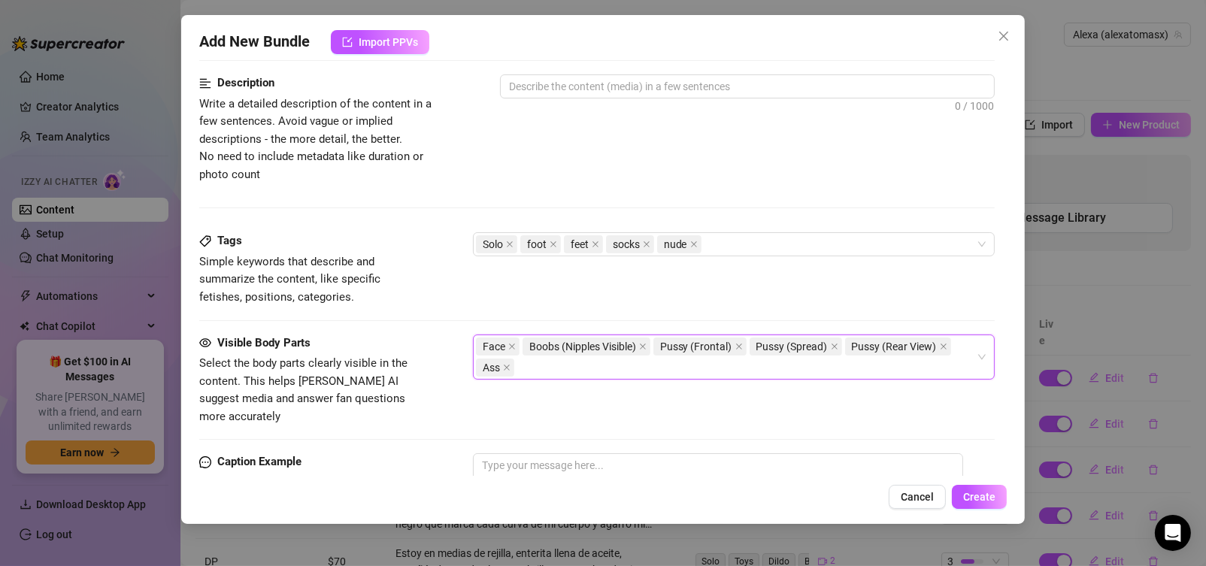
click at [530, 363] on div "Face Boobs (Nipples Visible) Pussy (Frontal) Pussy (Spread) Pussy (Rear View) A…" at bounding box center [726, 357] width 501 height 42
click at [564, 362] on div "Face Boobs (Nipples Visible) Pussy (Frontal) Pussy (Spread) Pussy (Rear View) A…" at bounding box center [726, 357] width 501 height 42
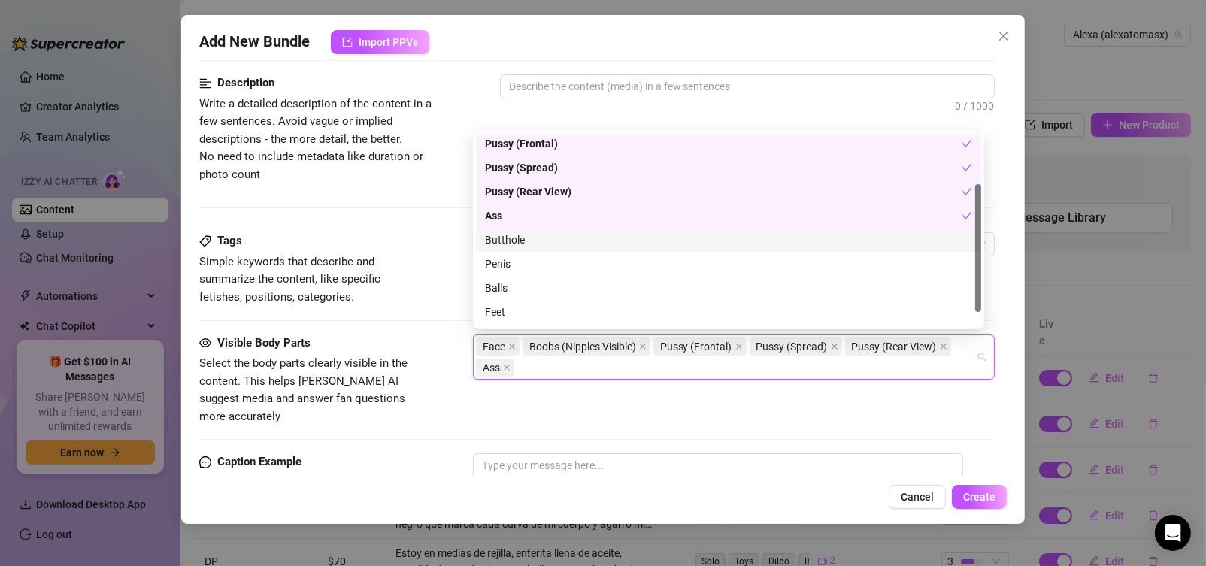
click at [510, 237] on div "Butthole" at bounding box center [728, 240] width 487 height 17
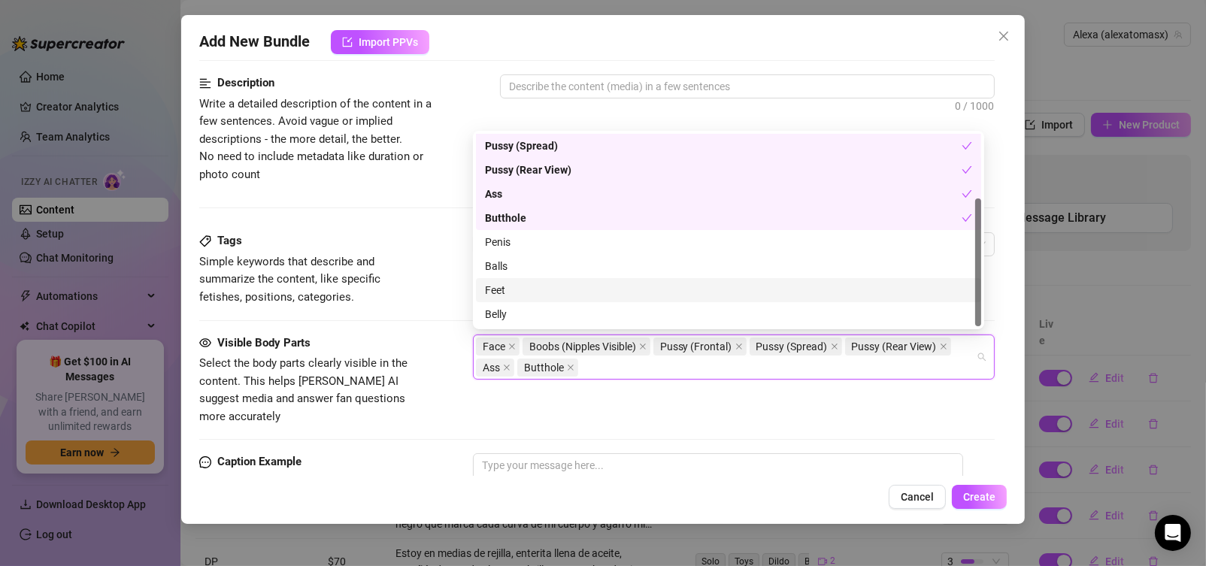
click at [496, 289] on div "Feet" at bounding box center [728, 290] width 487 height 17
click at [502, 308] on div "Belly" at bounding box center [728, 314] width 487 height 17
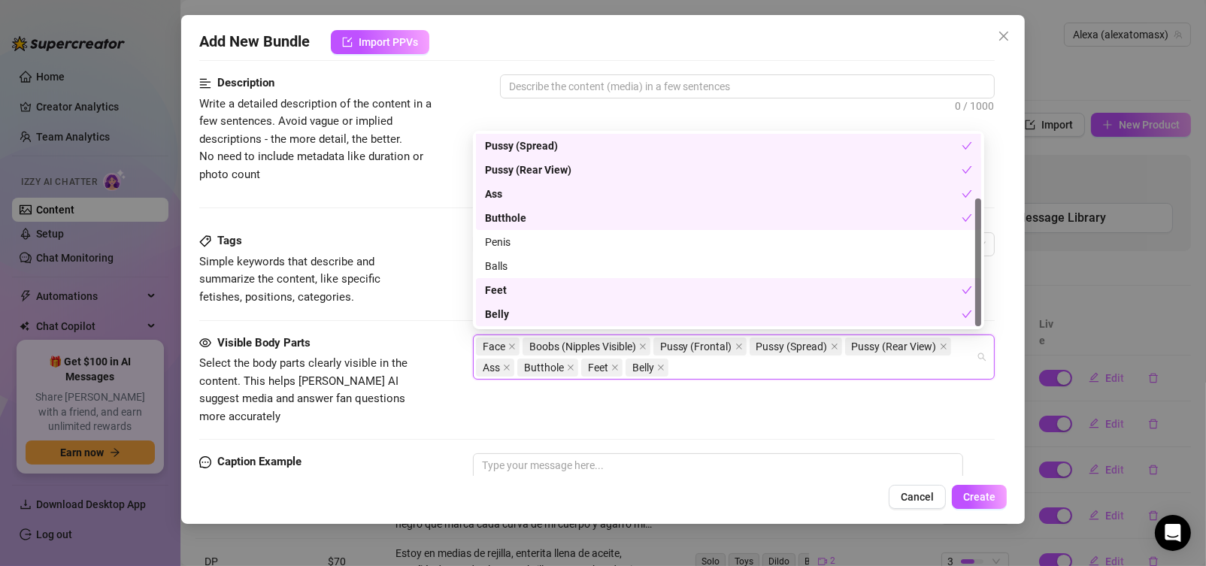
click at [453, 358] on div "Visible Body Parts Select the body parts clearly visible in the content. This h…" at bounding box center [597, 381] width 796 height 92
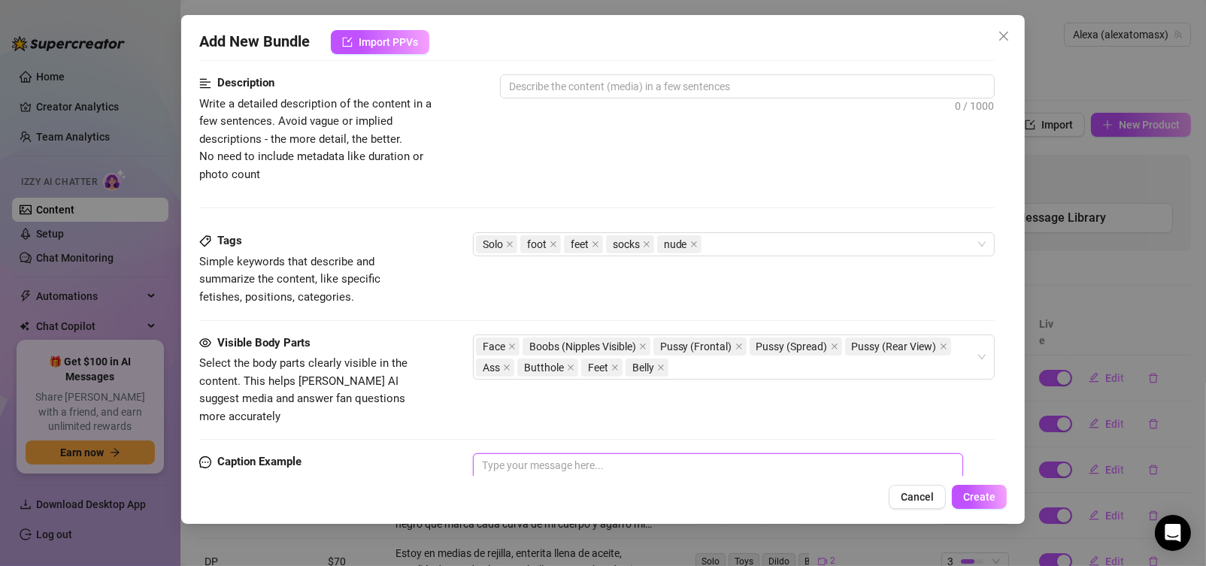
click at [523, 456] on textarea at bounding box center [718, 483] width 491 height 60
click at [553, 90] on textarea at bounding box center [748, 86] width 494 height 23
paste textarea "Completamente desnuda, solo con mis calcetines puestos. Cuatro fotos explícitas…"
type textarea "Completamente desnuda, solo con mis calcetines puestos. Cuatro fotos explícitas…"
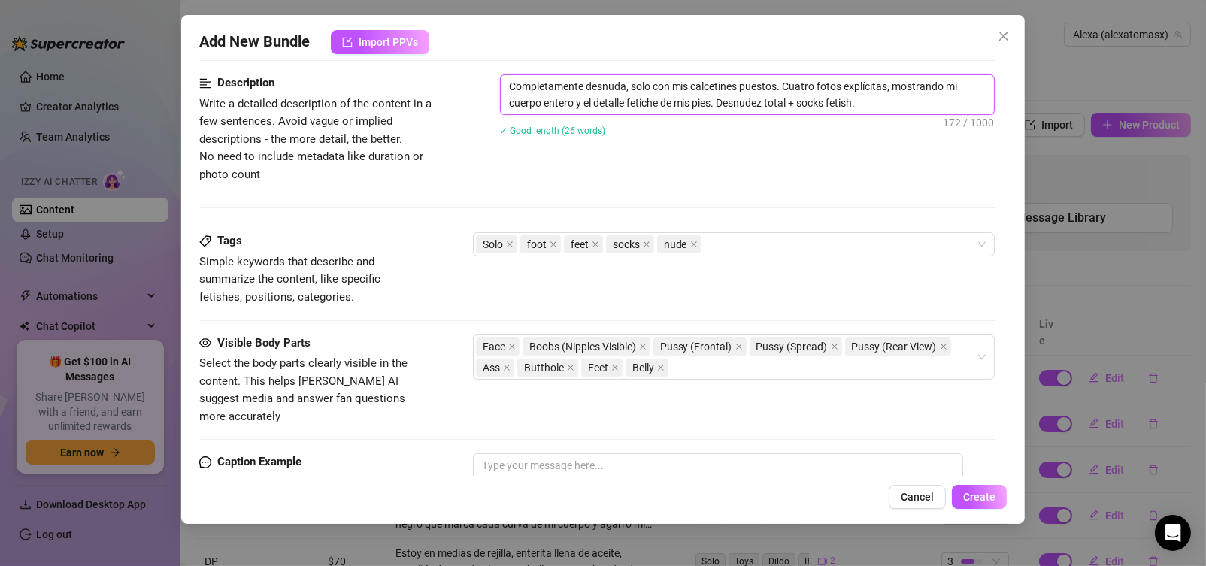
scroll to position [0, 0]
type textarea "Completamente desnuda, solo con mis calcetines puestos. Cuatro fotos explícitas…"
click at [496, 453] on textarea "To enrich screen reader interactions, please activate Accessibility in Grammarl…" at bounding box center [718, 483] width 491 height 60
drag, startPoint x: 861, startPoint y: 97, endPoint x: 499, endPoint y: 83, distance: 362.0
click at [500, 83] on span "Completamente desnuda, solo con mis calcetines puestos. Cuatro fotos explícitas…" at bounding box center [748, 94] width 496 height 41
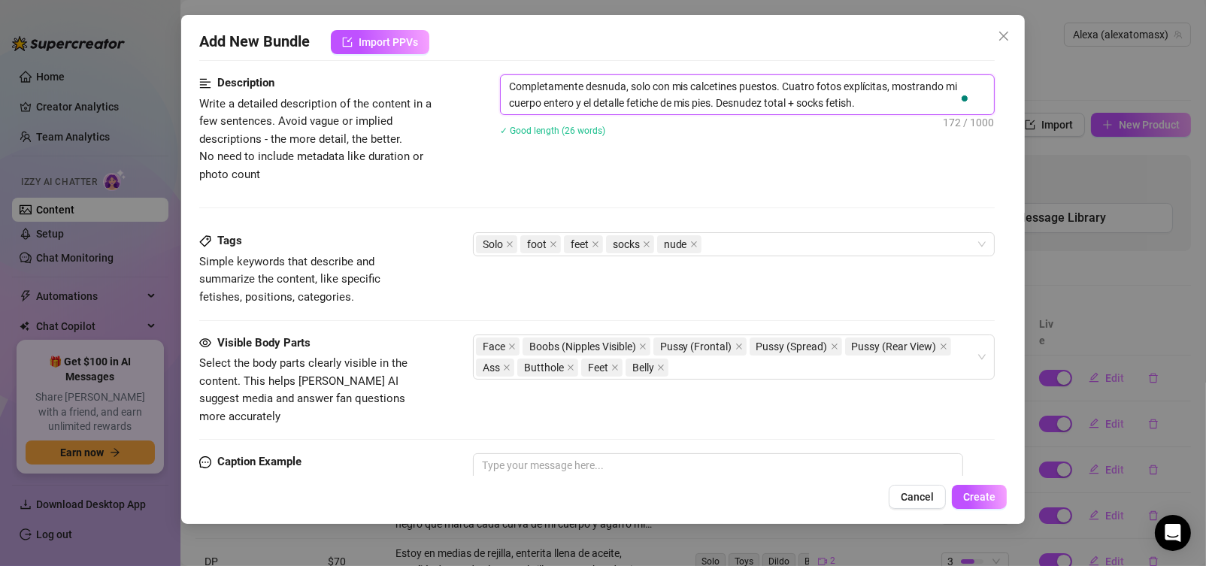
click at [879, 102] on textarea "Completamente desnuda, solo con mis calcetines puestos. Cuatro fotos explícitas…" at bounding box center [748, 94] width 494 height 39
click at [881, 102] on textarea "Completamente desnuda, solo con mis calcetines puestos. Cuatro fotos explícitas…" at bounding box center [748, 94] width 494 height 39
type textarea "Completamente desnuda, solo con mis calcetines puestos. Cuatro fotos explícitas…"
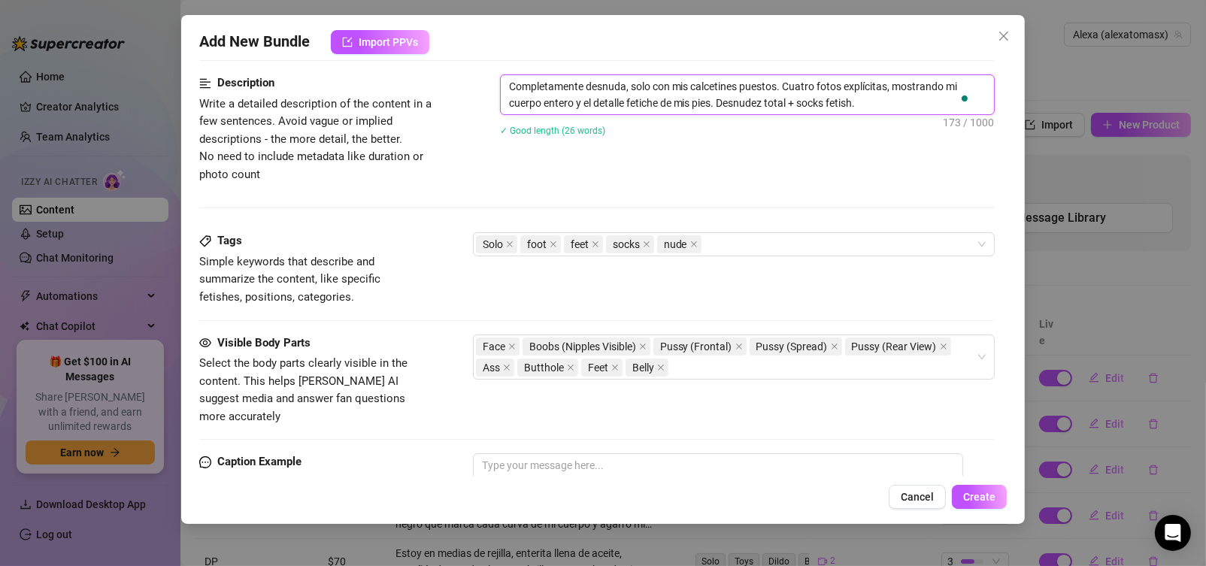
paste textarea "“Set de 4 fotos XXX. Estoy completamente desnuda, pero me dejo solo los calceti…"
type textarea "Completamente desnuda, solo con mis calcetines puestos. Cuatro fotos explícitas…"
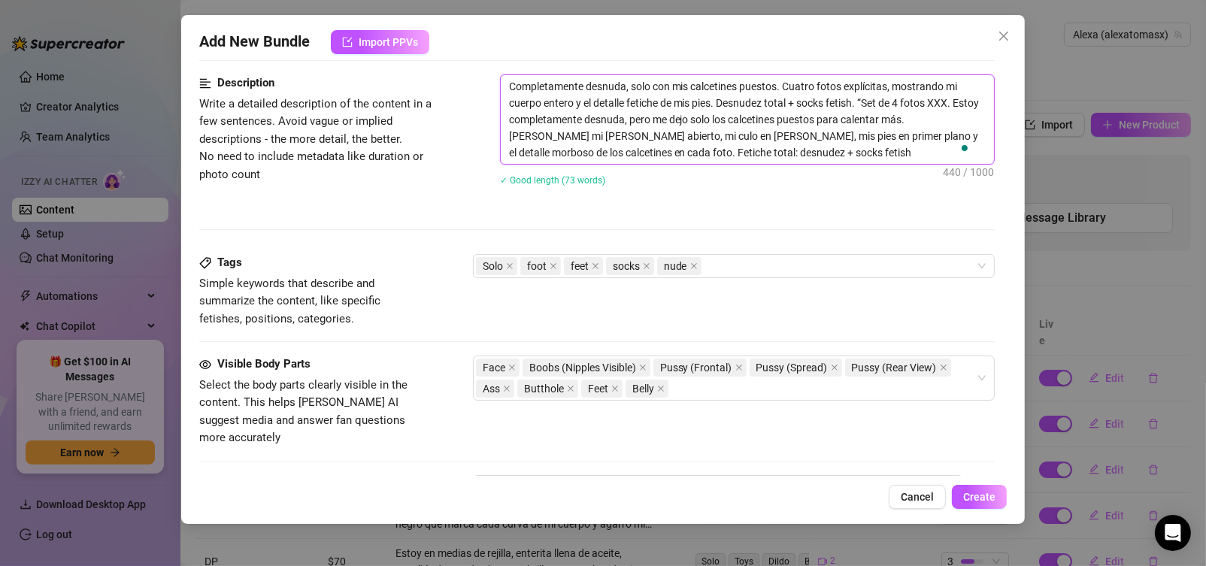
drag, startPoint x: 867, startPoint y: 100, endPoint x: 476, endPoint y: 82, distance: 391.4
click at [476, 81] on div "Description Write a detailed description of the content in a few sentences. Avo…" at bounding box center [597, 139] width 796 height 131
type textarea "“Set de 4 fotos XXX. Estoy completamente desnuda, pero me dejo solo los calceti…"
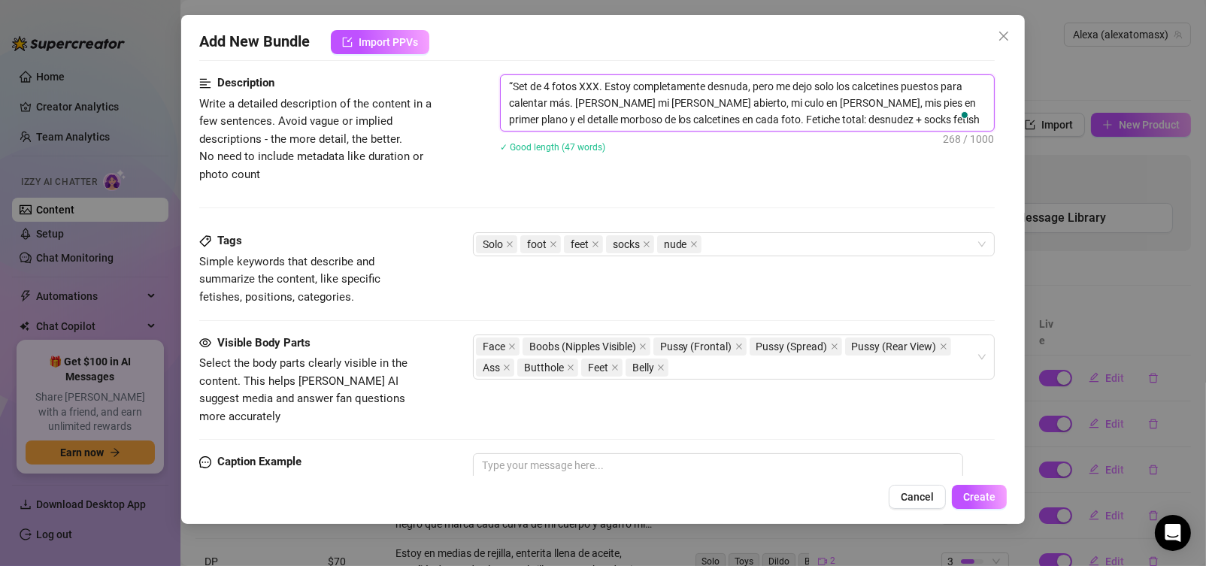
click at [519, 82] on textarea "“Set de 4 fotos XXX. Estoy completamente desnuda, pero me dejo solo los calceti…" at bounding box center [748, 103] width 494 height 56
type textarea "“et de 4 fotos XXX. Estoy completamente desnuda, pero me dejo solo los calcetin…"
type textarea "et de 4 fotos XXX. Estoy completamente desnuda, pero me dejo solo los calcetine…"
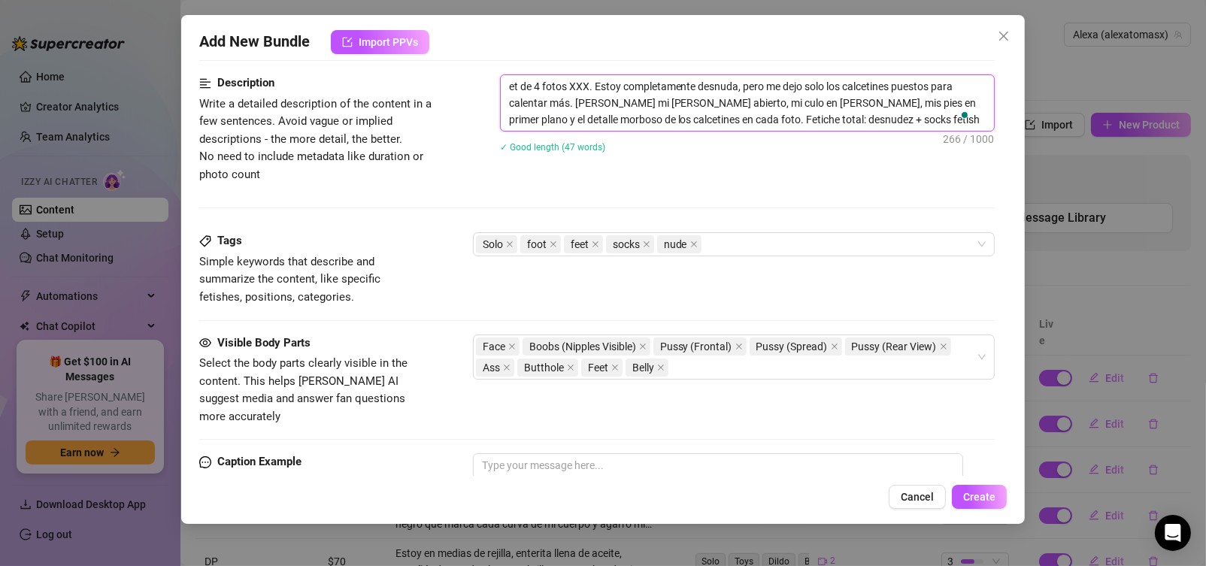
type textarea "set de 4 fotos XXX. Estoy completamente desnuda, pero me dejo solo los calcetin…"
click at [535, 462] on textarea "To enrich screen reader interactions, please activate Accessibility in Grammarl…" at bounding box center [718, 483] width 491 height 60
click at [495, 454] on textarea "To enrich screen reader interactions, please activate Accessibility in Grammarl…" at bounding box center [718, 483] width 491 height 60
paste textarea "¿Quién quiere verme totalmente desnuda… con solo los calcetines puestos? 😏🧦 4 f…"
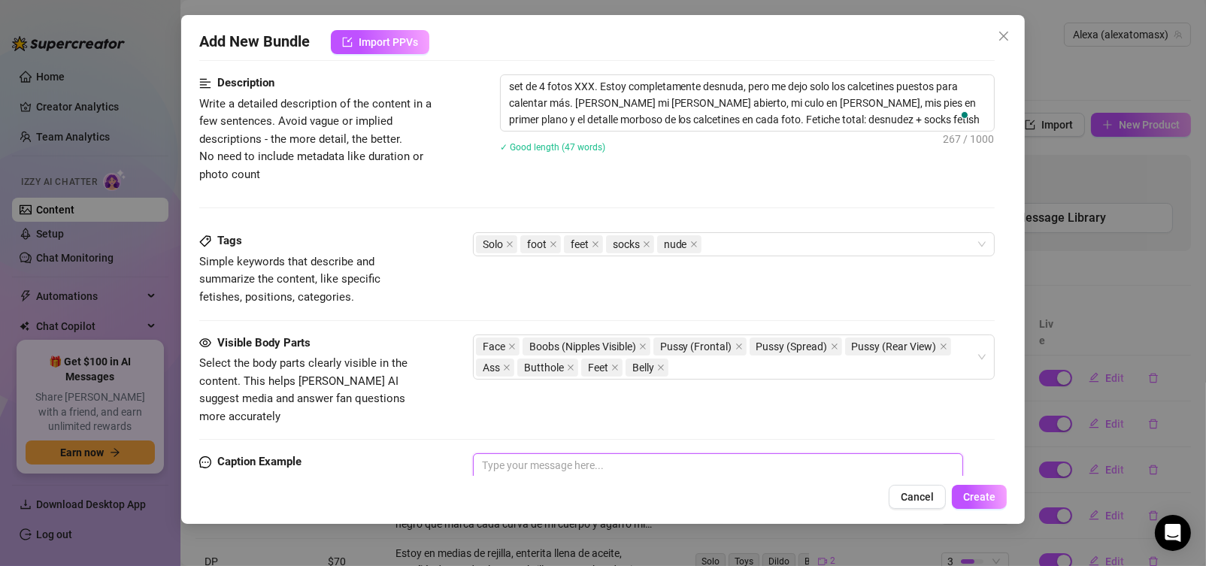
type textarea "¿Quién quiere verme totalmente desnuda… con solo los calcetines puestos? 😏🧦 4 f…"
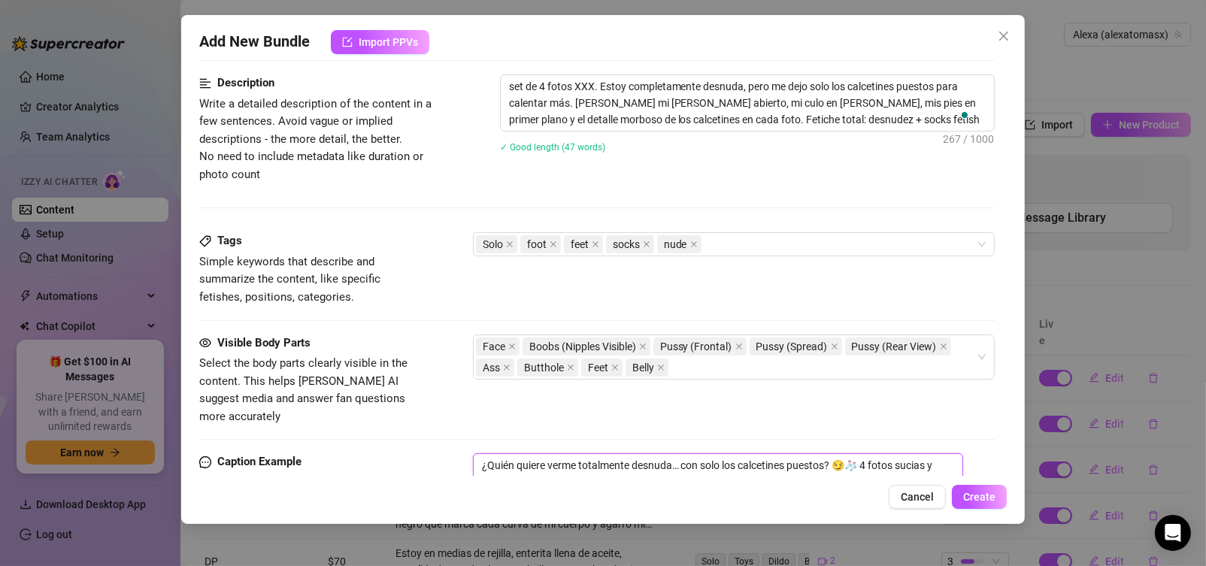
type textarea "¿Quién quiere verme totalmente desnuda… con solo los calcetines puestos? 😏🧦 4 f…"
drag, startPoint x: 485, startPoint y: 444, endPoint x: 451, endPoint y: 451, distance: 34.7
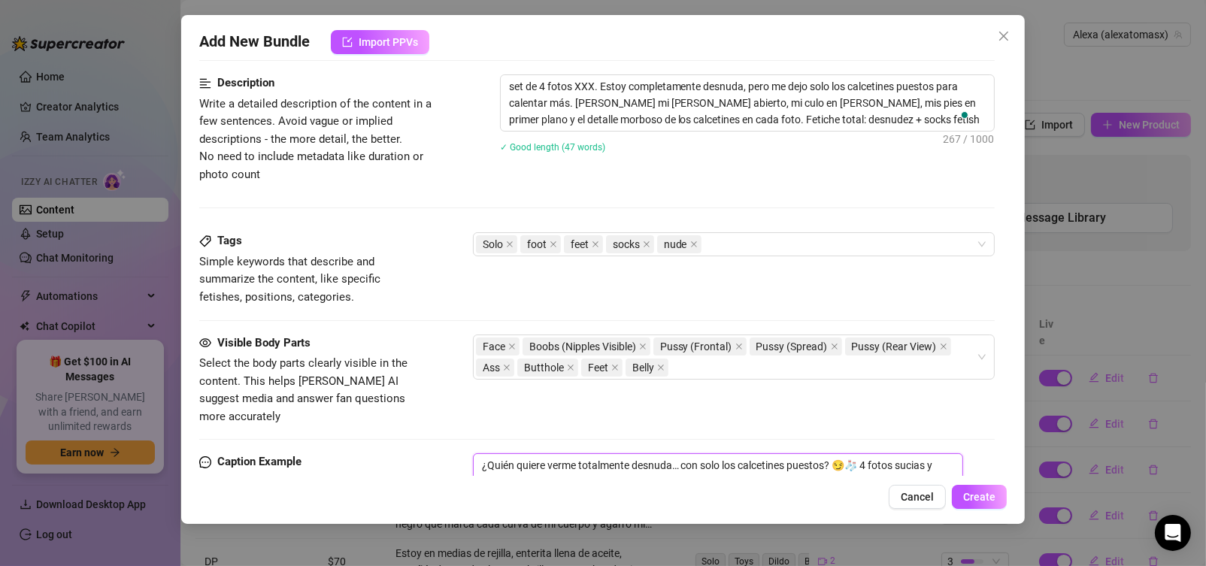
click at [453, 453] on div "Caption Example Provide a sample caption that reflects the exact style you'd us…" at bounding box center [597, 499] width 796 height 92
type textarea "[PERSON_NAME] quiere verme totalmente desnuda… con solo los calcetines puestos?…"
drag, startPoint x: 515, startPoint y: 444, endPoint x: 492, endPoint y: 453, distance: 24.7
click at [492, 453] on textarea "[PERSON_NAME] quiere verme totalmente desnuda… con solo los calcetines puestos?…" at bounding box center [718, 483] width 491 height 60
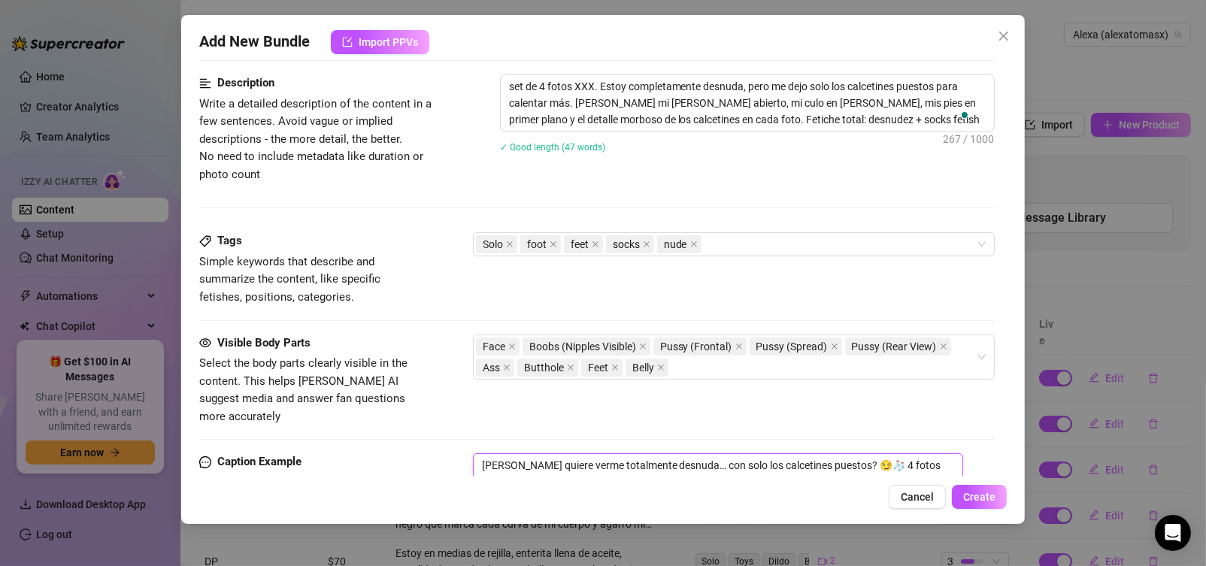
type textarea "Quiere verme totalmente desnuda… con solo los calcetines puestos? 😏🧦 4 fotos su…"
click at [512, 453] on textarea "Quiere verme totalmente desnuda… con solo los calcetines puestos? 😏🧦 4 fotos su…" at bounding box center [718, 483] width 491 height 60
type textarea "Quieres verme totalmente desnuda… con solo los calcetines puestos? 😏🧦 4 fotos s…"
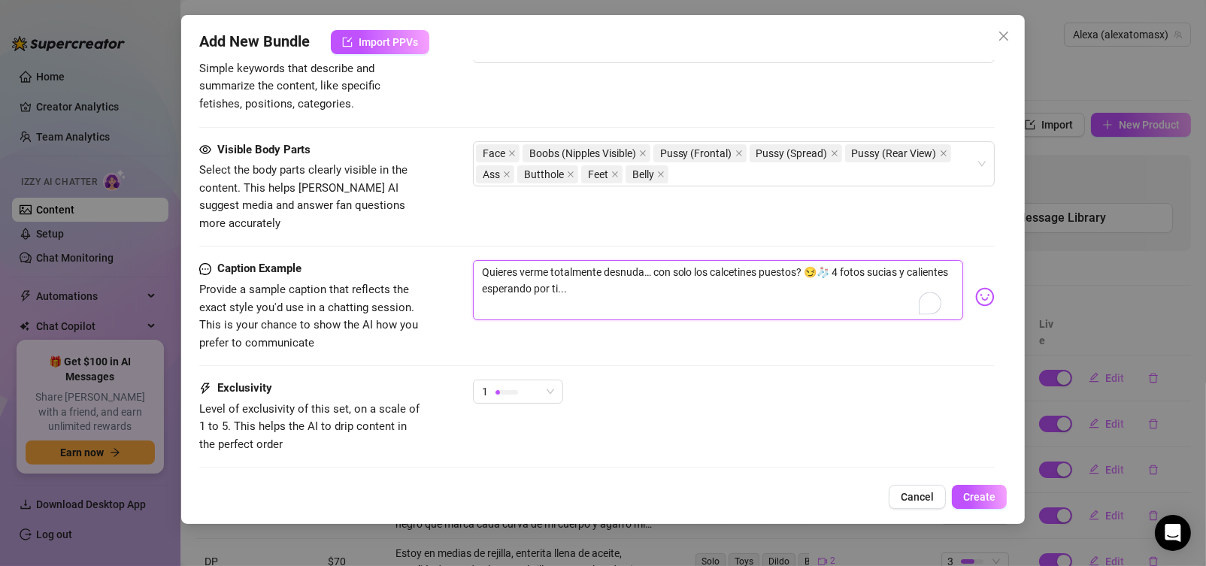
scroll to position [945, 0]
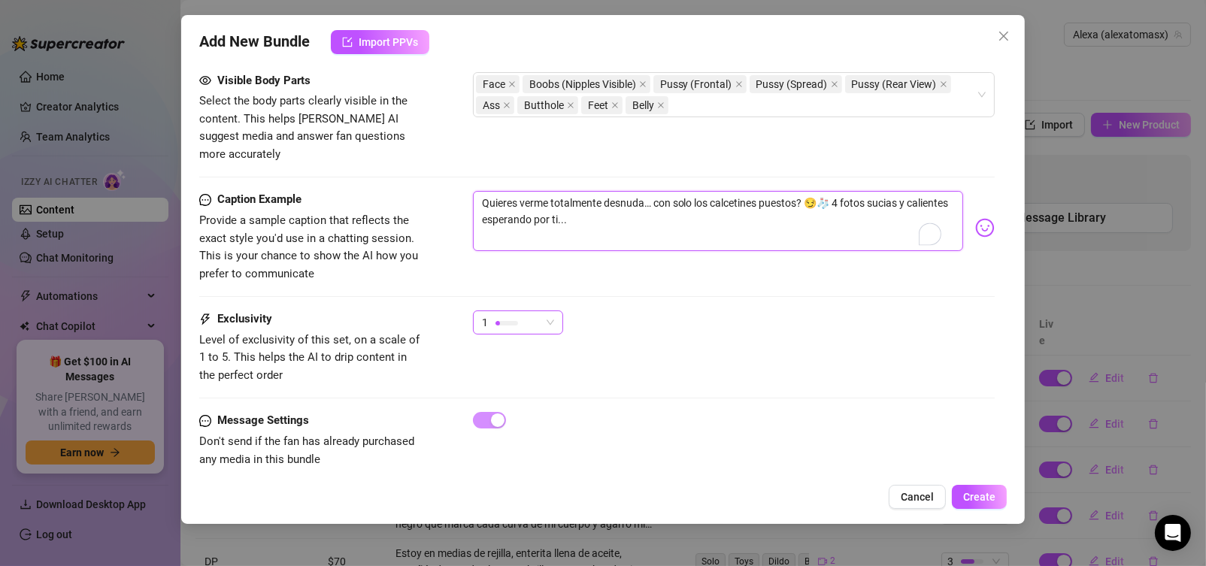
click at [544, 311] on span "1" at bounding box center [518, 322] width 72 height 23
type textarea "Quieres verme totalmente desnuda… con solo los calcetines puestos? 😏🧦 4 fotos s…"
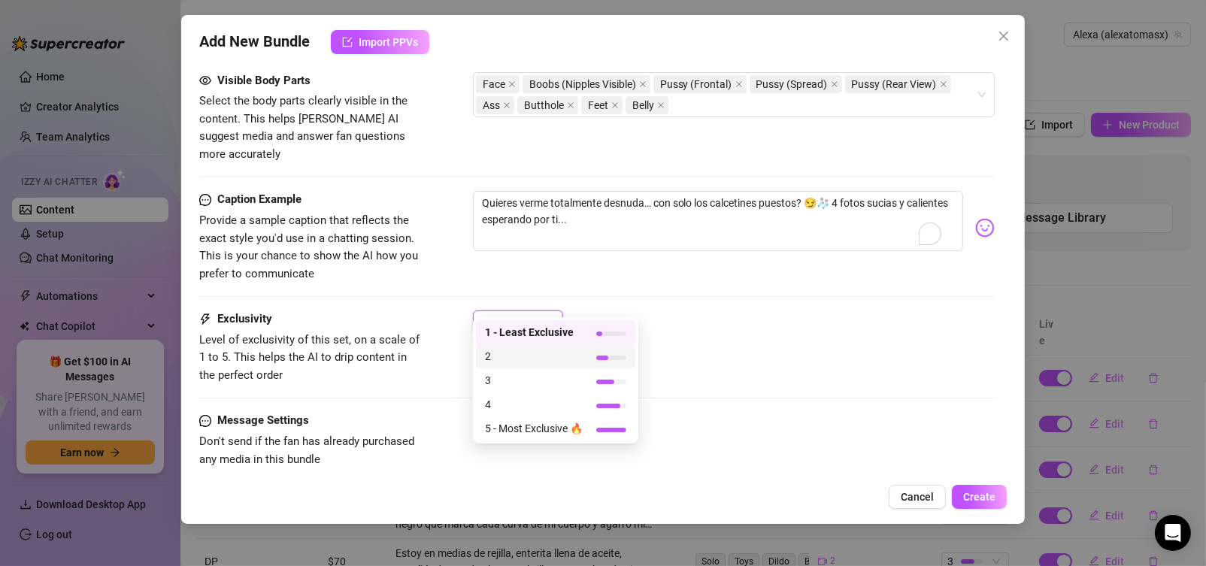
click at [498, 356] on span "2" at bounding box center [534, 356] width 98 height 17
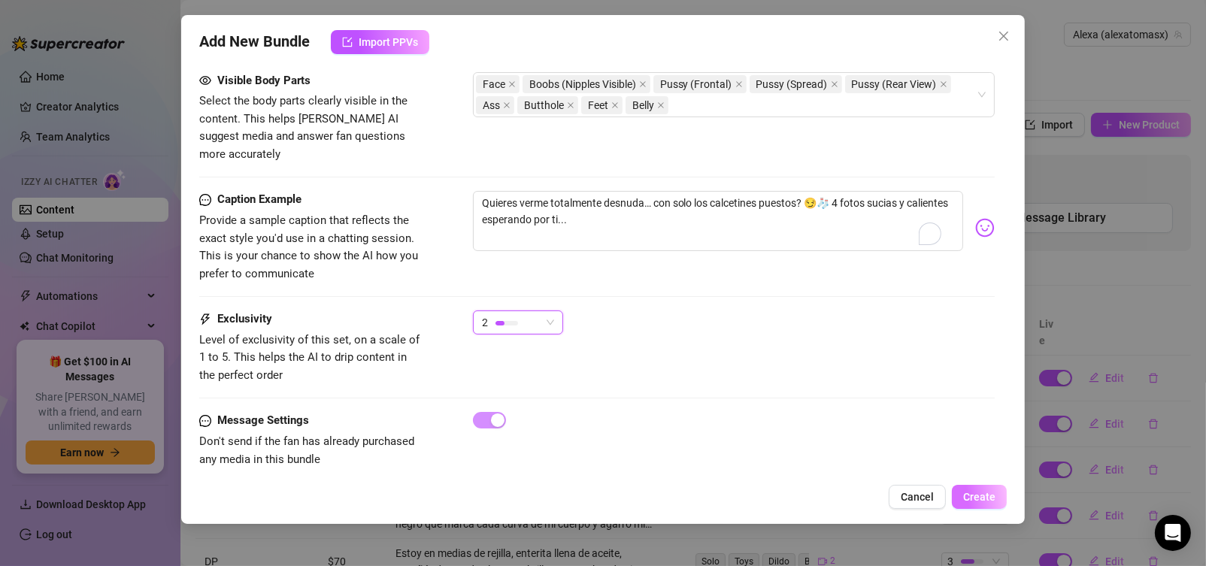
click at [975, 499] on span "Create" at bounding box center [979, 497] width 32 height 12
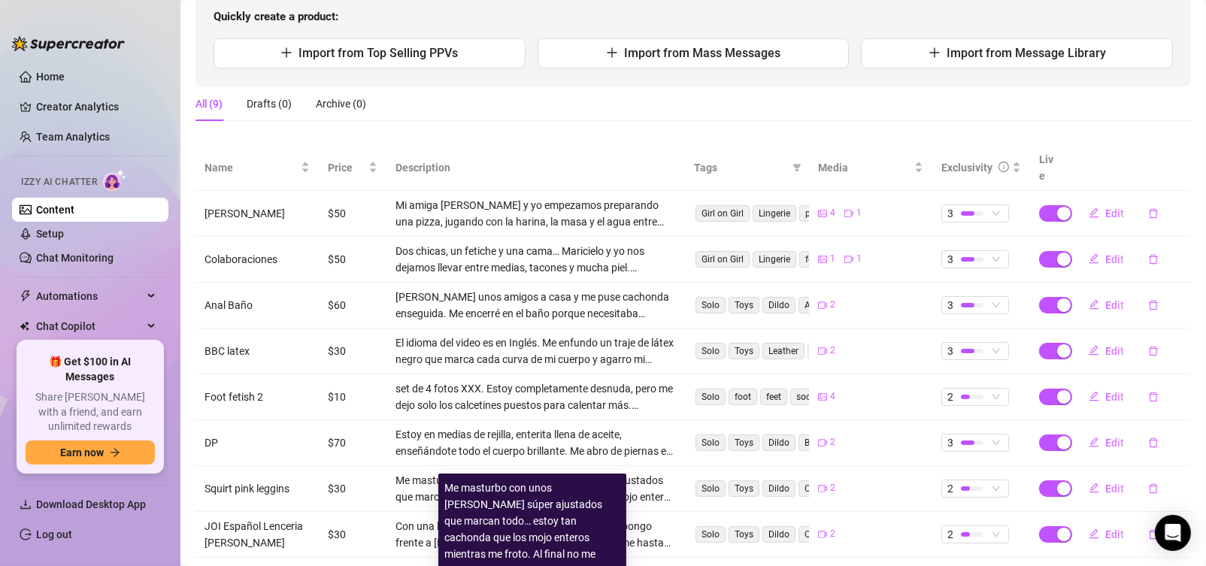
scroll to position [0, 0]
